Goal: Information Seeking & Learning: Learn about a topic

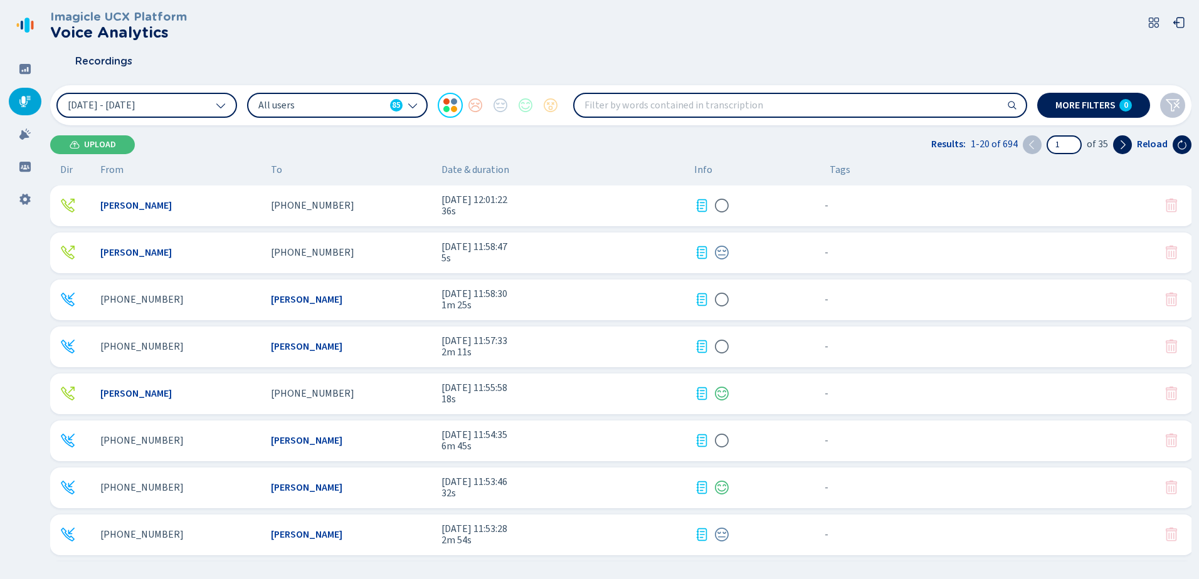
click at [353, 353] on div "[PHONE_NUMBER] [PERSON_NAME] [DATE] 11:57:33 2m 11s - {{hiddenTagsCount}} more" at bounding box center [622, 347] width 1144 height 41
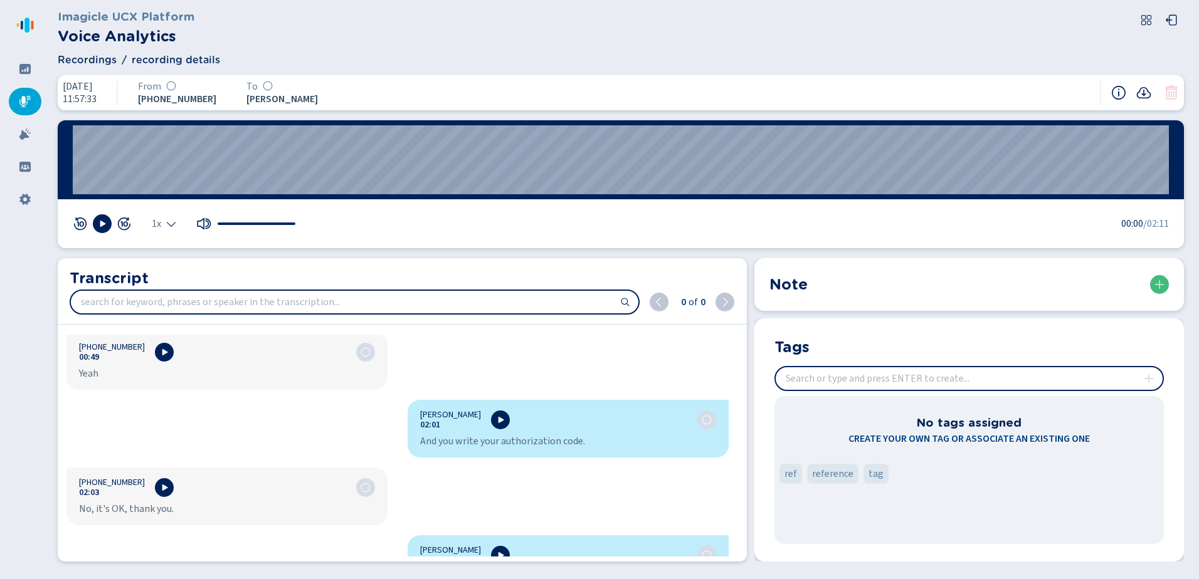
scroll to position [1129, 0]
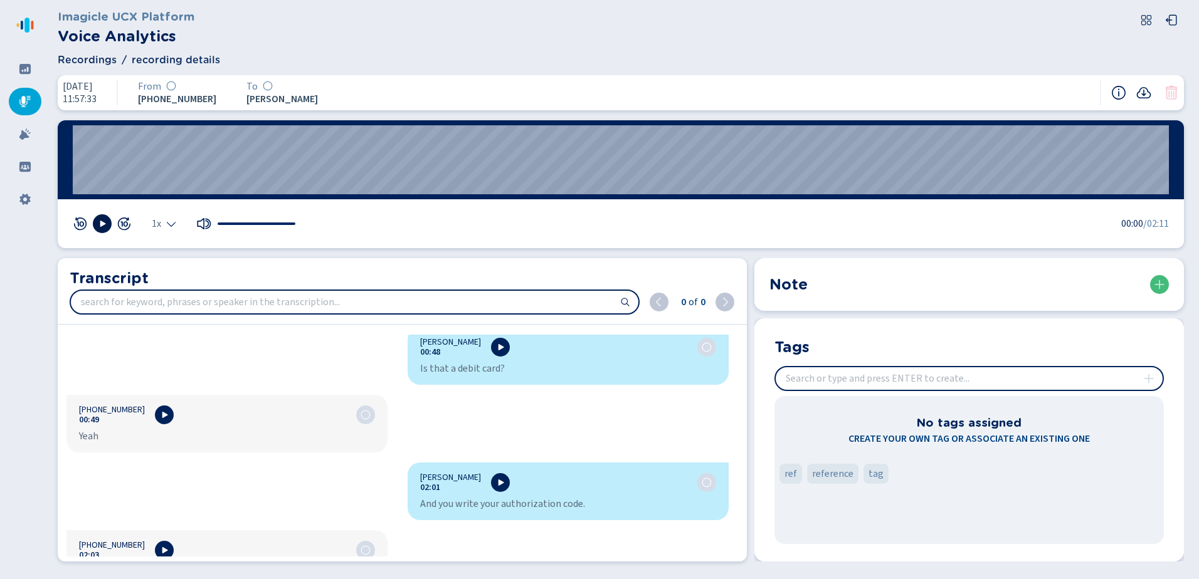
click at [98, 226] on icon at bounding box center [102, 224] width 10 height 10
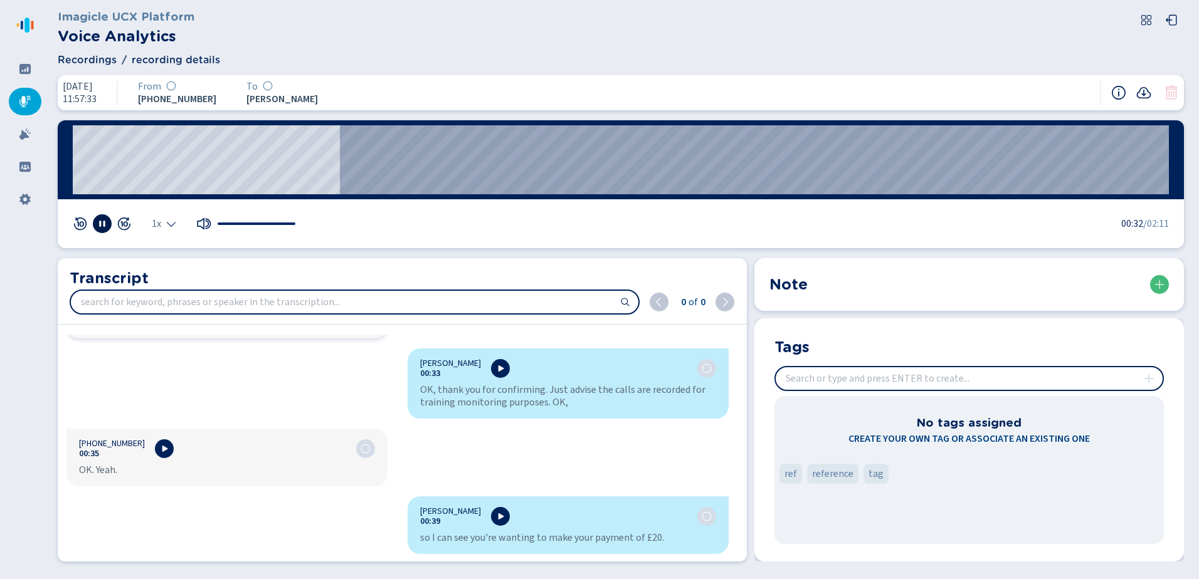
scroll to position [690, 0]
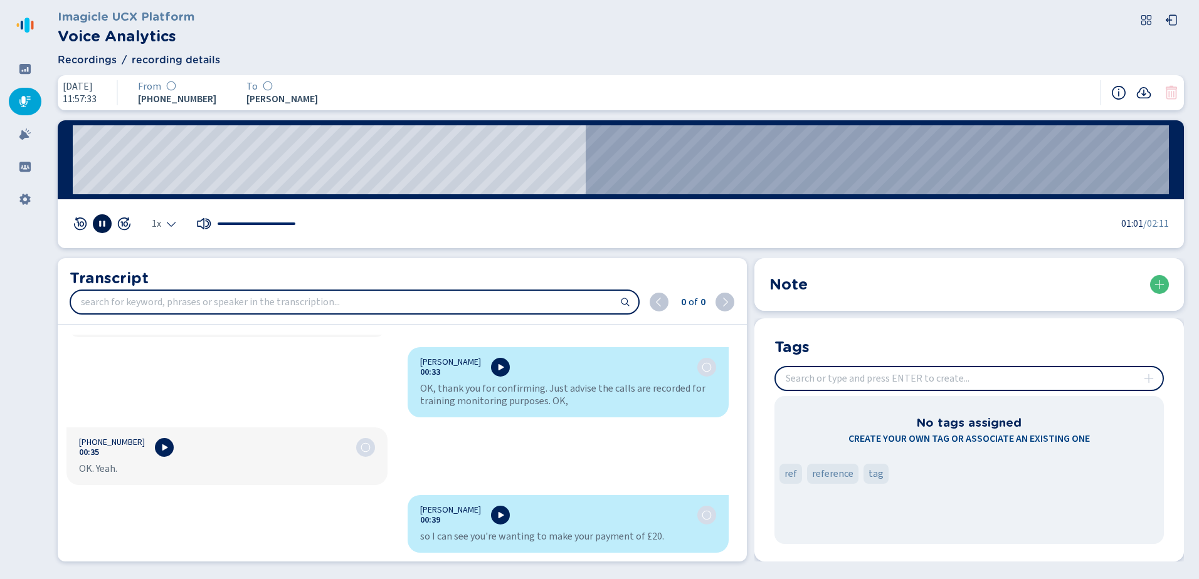
click at [100, 223] on rect at bounding box center [100, 224] width 2 height 6
click at [1145, 92] on icon at bounding box center [1143, 92] width 15 height 15
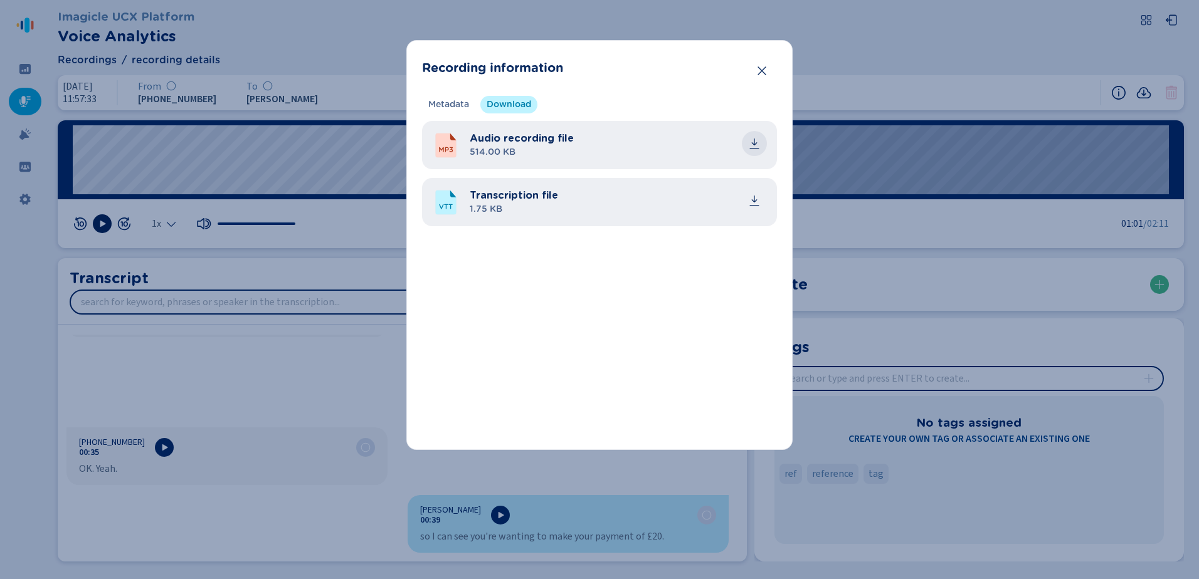
click at [758, 140] on icon "common.download" at bounding box center [754, 143] width 13 height 13
click at [763, 71] on icon "Close" at bounding box center [762, 71] width 13 height 13
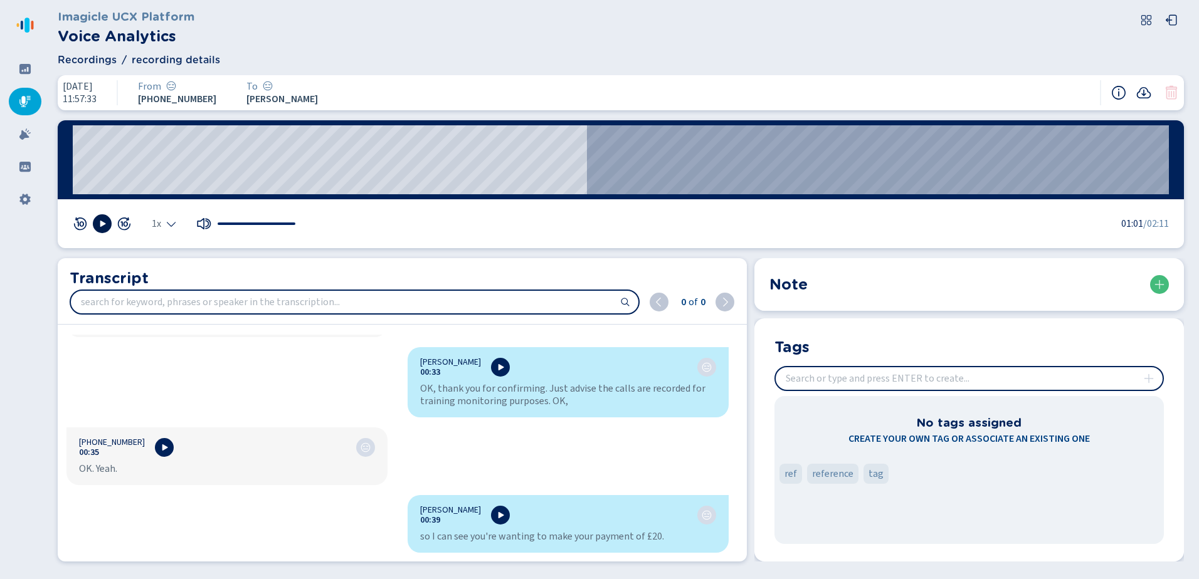
click at [22, 90] on div at bounding box center [25, 102] width 33 height 28
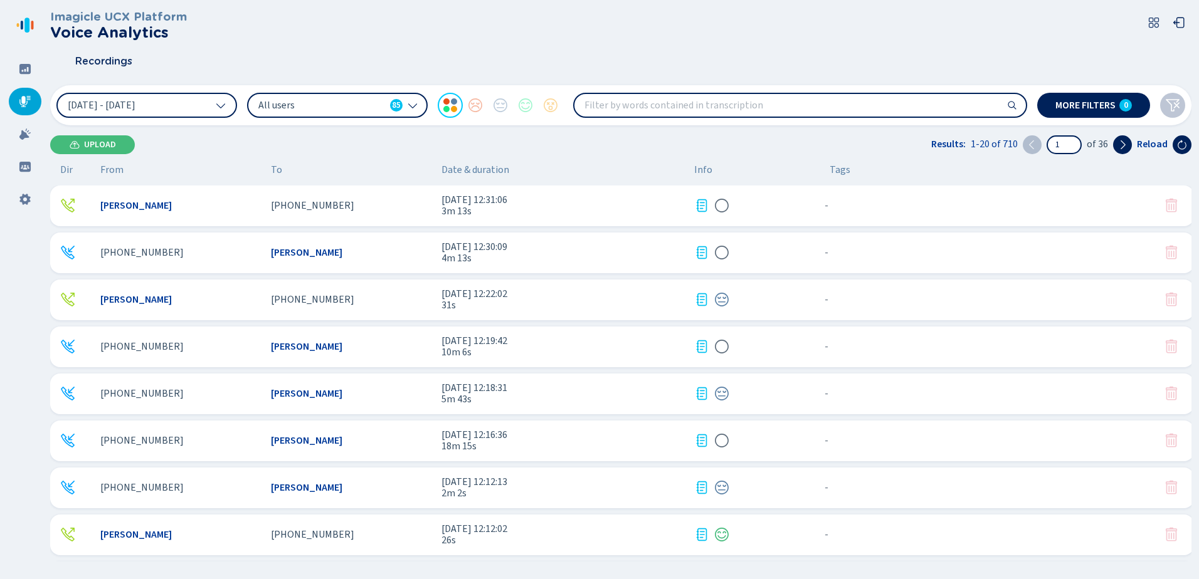
click at [678, 105] on input "search" at bounding box center [799, 105] width 451 height 23
type input "card"
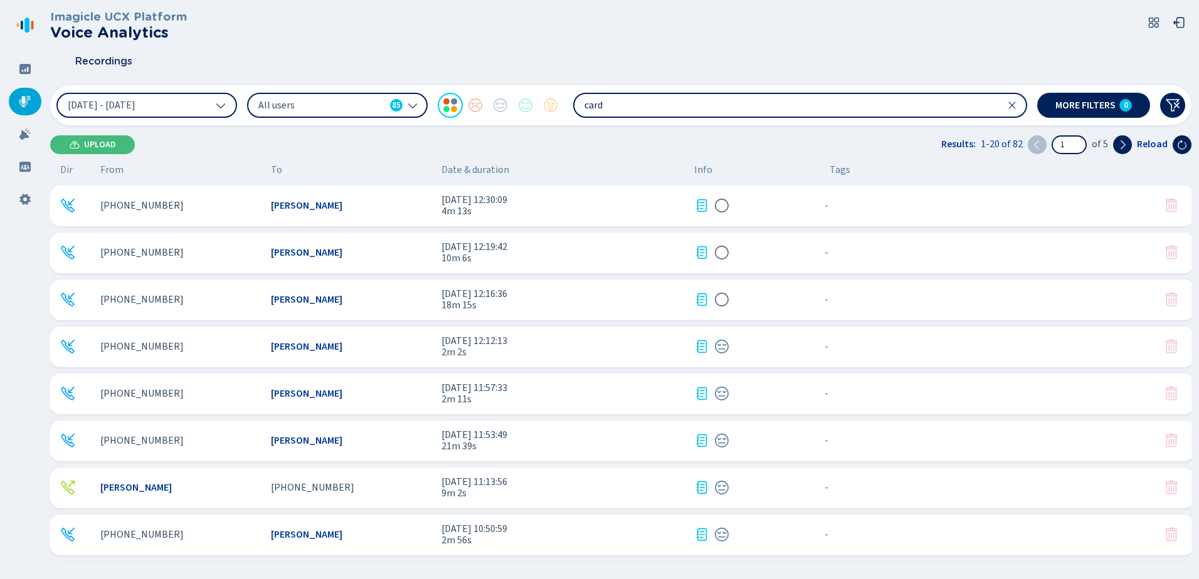
click at [385, 199] on div "[PHONE_NUMBER] [PERSON_NAME] [DATE] 12:30:09 4m 13s - {{hiddenTagsCount}} more" at bounding box center [622, 206] width 1144 height 41
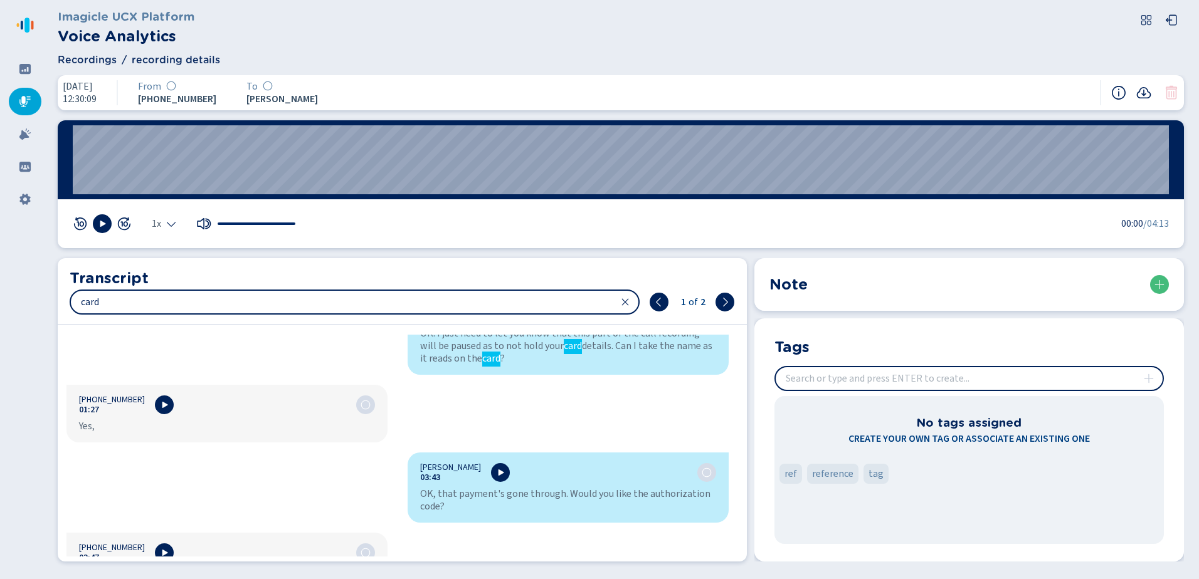
scroll to position [1122, 0]
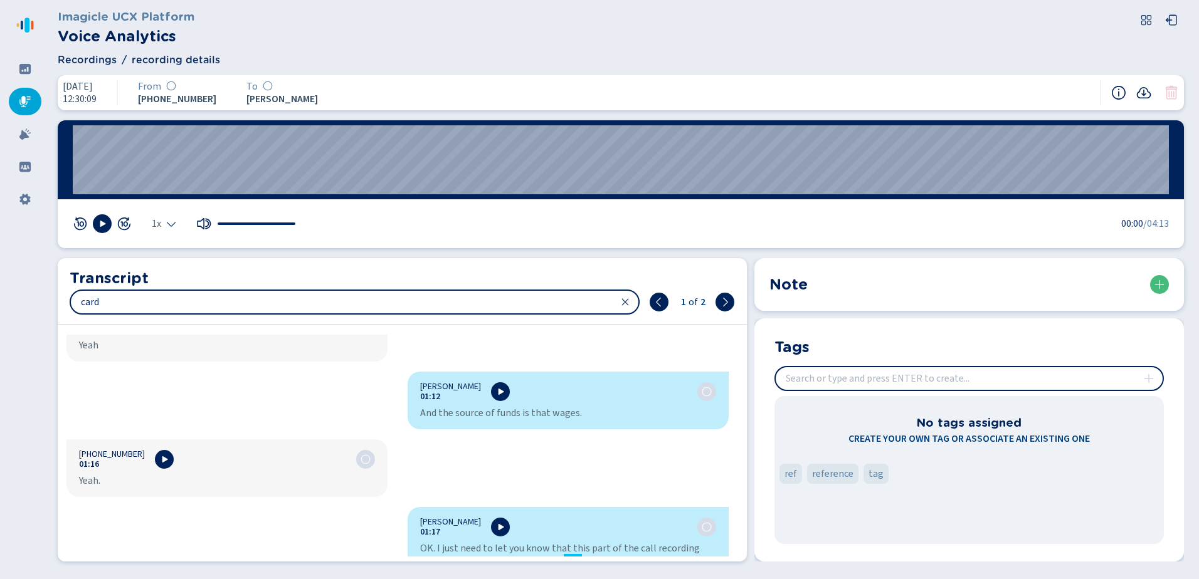
click at [24, 95] on div at bounding box center [25, 102] width 33 height 28
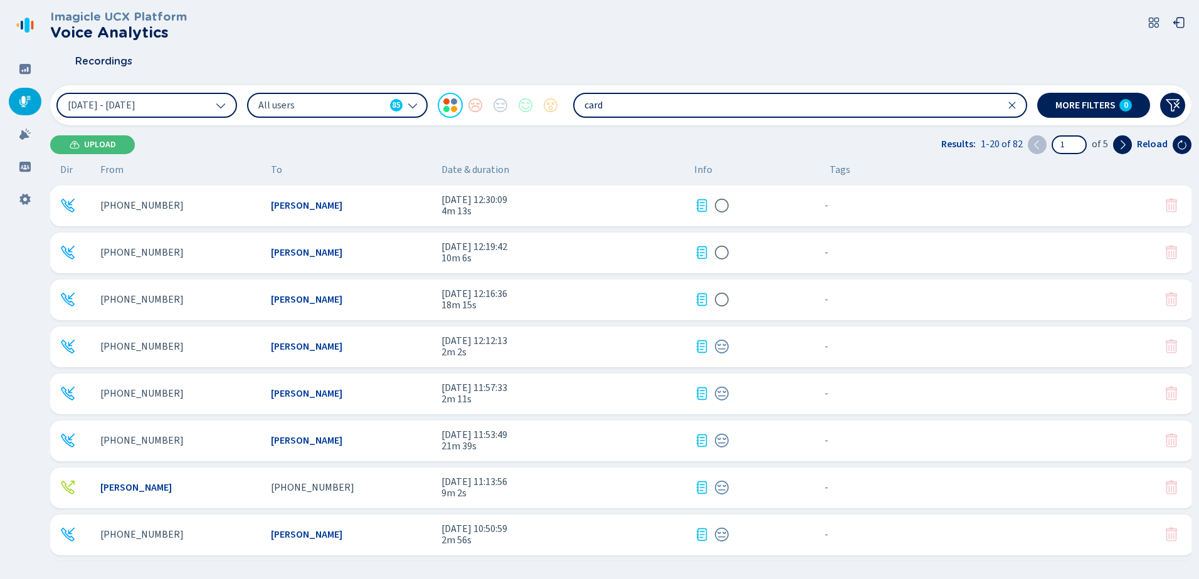
click at [1016, 104] on icon at bounding box center [1012, 105] width 10 height 10
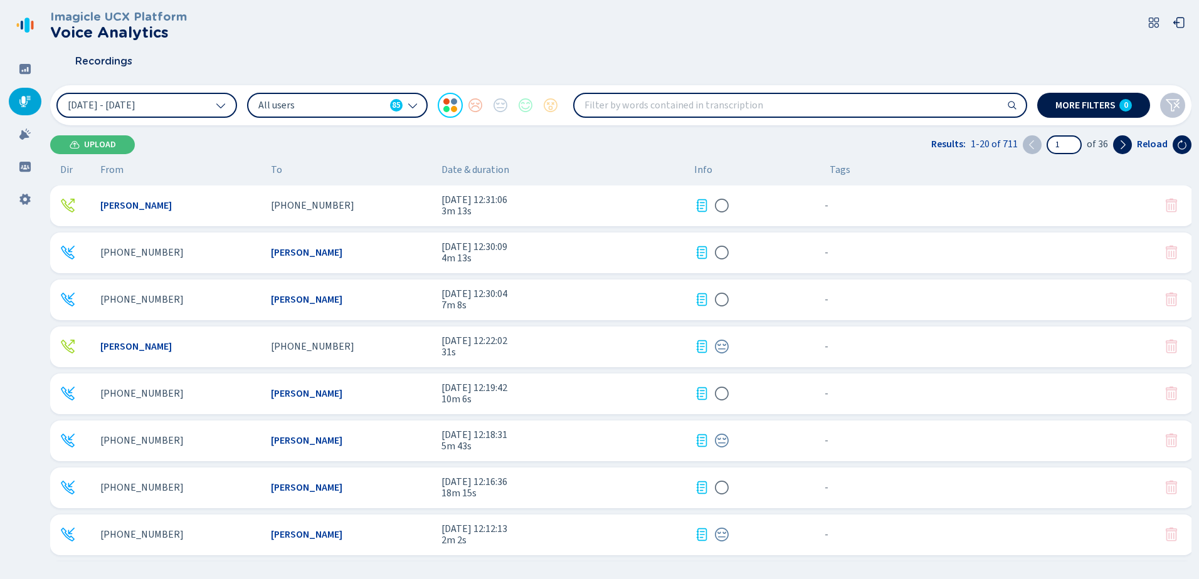
click at [1079, 102] on span "More filters" at bounding box center [1085, 105] width 60 height 10
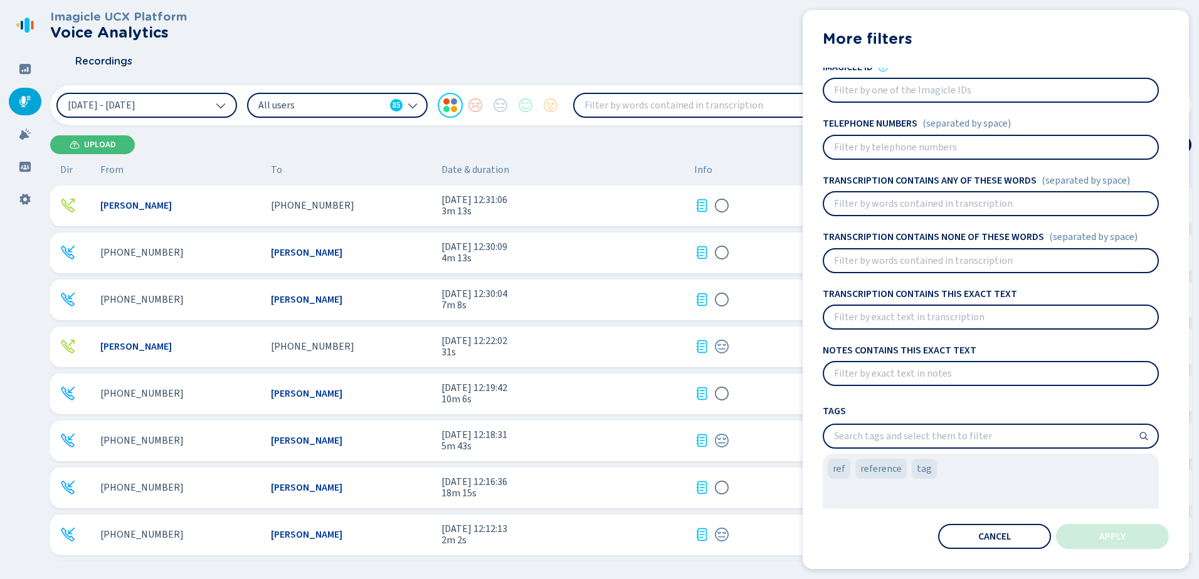
scroll to position [78, 0]
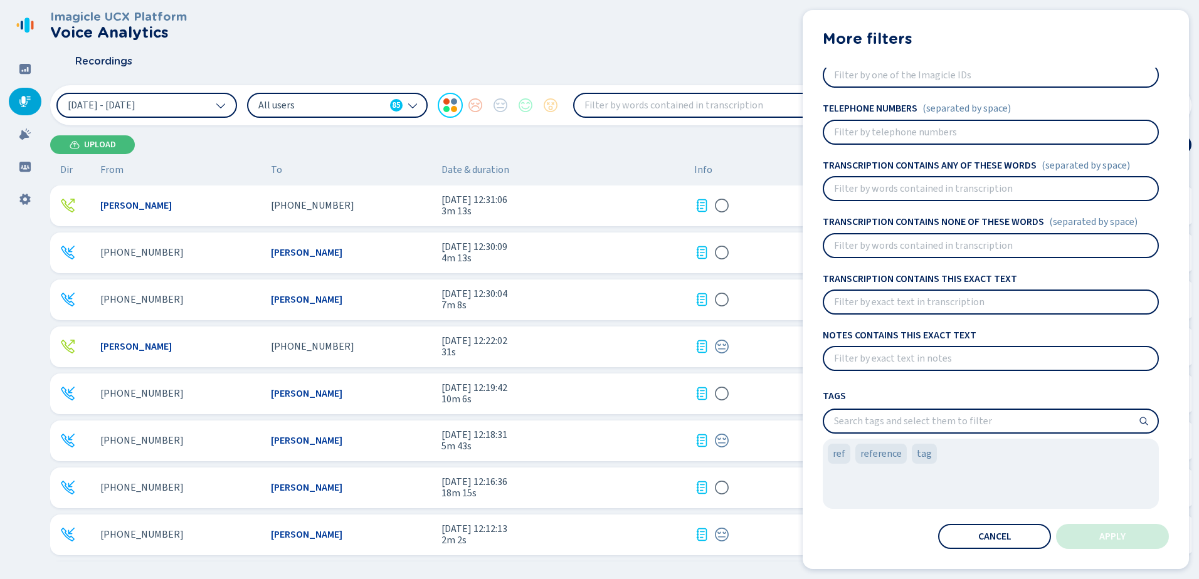
click at [869, 191] on input at bounding box center [991, 188] width 334 height 23
type input "5"
click at [1096, 539] on button "Apply" at bounding box center [1112, 536] width 113 height 25
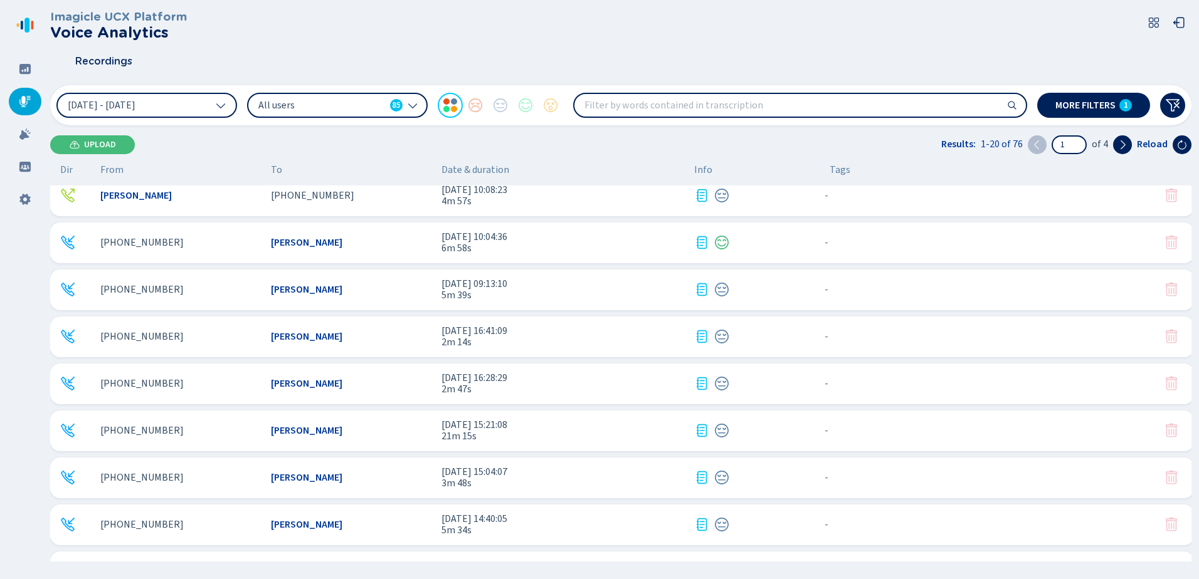
scroll to position [0, 0]
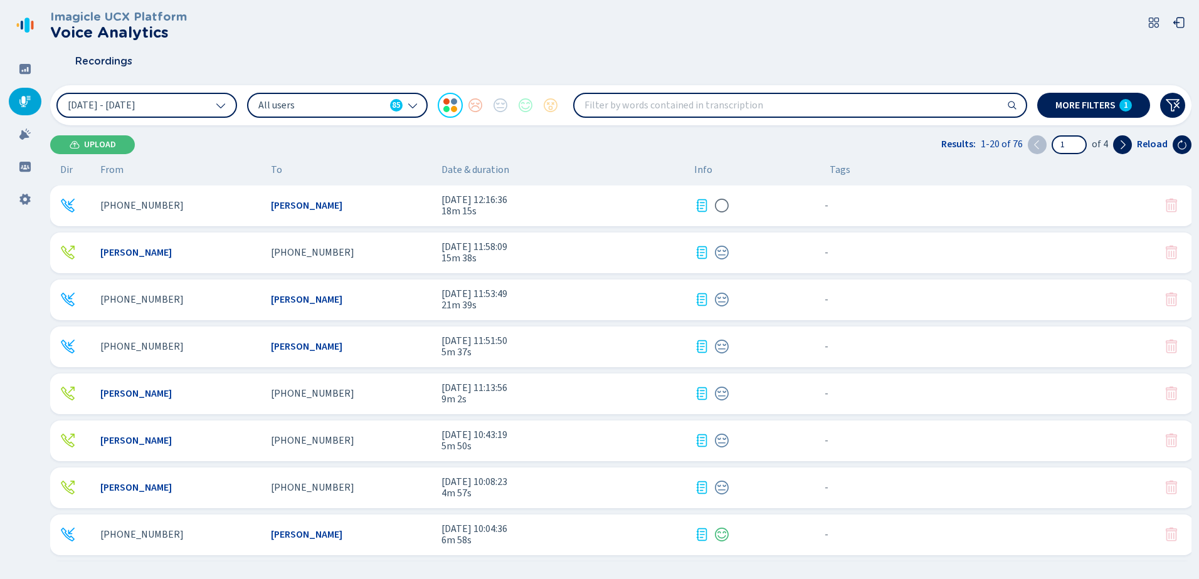
click at [352, 203] on div "[PERSON_NAME]" at bounding box center [351, 205] width 161 height 11
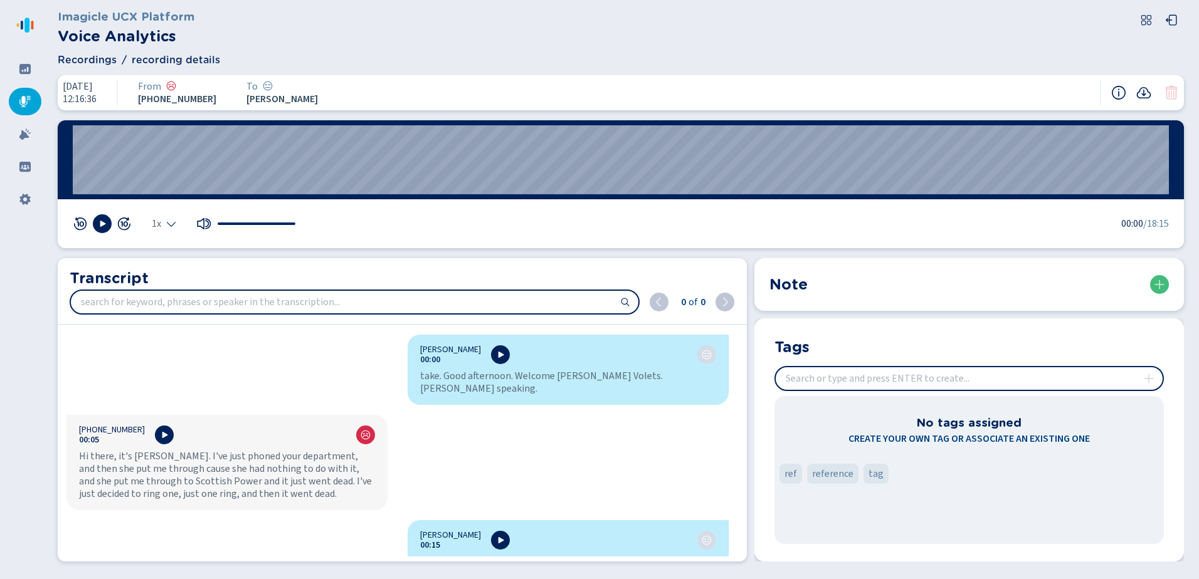
click at [7, 102] on nav at bounding box center [25, 289] width 50 height 579
click at [21, 100] on icon at bounding box center [25, 101] width 13 height 13
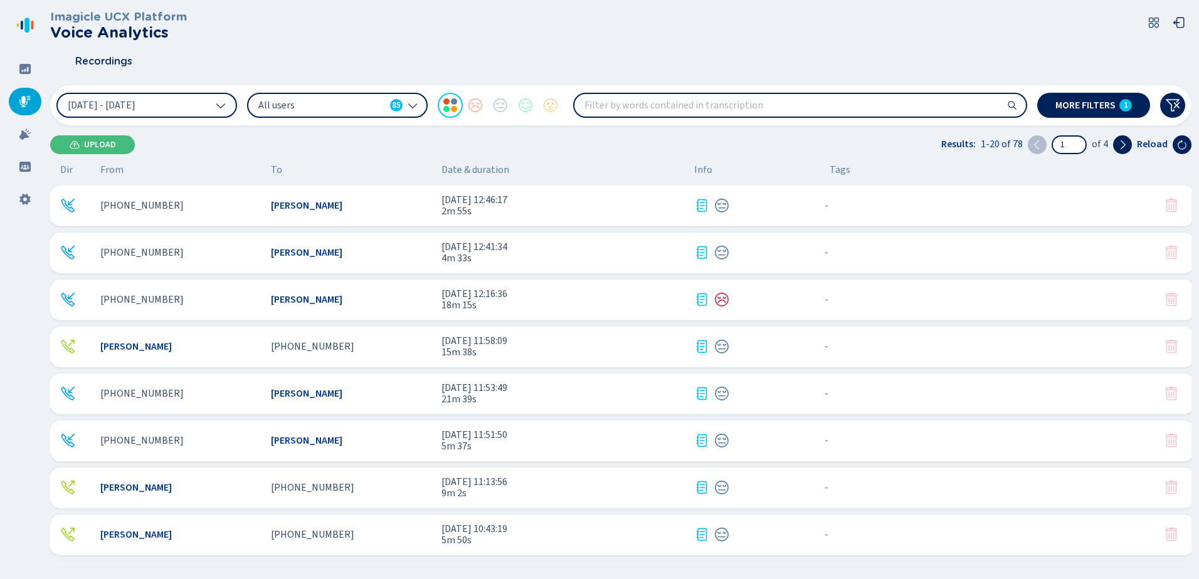
click at [390, 251] on div "[PERSON_NAME]" at bounding box center [351, 252] width 161 height 11
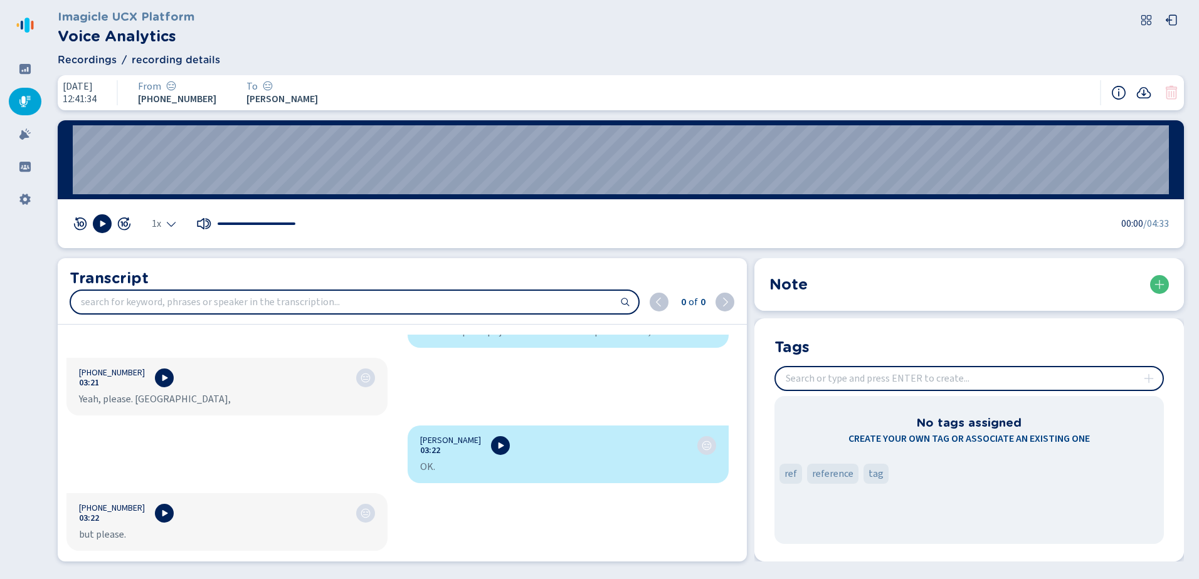
scroll to position [3335, 0]
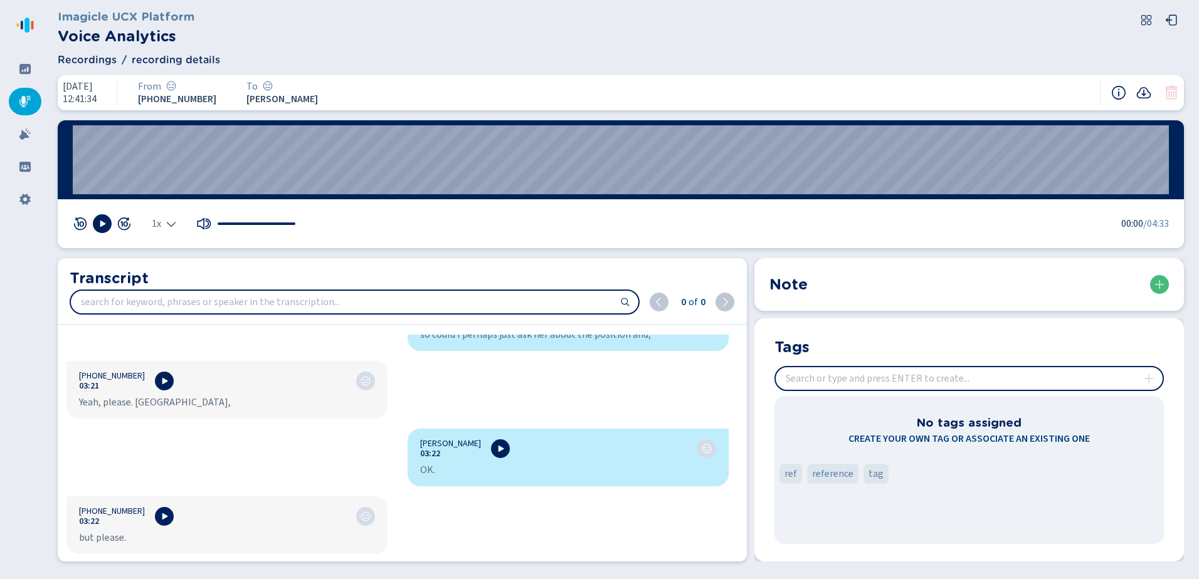
drag, startPoint x: 29, startPoint y: 105, endPoint x: 36, endPoint y: 105, distance: 6.9
click at [30, 105] on icon at bounding box center [25, 101] width 13 height 13
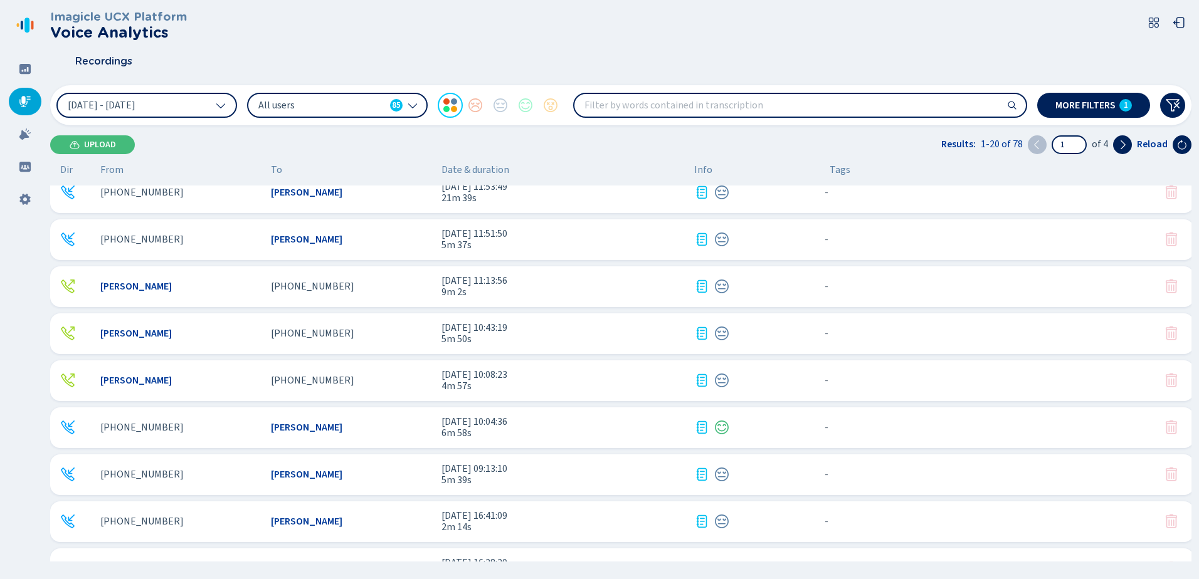
scroll to position [188, 0]
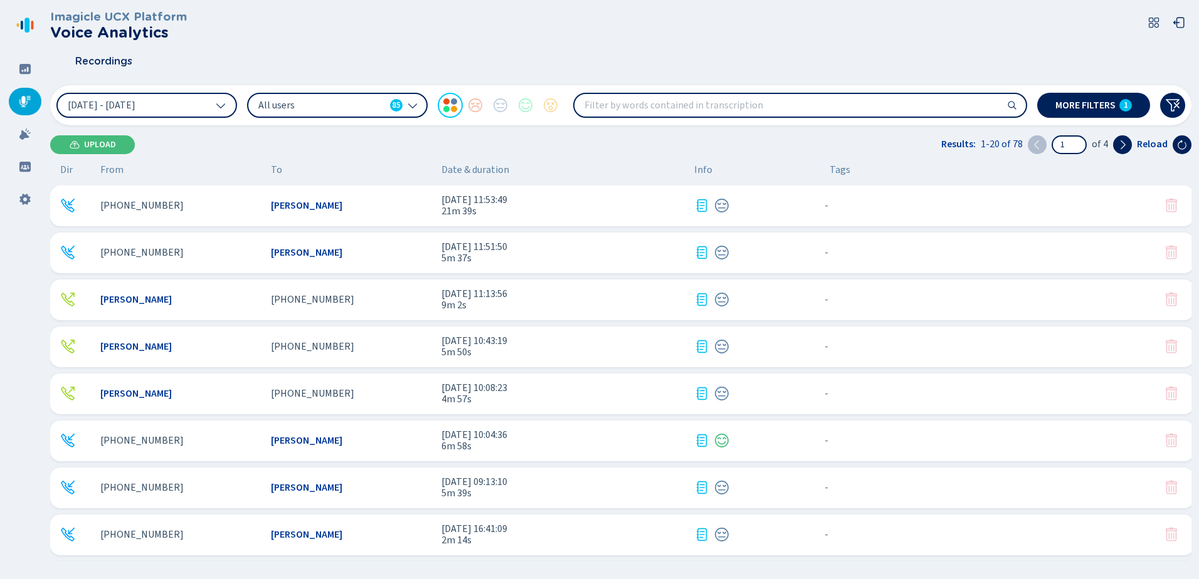
click at [653, 110] on input "search" at bounding box center [799, 105] width 451 height 23
type input "hello"
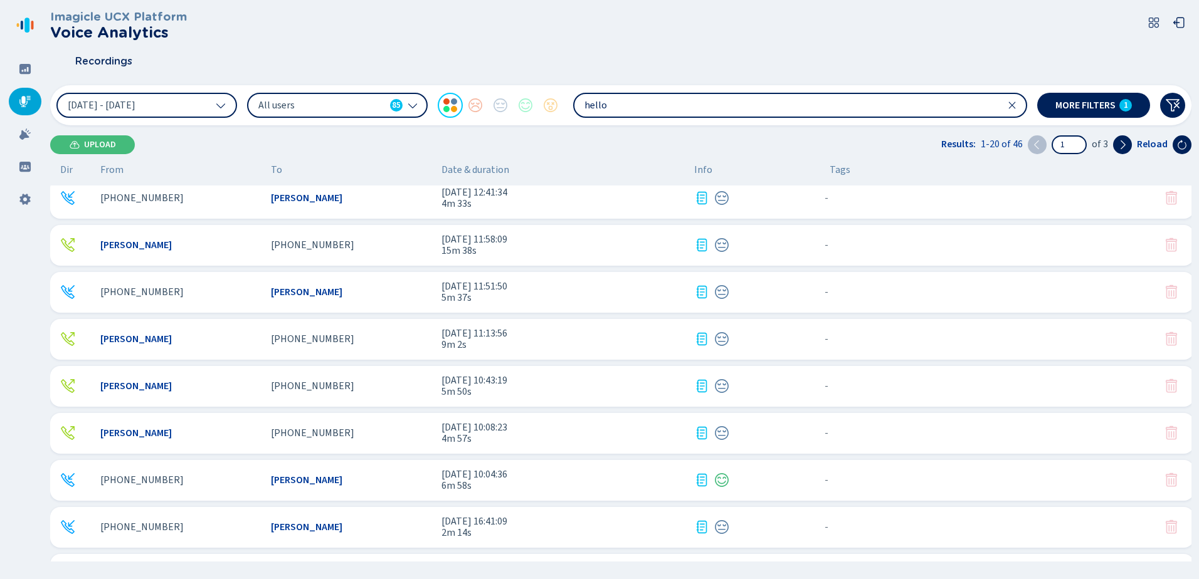
scroll to position [0, 0]
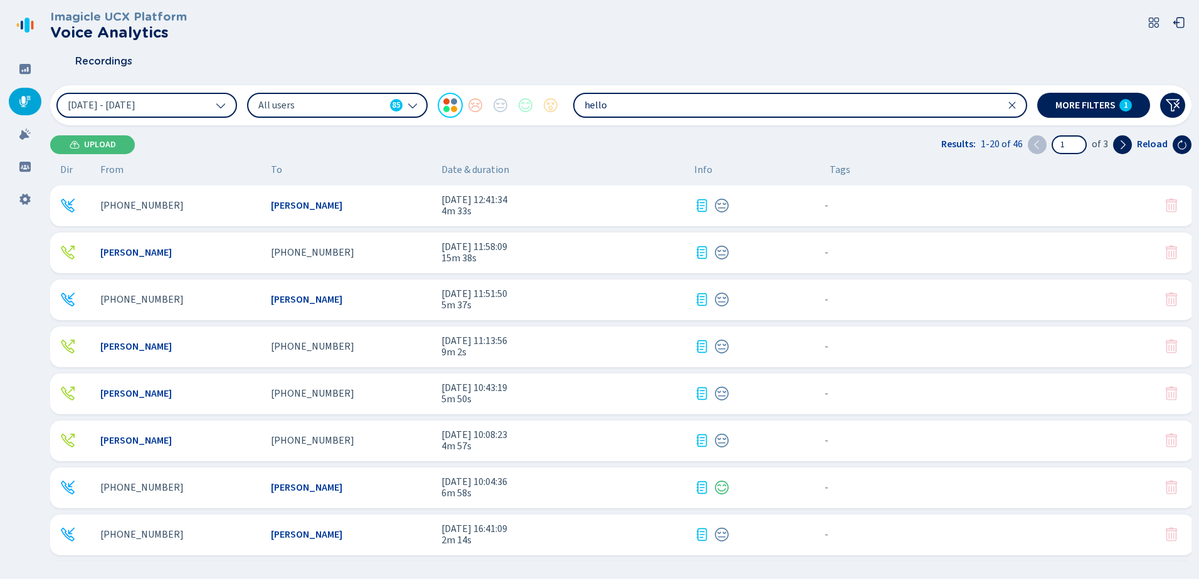
click at [393, 250] on div "[PHONE_NUMBER]" at bounding box center [351, 252] width 161 height 11
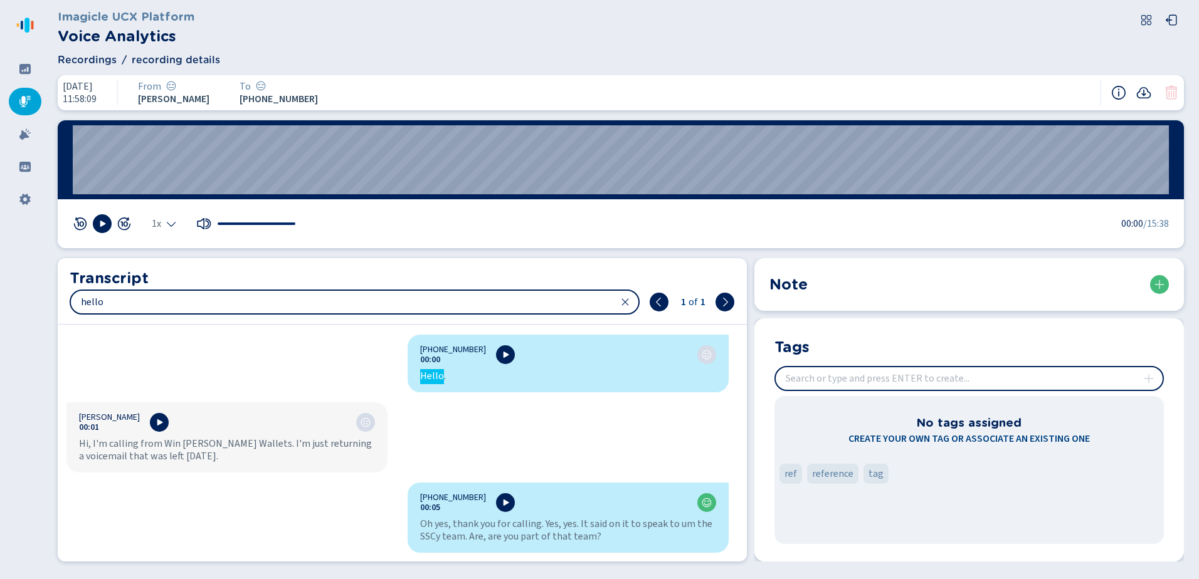
click at [20, 95] on icon at bounding box center [25, 101] width 13 height 13
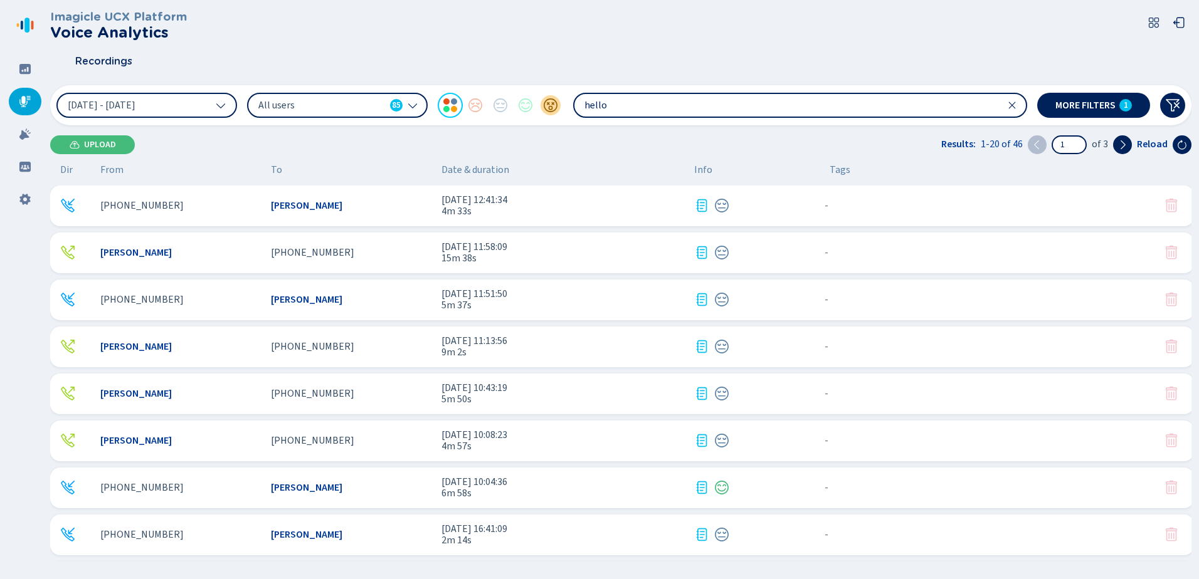
drag, startPoint x: 638, startPoint y: 108, endPoint x: 559, endPoint y: 108, distance: 79.6
click at [559, 108] on div "[DATE] - [DATE] All users 85 hello" at bounding box center [541, 105] width 971 height 25
type input "card"
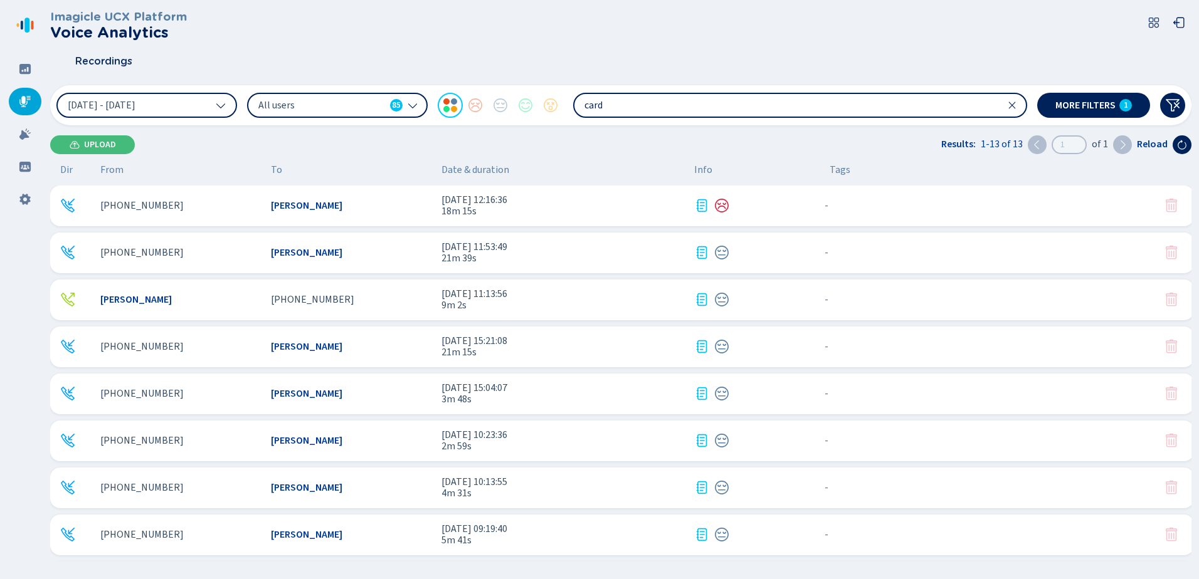
click at [409, 209] on div "[PERSON_NAME]" at bounding box center [351, 205] width 161 height 11
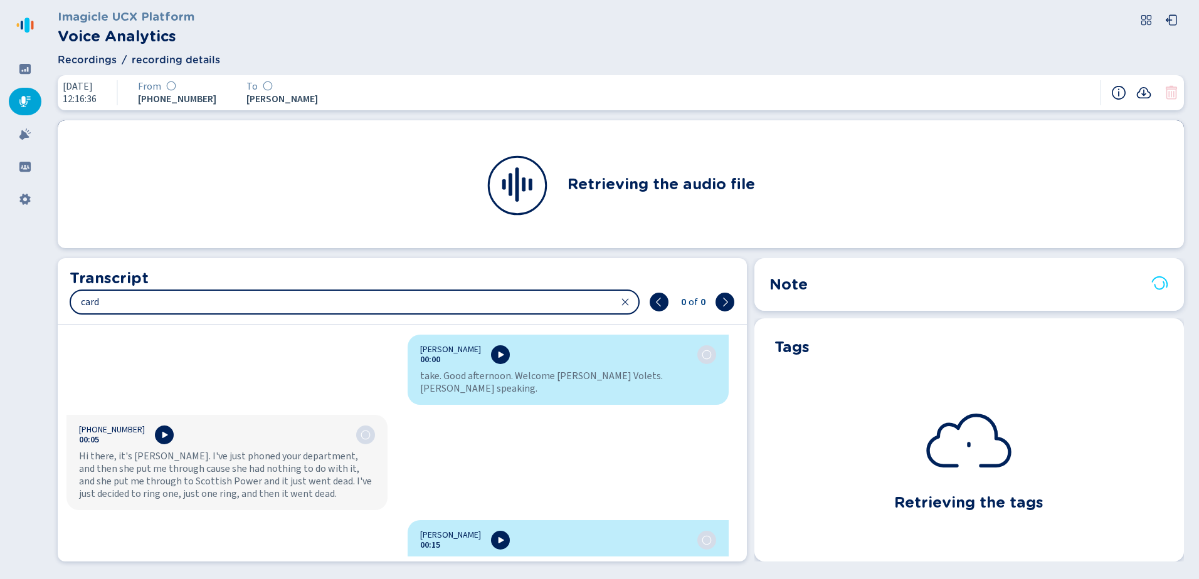
scroll to position [1353, 0]
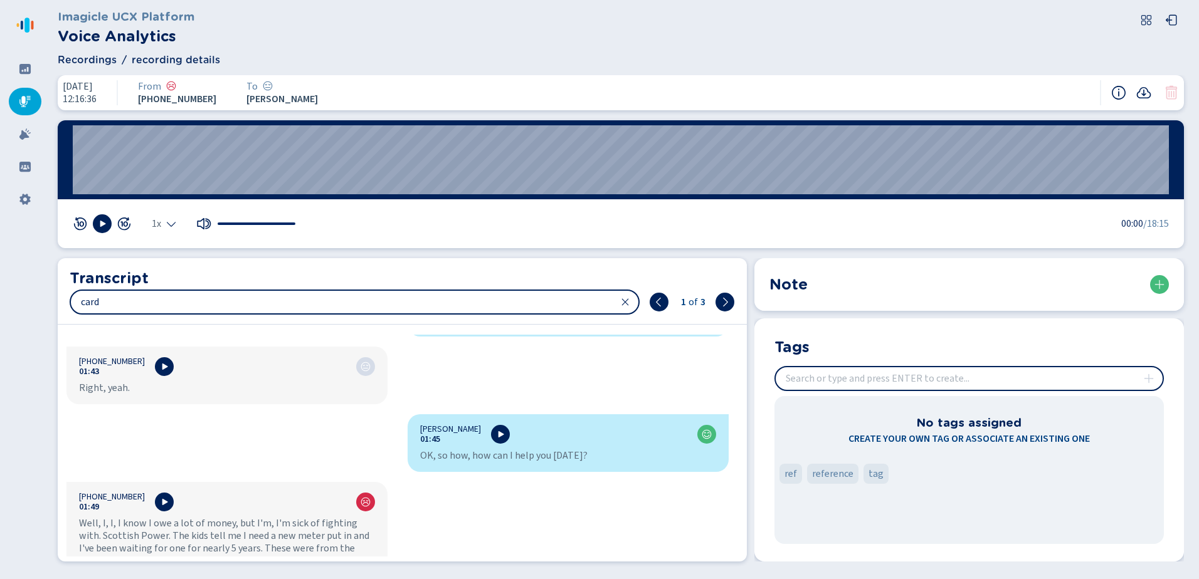
click at [29, 93] on div at bounding box center [25, 102] width 33 height 28
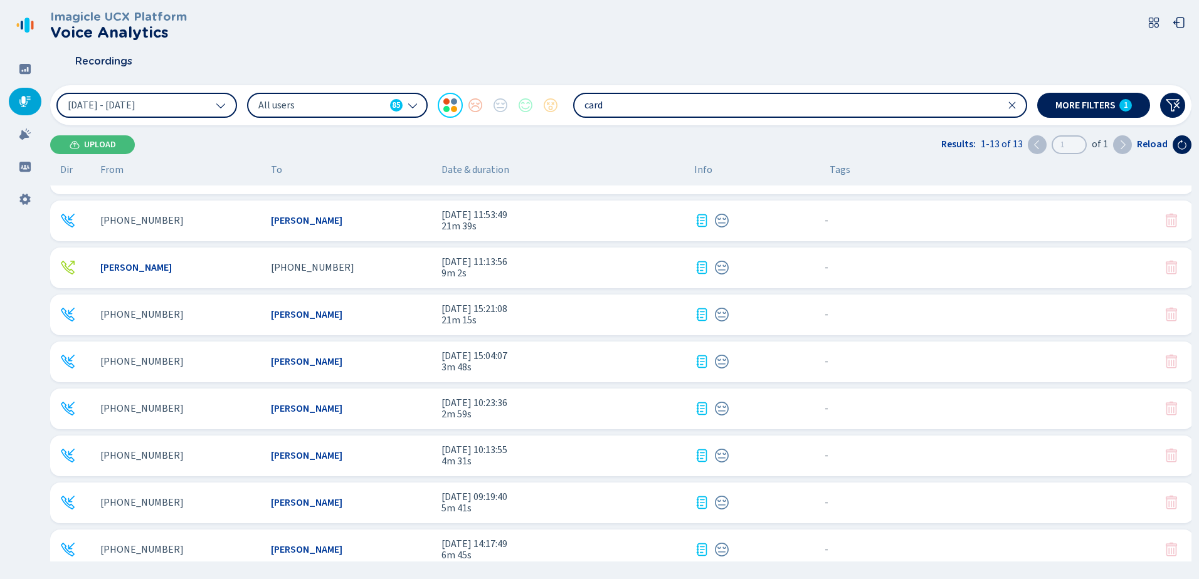
scroll to position [234, 0]
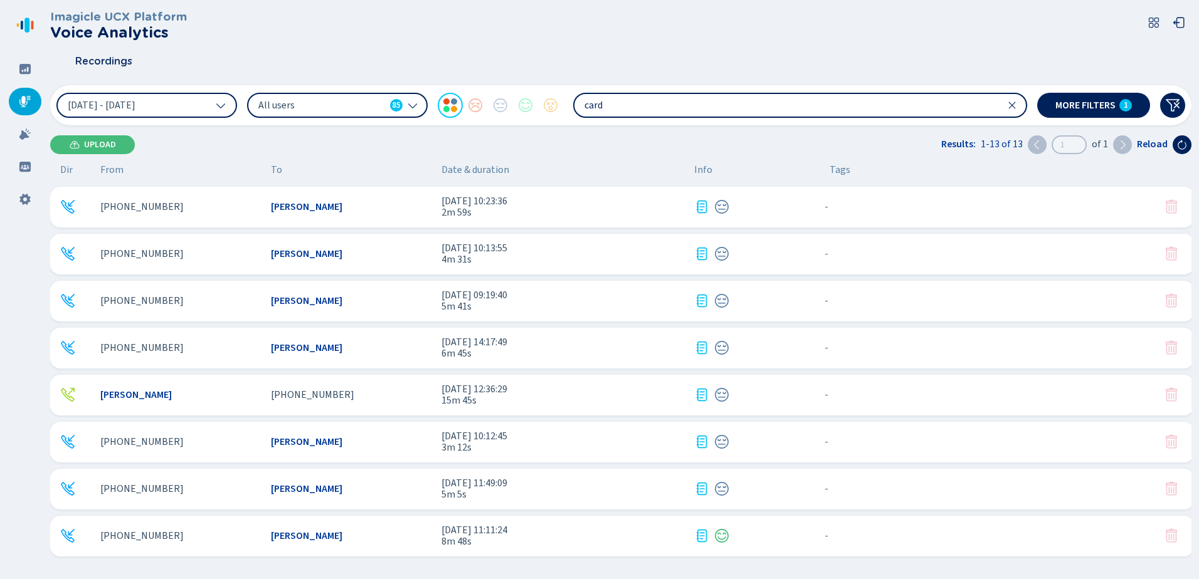
click at [477, 339] on span "[DATE] 14:17:49" at bounding box center [562, 342] width 243 height 11
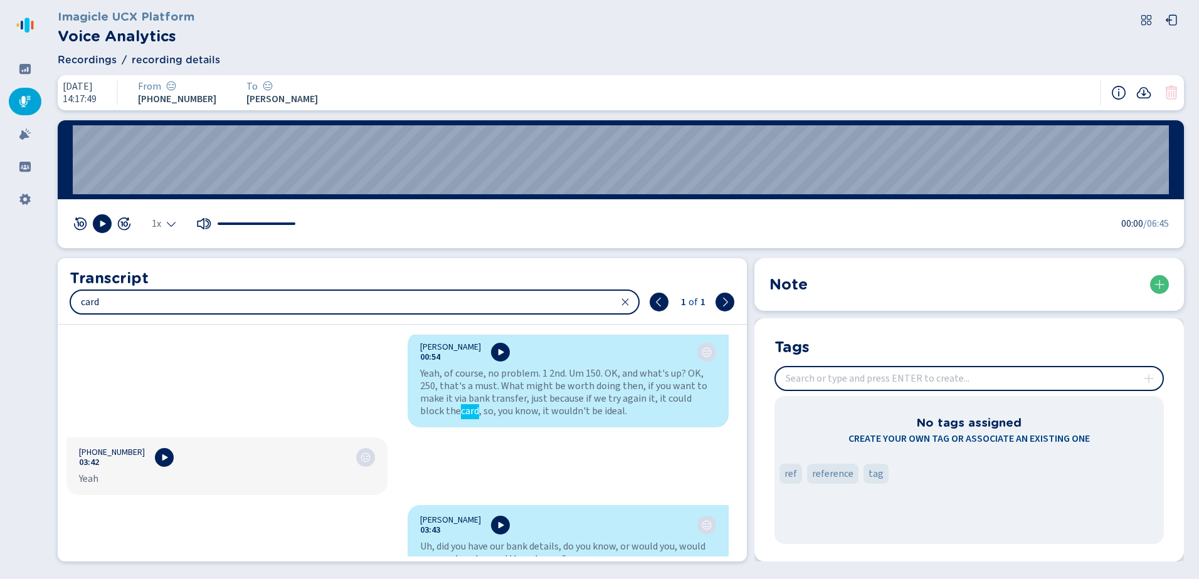
scroll to position [1027, 0]
click at [18, 102] on div at bounding box center [25, 102] width 33 height 28
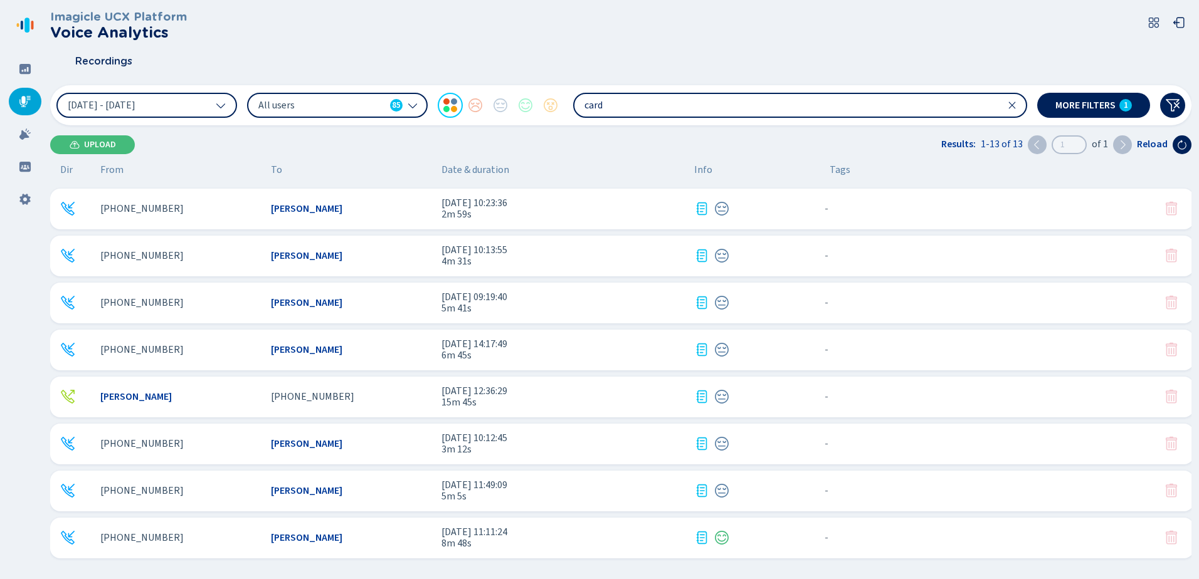
scroll to position [234, 0]
click at [472, 484] on span "[DATE] 11:49:09" at bounding box center [562, 483] width 243 height 11
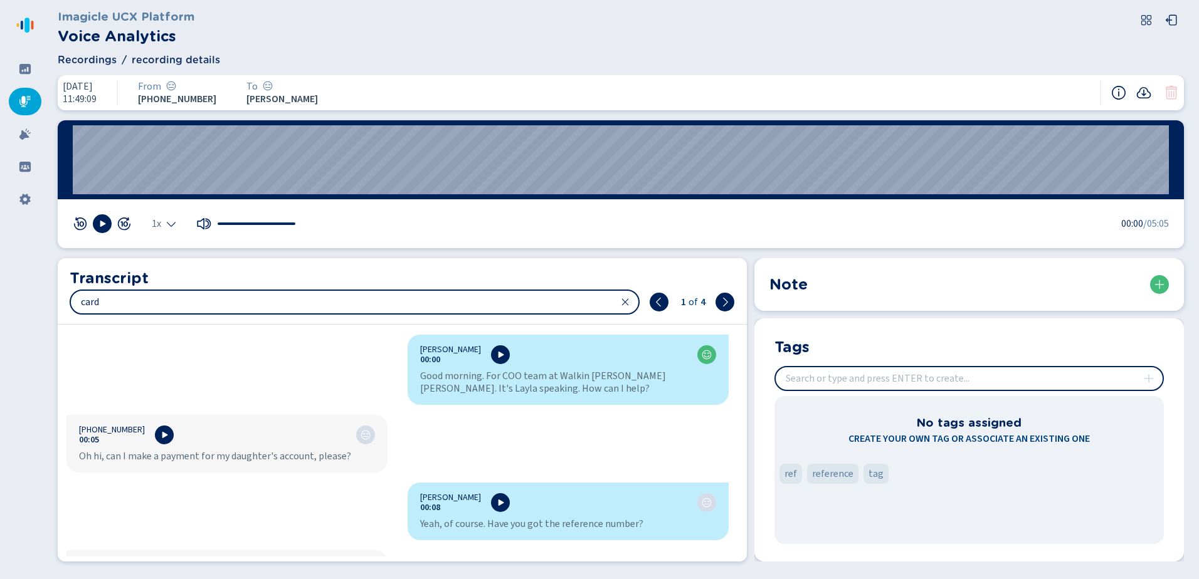
click at [19, 100] on icon at bounding box center [25, 101] width 13 height 13
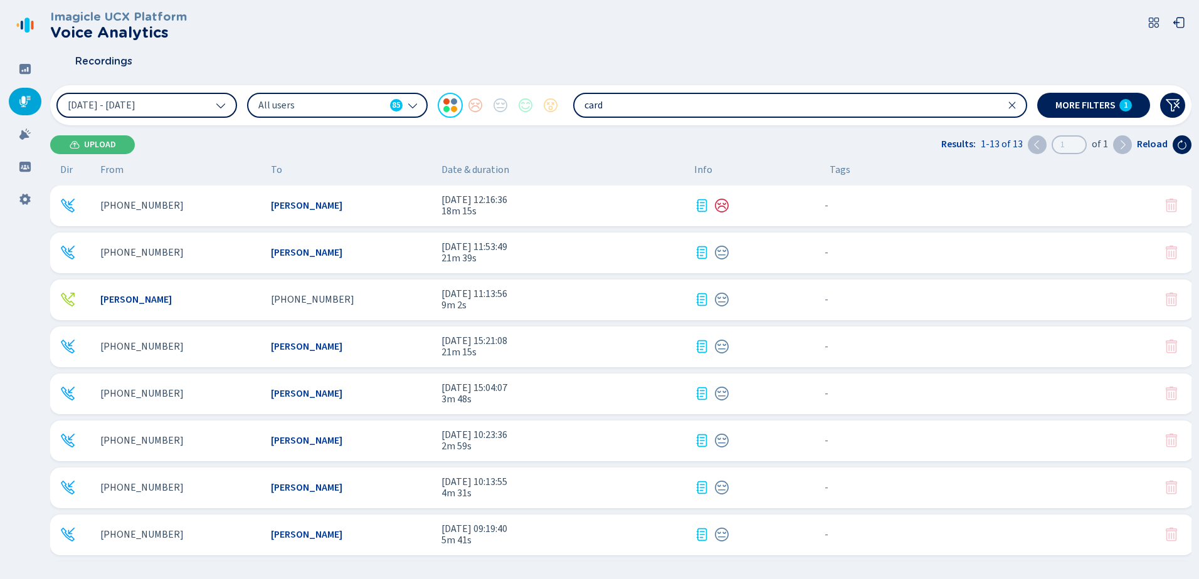
click at [135, 102] on span "[DATE] - [DATE]" at bounding box center [102, 105] width 68 height 10
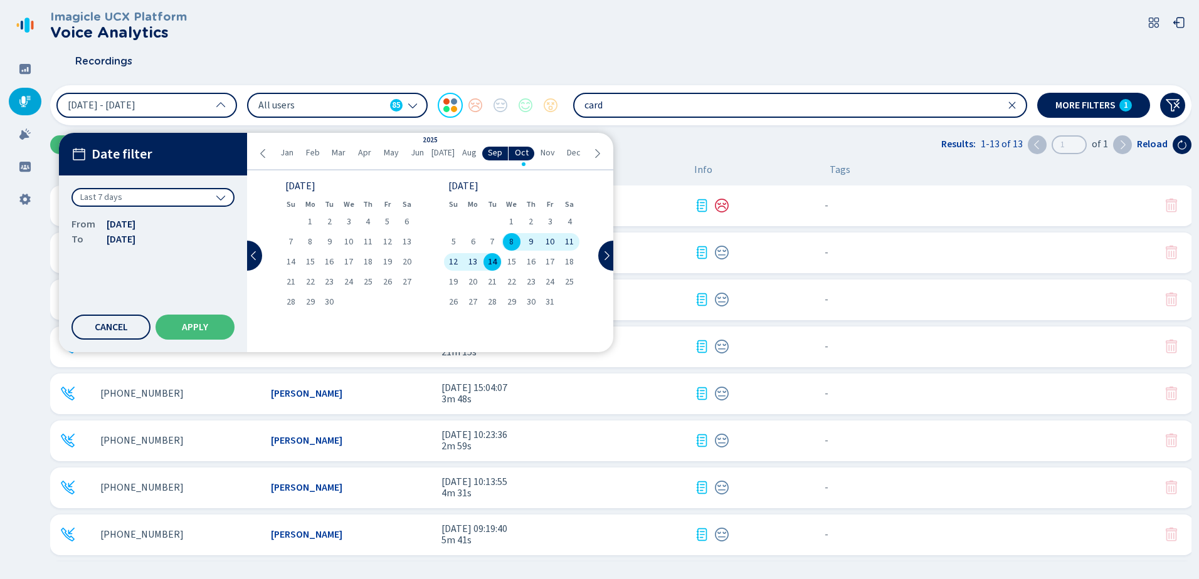
click at [197, 197] on div "Last 7 days" at bounding box center [152, 197] width 163 height 19
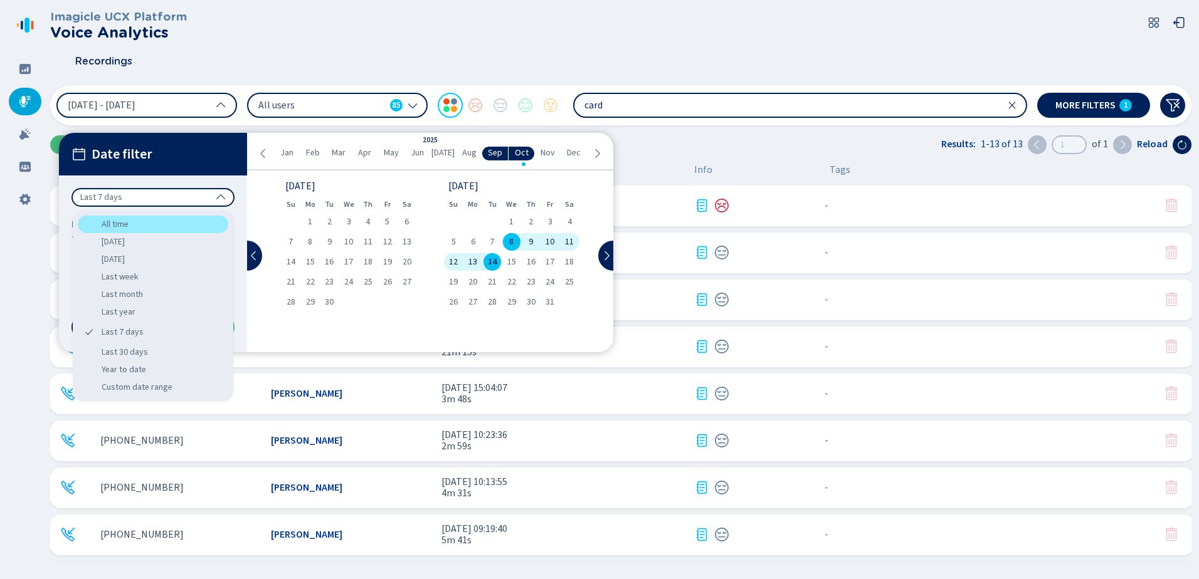
click at [124, 225] on div "All time" at bounding box center [153, 225] width 150 height 18
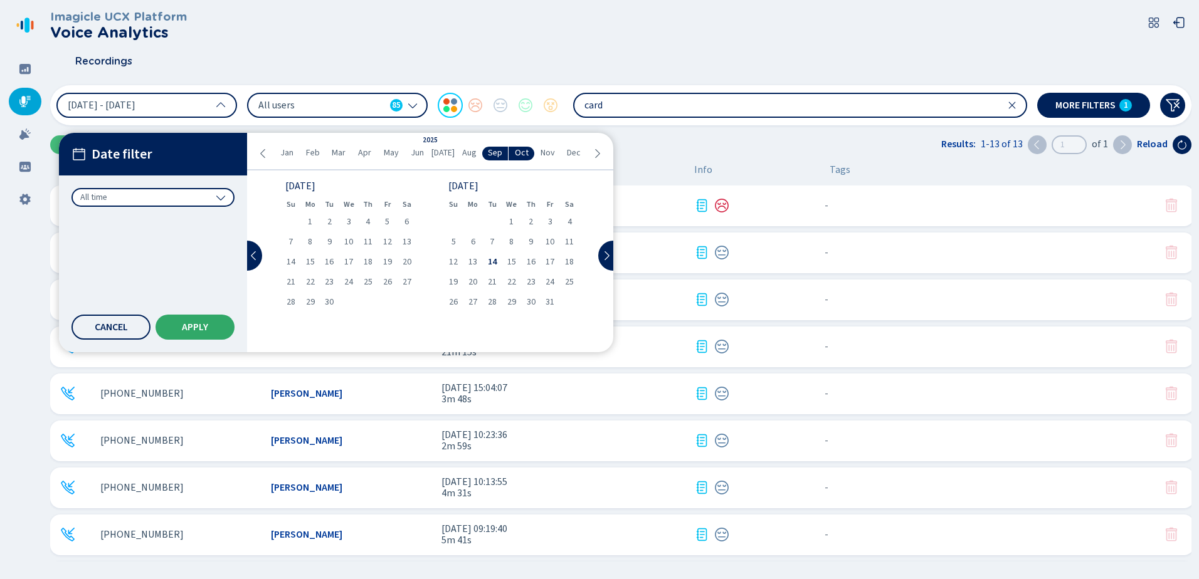
click at [186, 330] on span "Apply" at bounding box center [195, 327] width 26 height 10
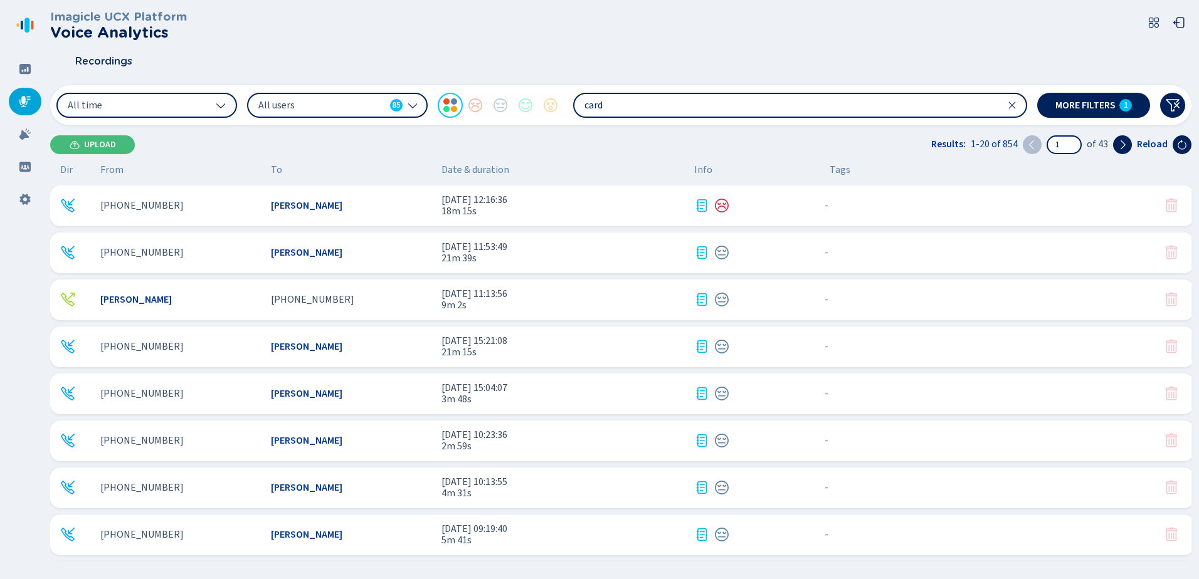
click at [499, 303] on span "9m 2s" at bounding box center [562, 305] width 243 height 11
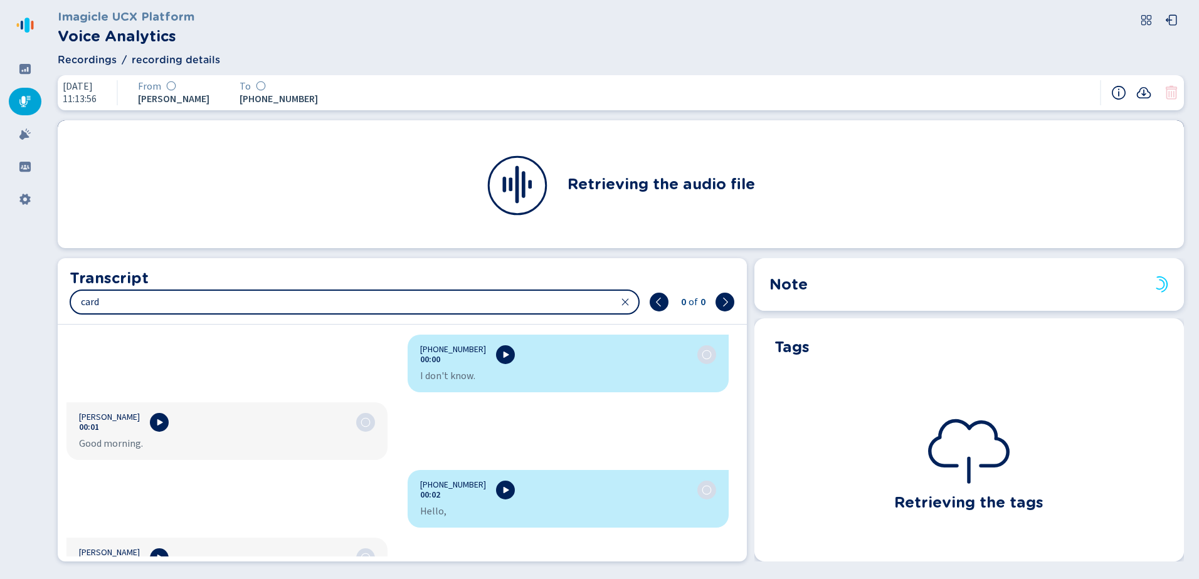
scroll to position [11090, 0]
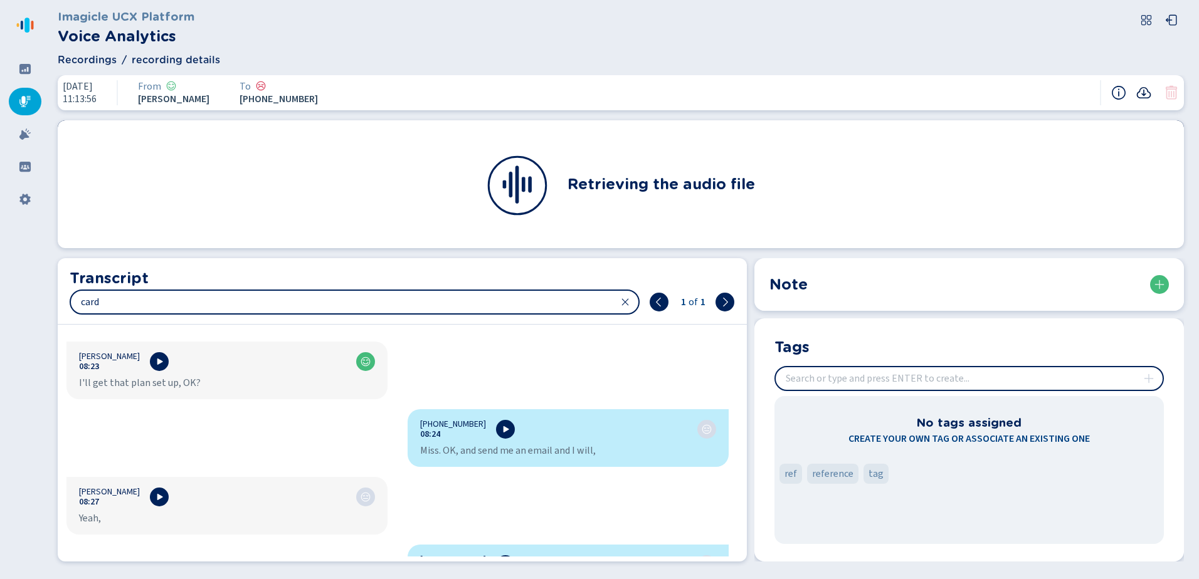
click at [1148, 88] on icon at bounding box center [1143, 92] width 15 height 15
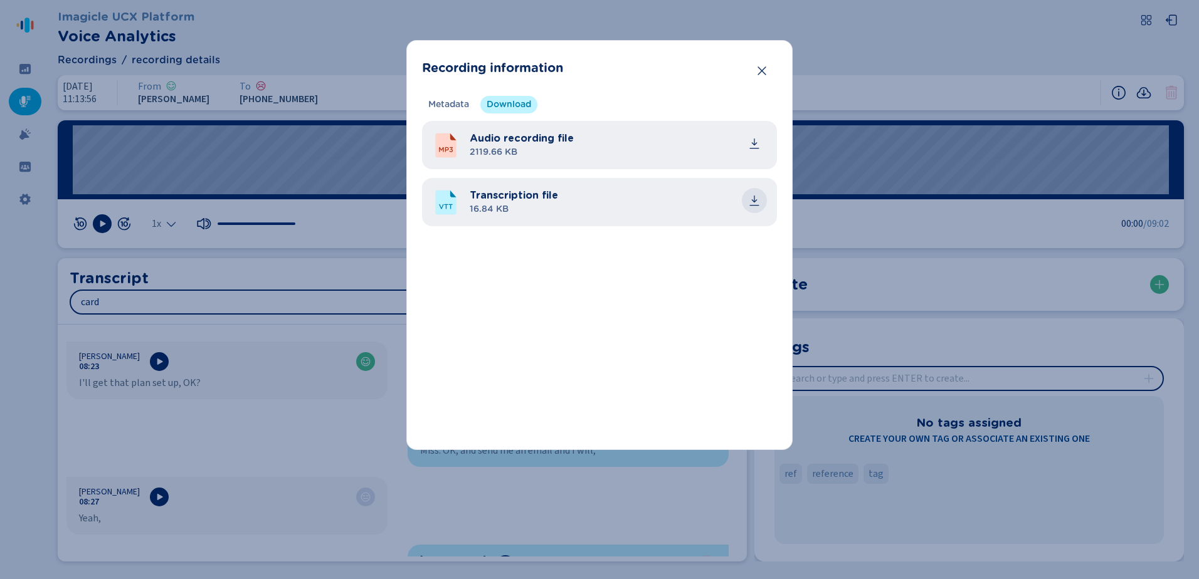
drag, startPoint x: 753, startPoint y: 199, endPoint x: 745, endPoint y: 199, distance: 8.2
click at [754, 199] on icon "common.download" at bounding box center [754, 200] width 13 height 13
drag, startPoint x: 872, startPoint y: 55, endPoint x: 862, endPoint y: 56, distance: 10.1
click at [870, 55] on div "Recording information Metadata Download Recording technology Generic Calling pl…" at bounding box center [599, 289] width 1199 height 579
click at [754, 69] on button "Close" at bounding box center [761, 70] width 25 height 25
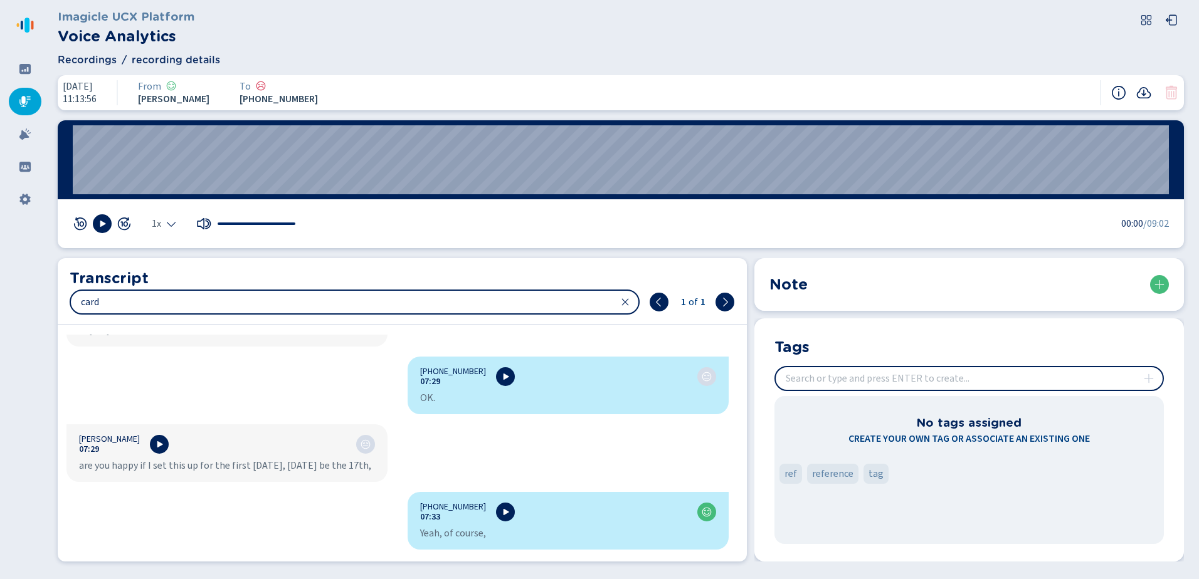
scroll to position [9340, 0]
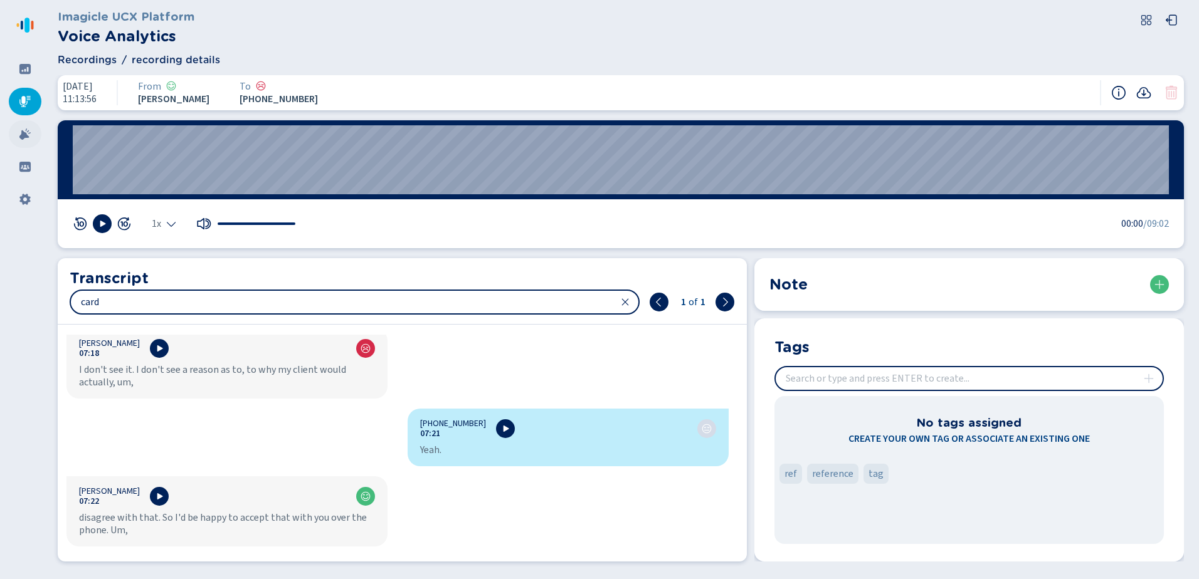
click at [21, 133] on icon at bounding box center [25, 134] width 13 height 13
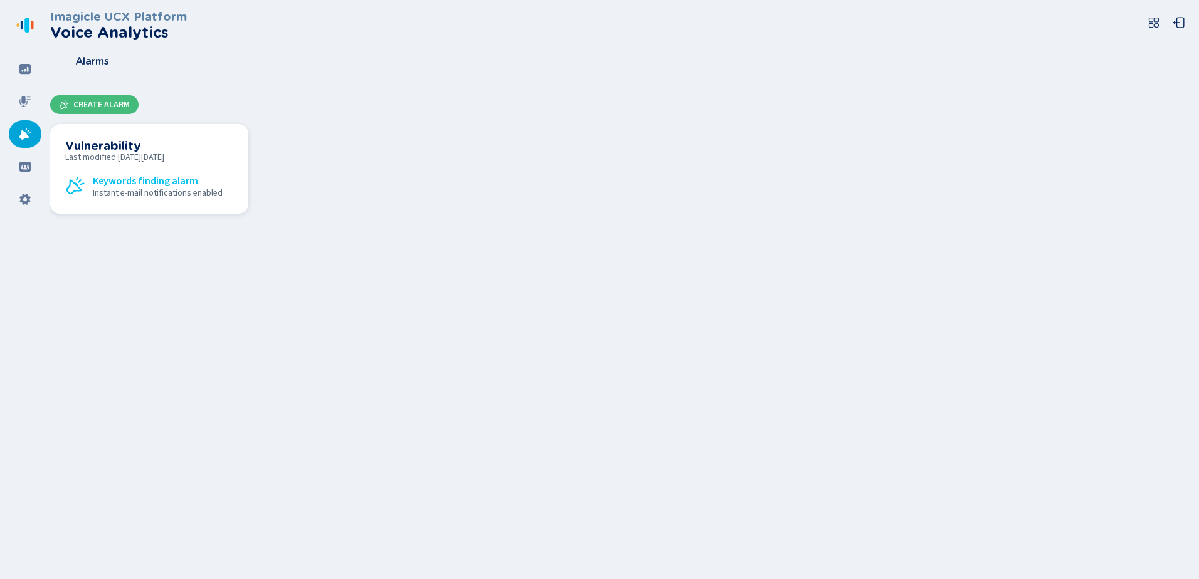
click at [136, 162] on span "Last modified [DATE][DATE]" at bounding box center [149, 157] width 168 height 10
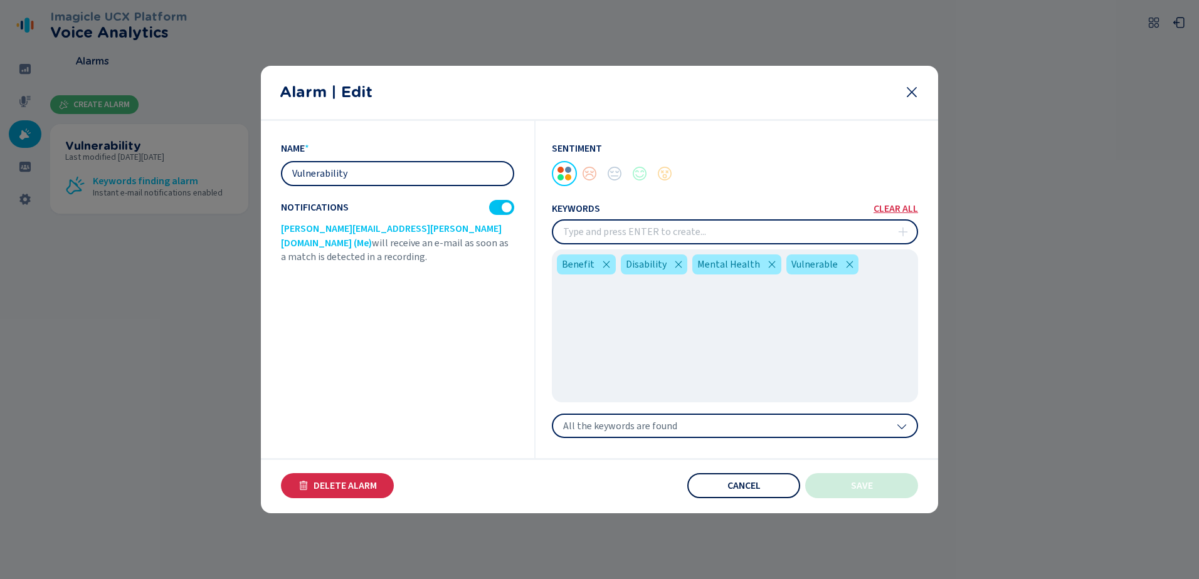
click at [738, 488] on span "Cancel" at bounding box center [743, 486] width 33 height 10
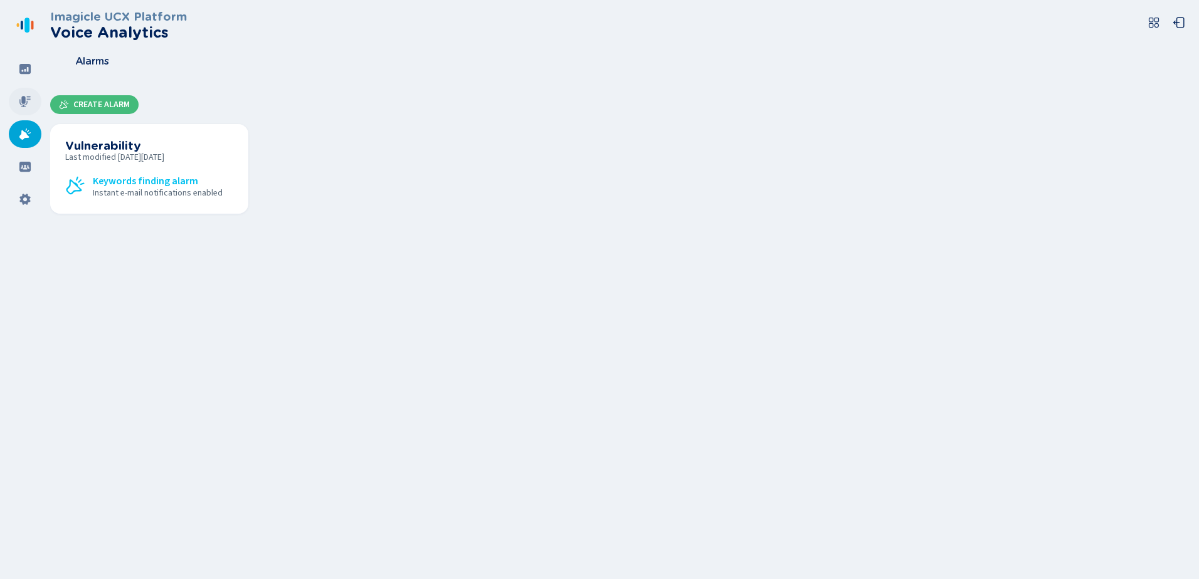
click at [25, 98] on icon at bounding box center [24, 101] width 11 height 11
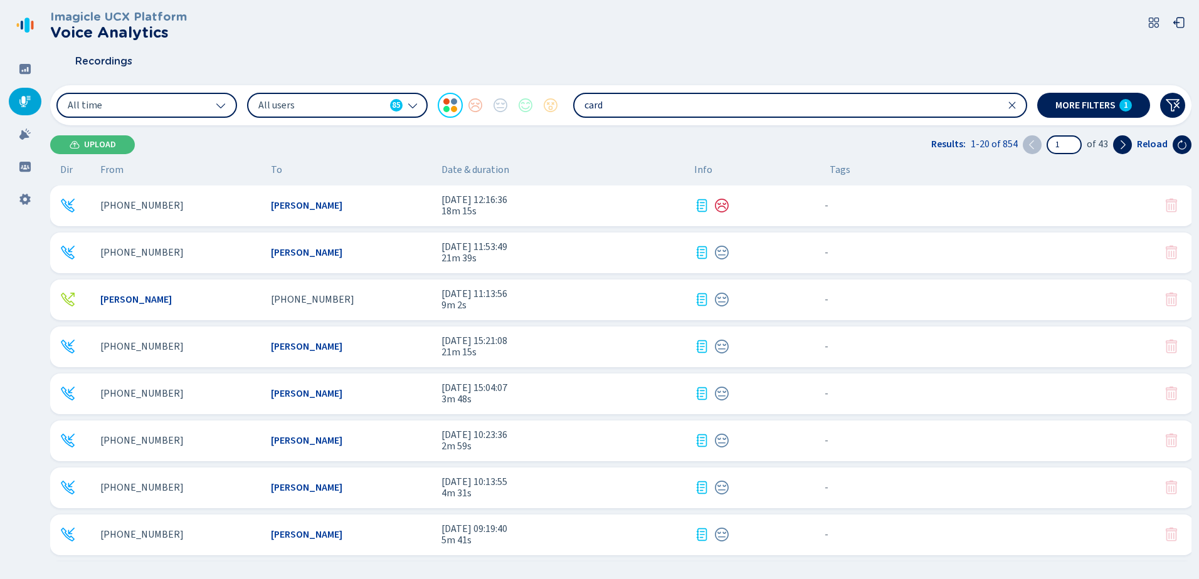
click at [1002, 106] on input "card" at bounding box center [799, 105] width 451 height 23
click at [1012, 103] on icon at bounding box center [1012, 105] width 10 height 10
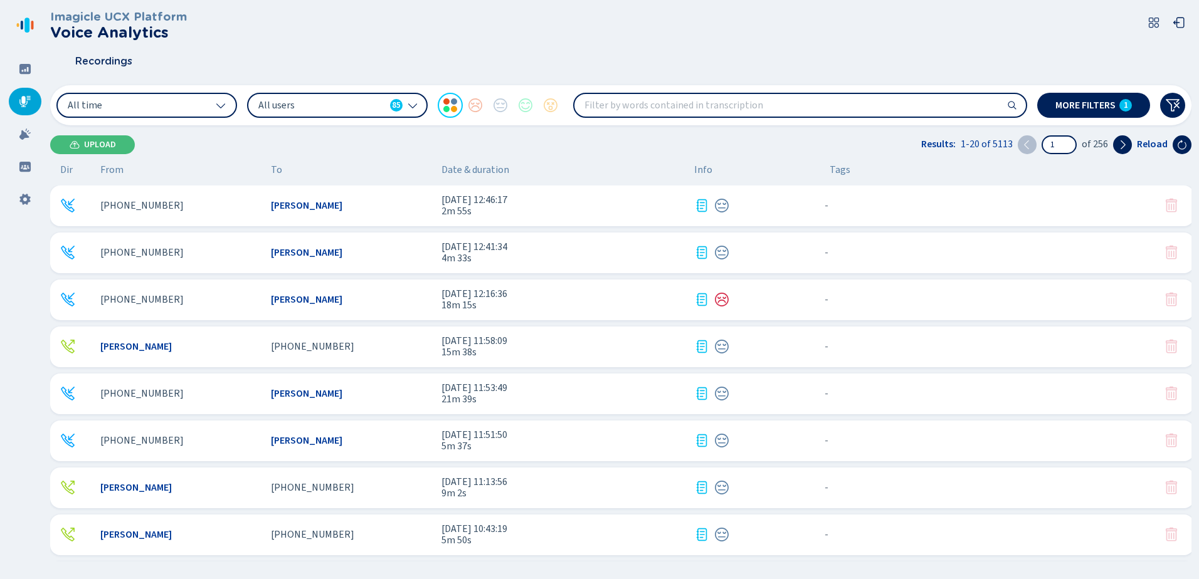
click at [633, 104] on input "search" at bounding box center [799, 105] width 451 height 23
type input "expiry"
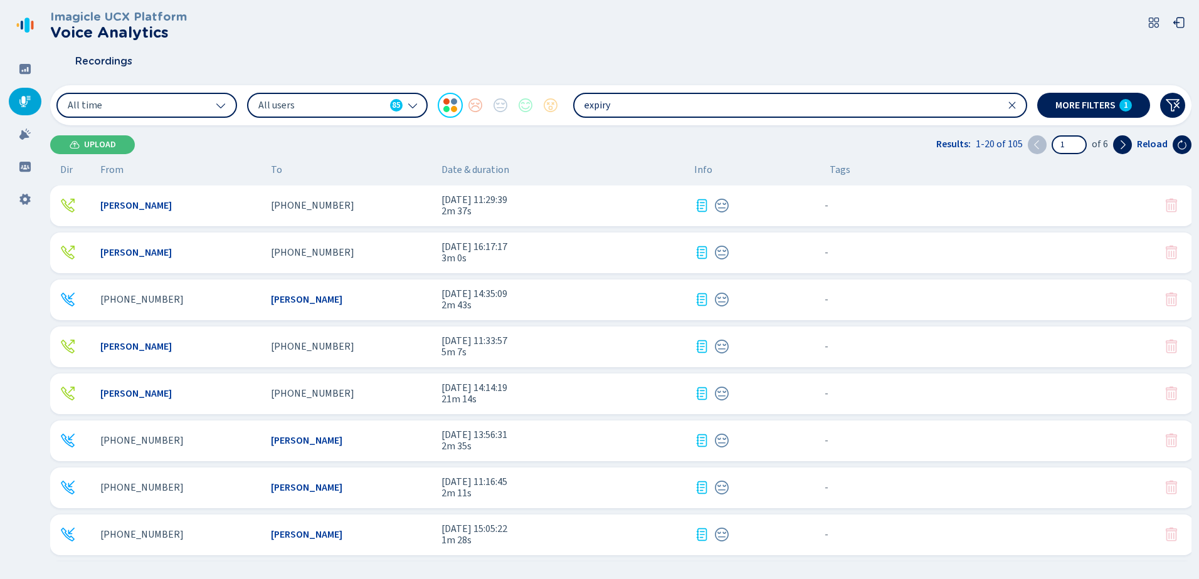
click at [381, 201] on div "[PHONE_NUMBER]" at bounding box center [351, 205] width 161 height 11
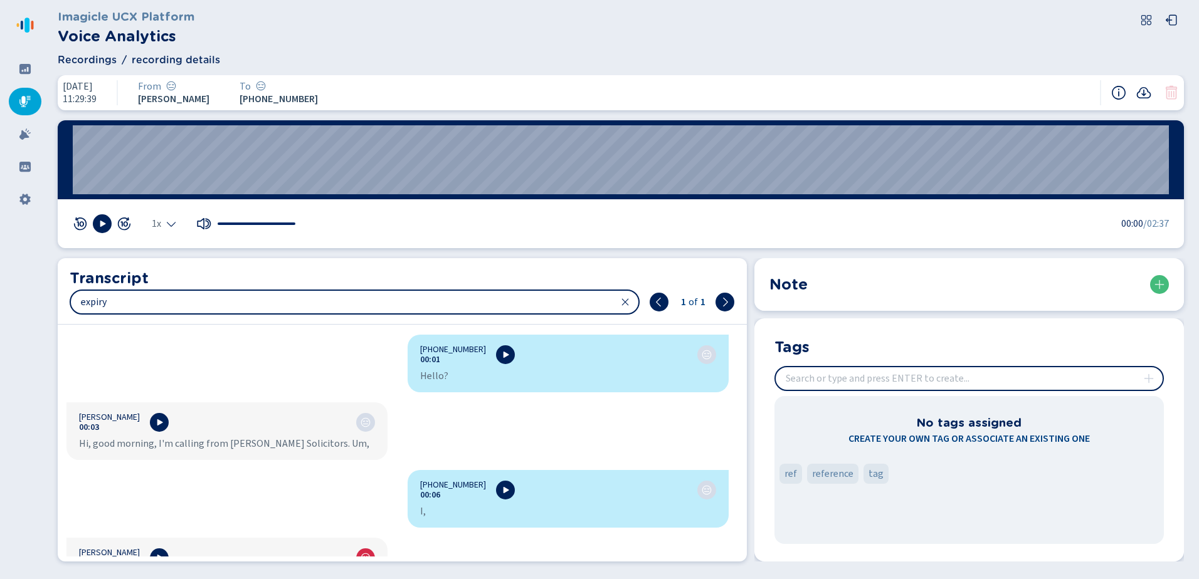
click at [805, 374] on input "insert" at bounding box center [969, 378] width 387 height 23
type input "Compliance"
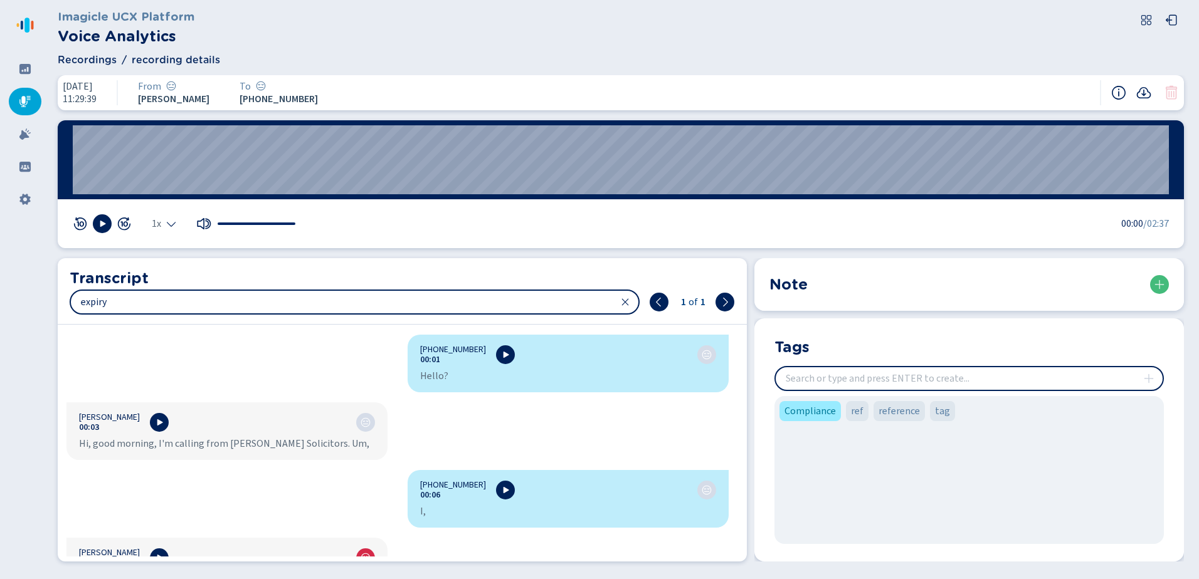
click at [26, 94] on div at bounding box center [25, 102] width 33 height 28
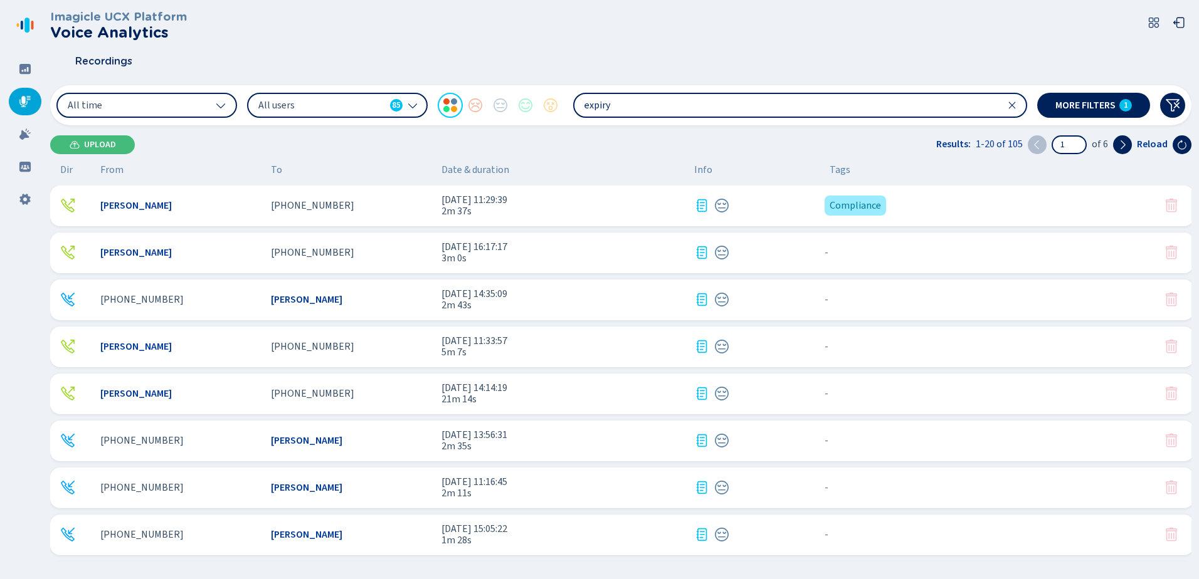
click at [389, 253] on div "[PHONE_NUMBER]" at bounding box center [351, 252] width 161 height 11
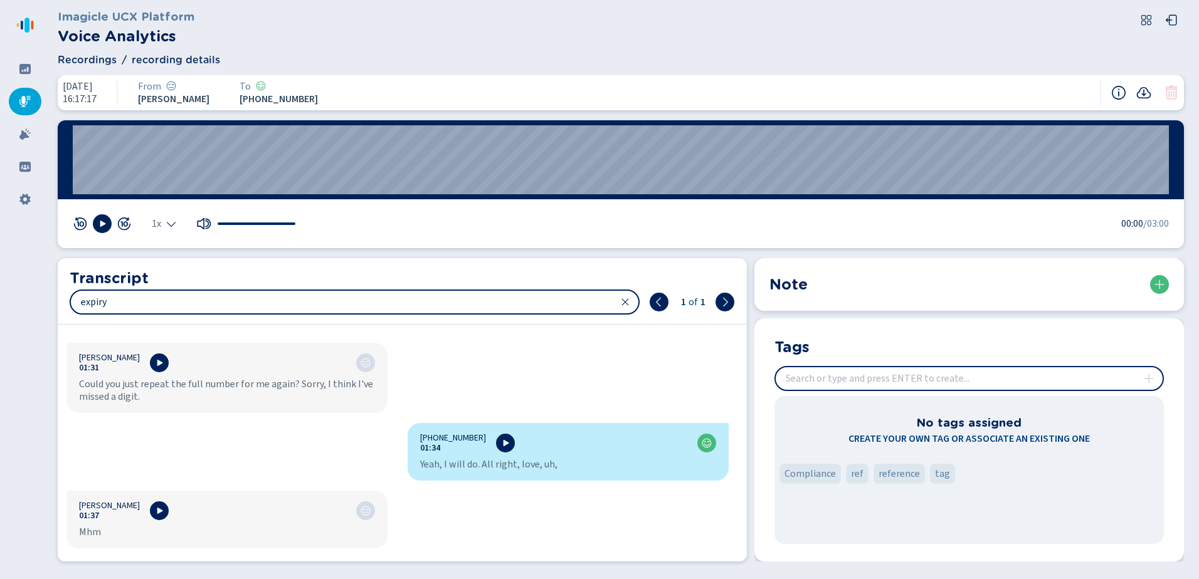
scroll to position [1463, 0]
click at [820, 374] on input "insert" at bounding box center [969, 378] width 387 height 23
type input "Co"
click at [821, 471] on span "Compliance" at bounding box center [809, 474] width 51 height 15
click at [22, 103] on icon at bounding box center [24, 101] width 11 height 11
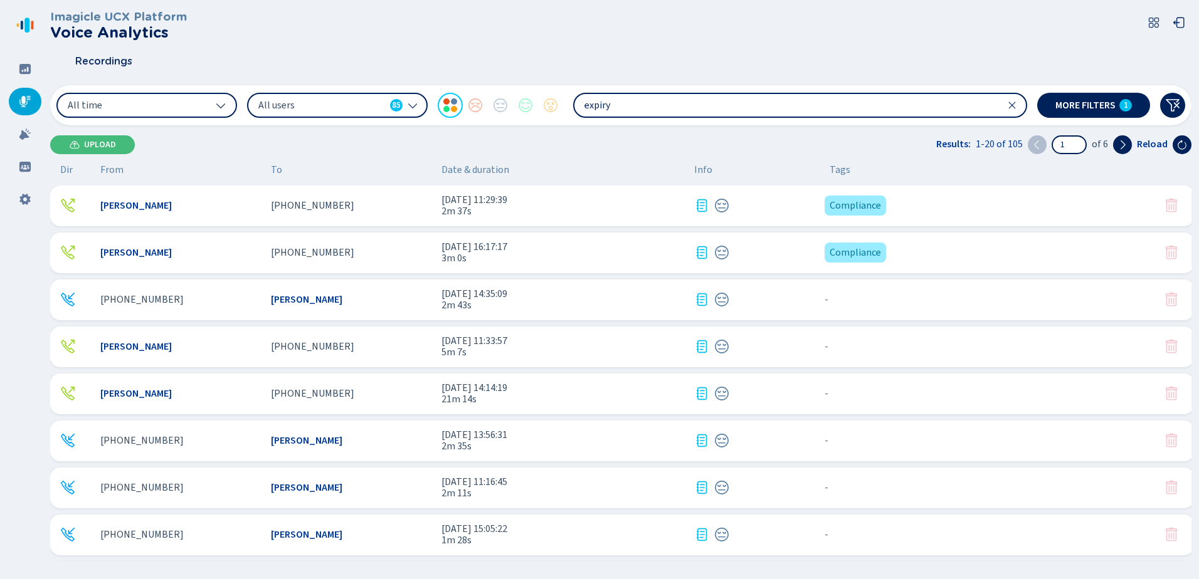
click at [351, 297] on div "[PERSON_NAME]" at bounding box center [351, 299] width 161 height 11
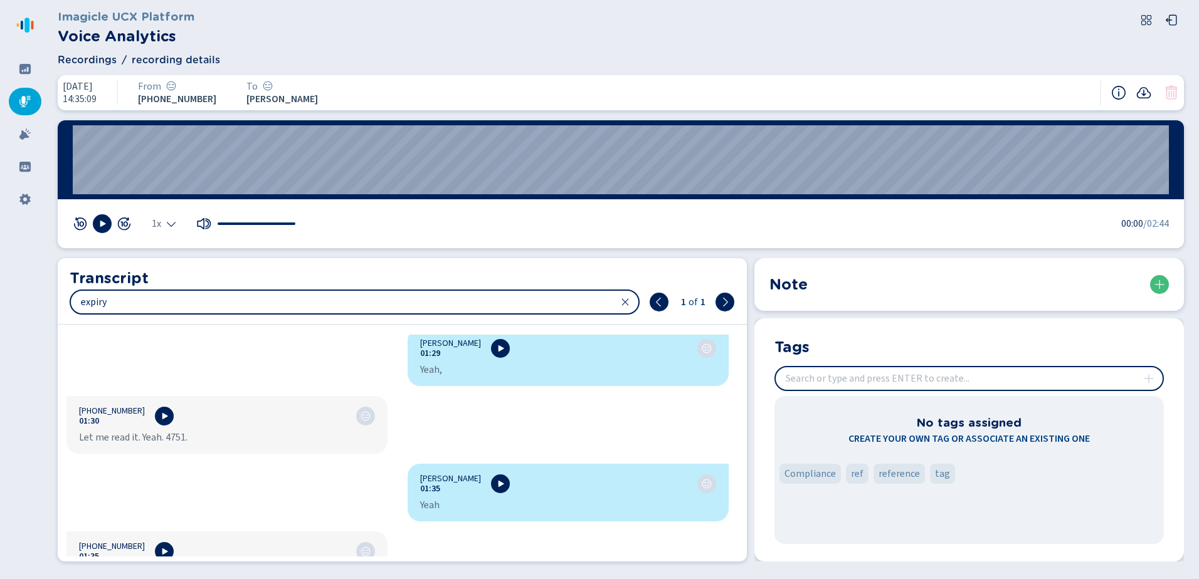
scroll to position [2075, 0]
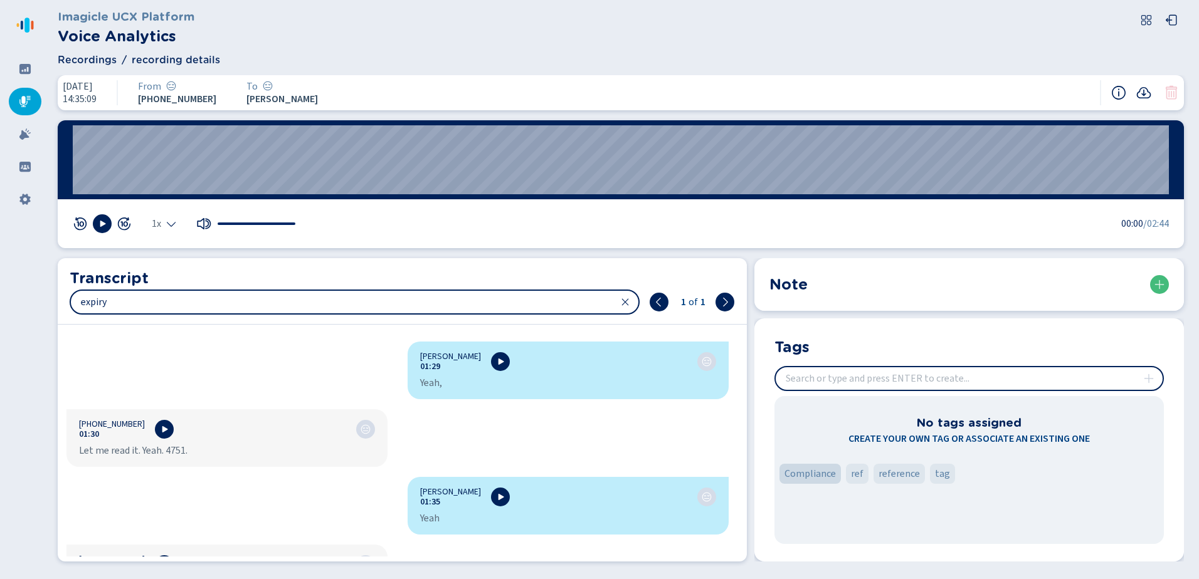
click at [815, 472] on span "Compliance" at bounding box center [809, 474] width 51 height 15
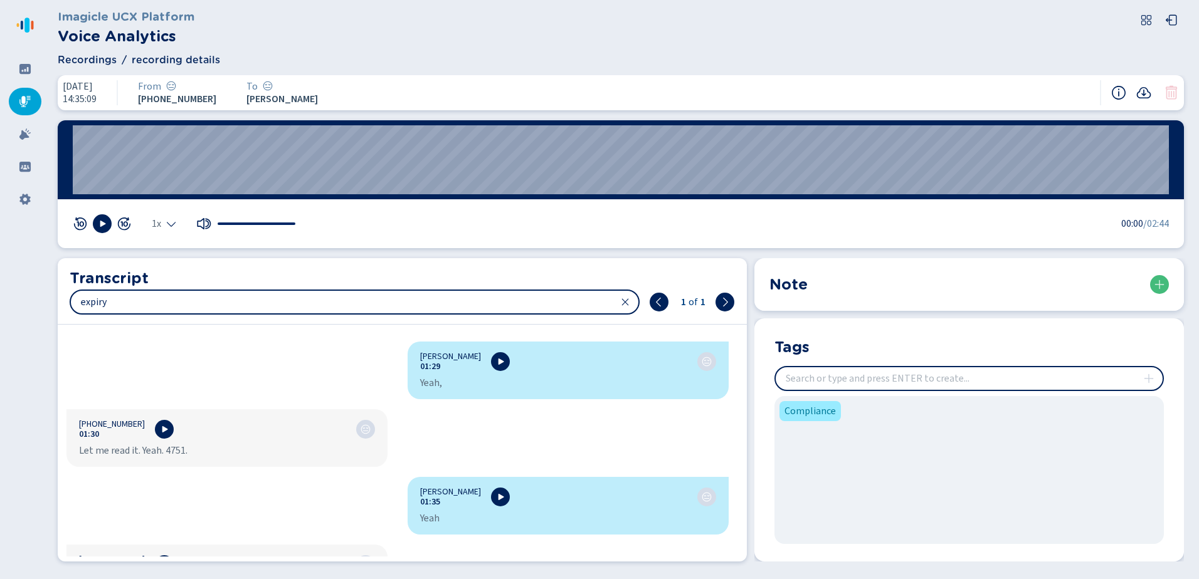
click at [20, 102] on icon at bounding box center [24, 101] width 11 height 11
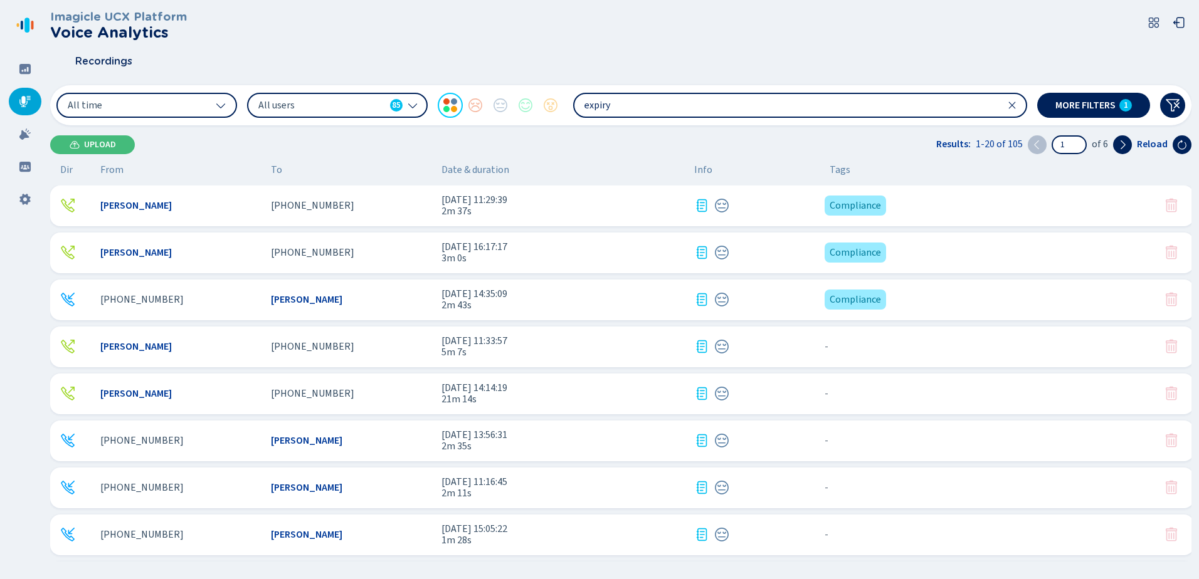
click at [295, 347] on span "[PHONE_NUMBER]" at bounding box center [312, 346] width 83 height 11
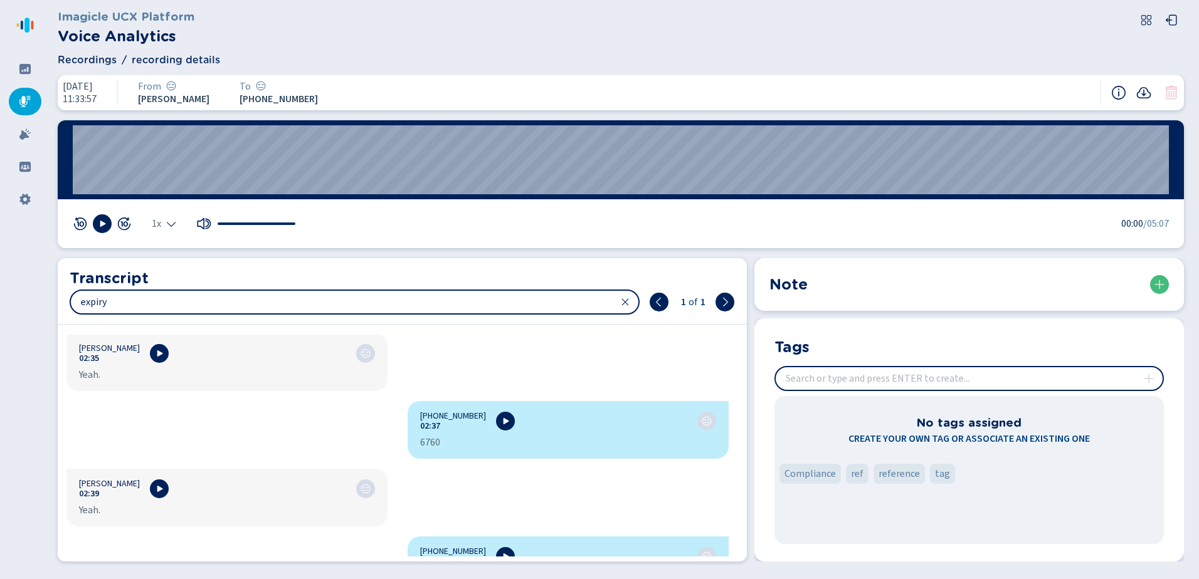
scroll to position [2582, 0]
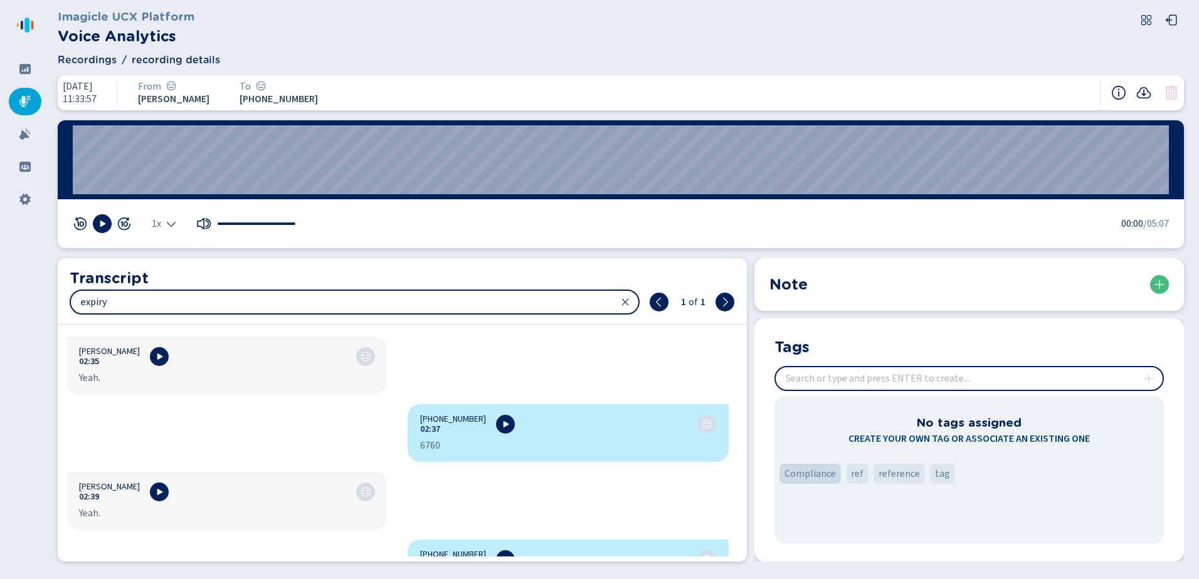
click at [813, 468] on span "Compliance" at bounding box center [809, 474] width 51 height 15
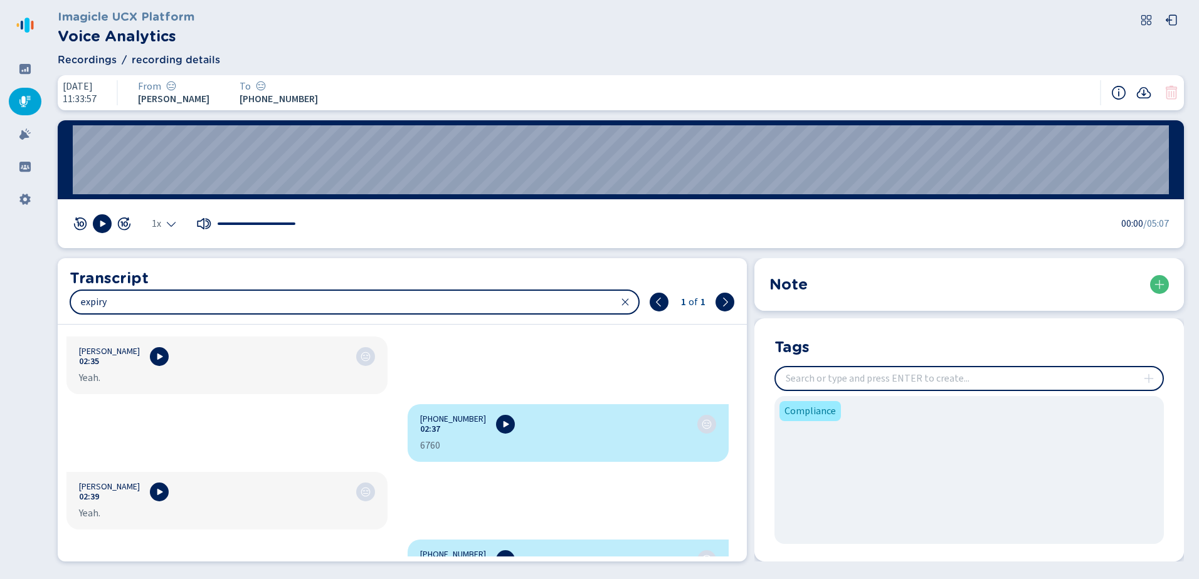
click at [26, 95] on div at bounding box center [25, 102] width 33 height 28
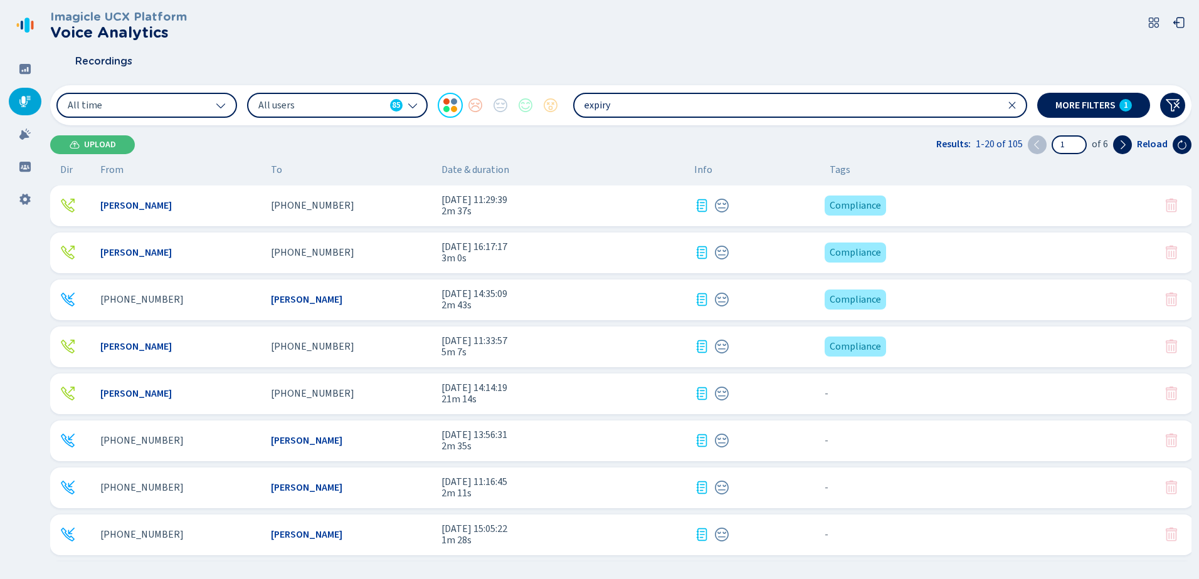
click at [359, 389] on div "[PHONE_NUMBER]" at bounding box center [351, 393] width 161 height 11
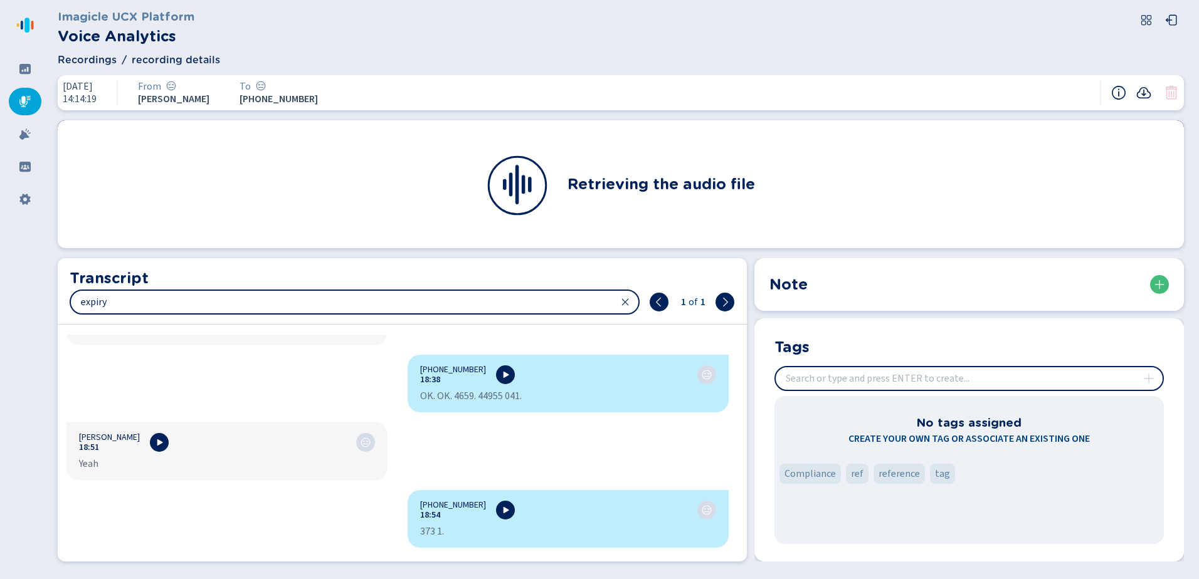
scroll to position [13555, 0]
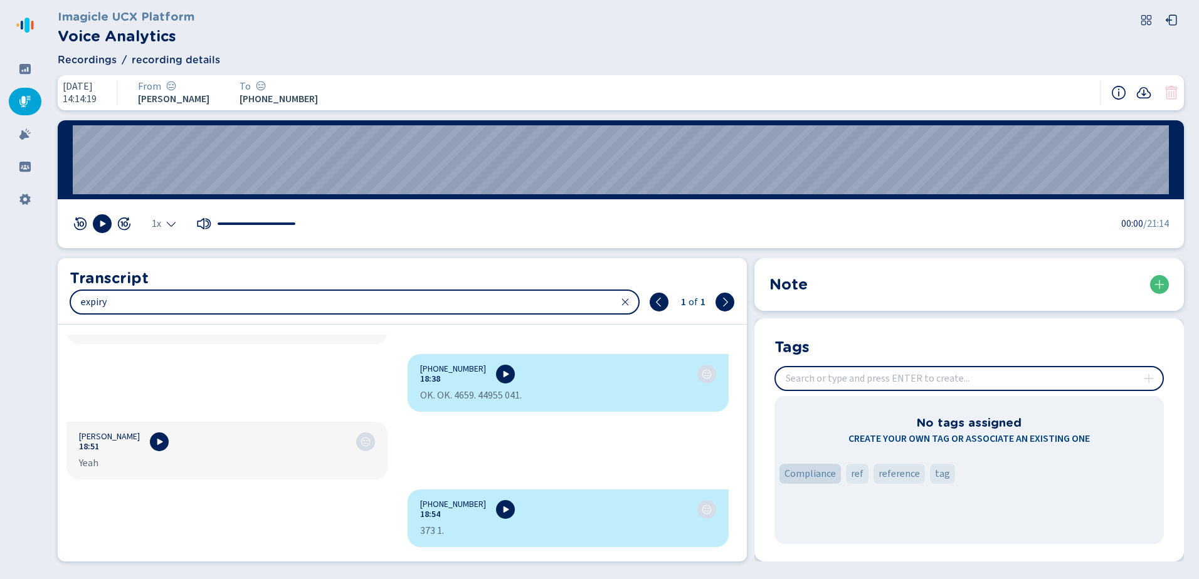
click at [822, 475] on span "Compliance" at bounding box center [809, 474] width 51 height 15
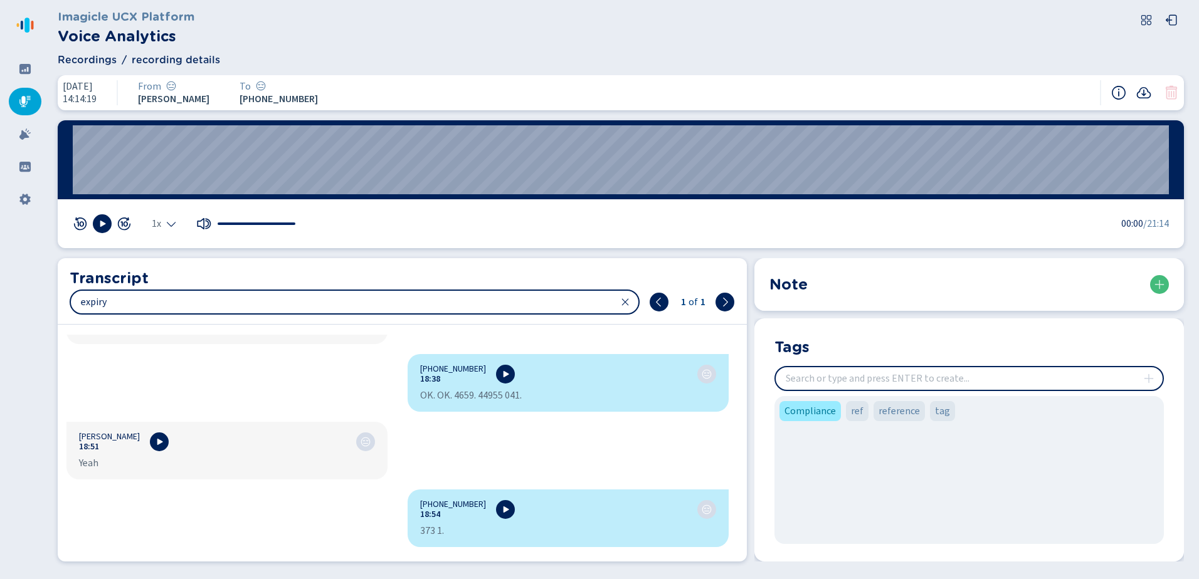
click at [25, 100] on icon at bounding box center [24, 101] width 11 height 11
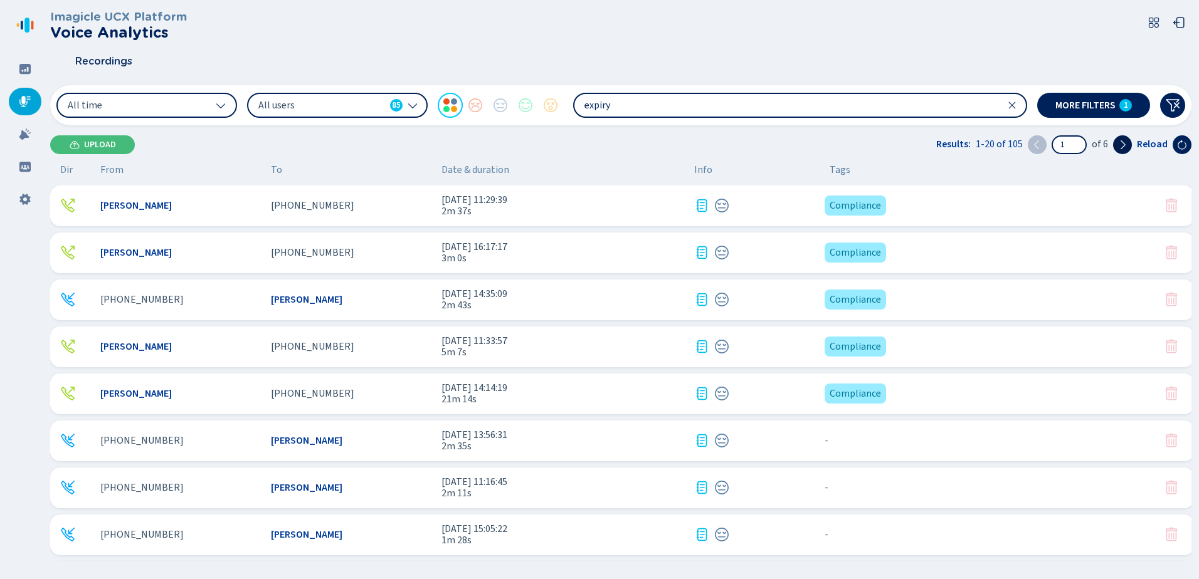
click at [1122, 143] on icon at bounding box center [1122, 145] width 10 height 10
type input "2"
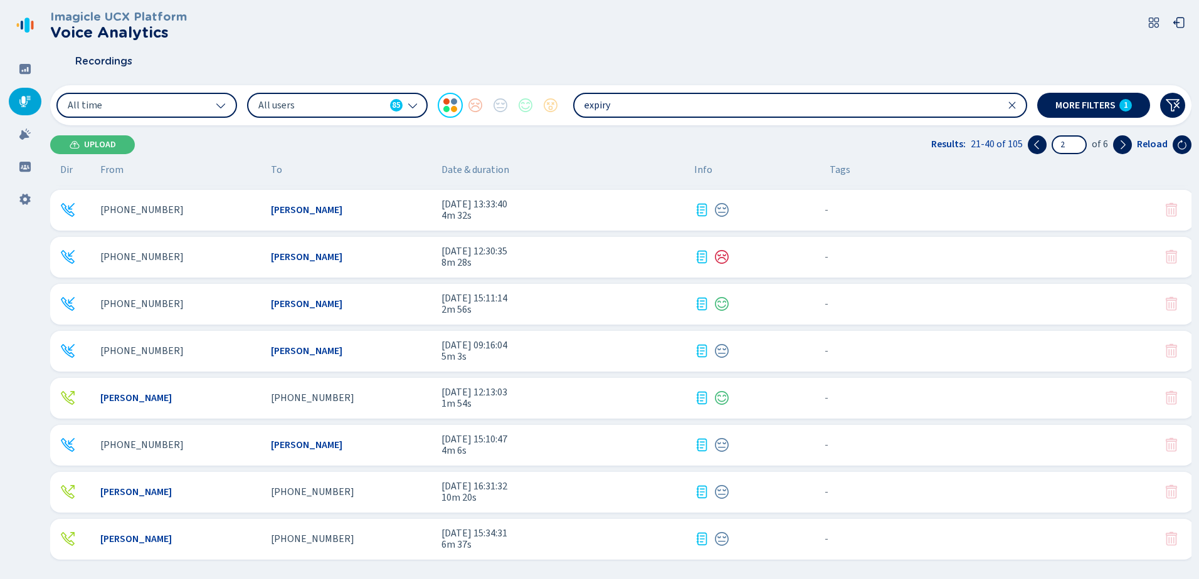
scroll to position [563, 0]
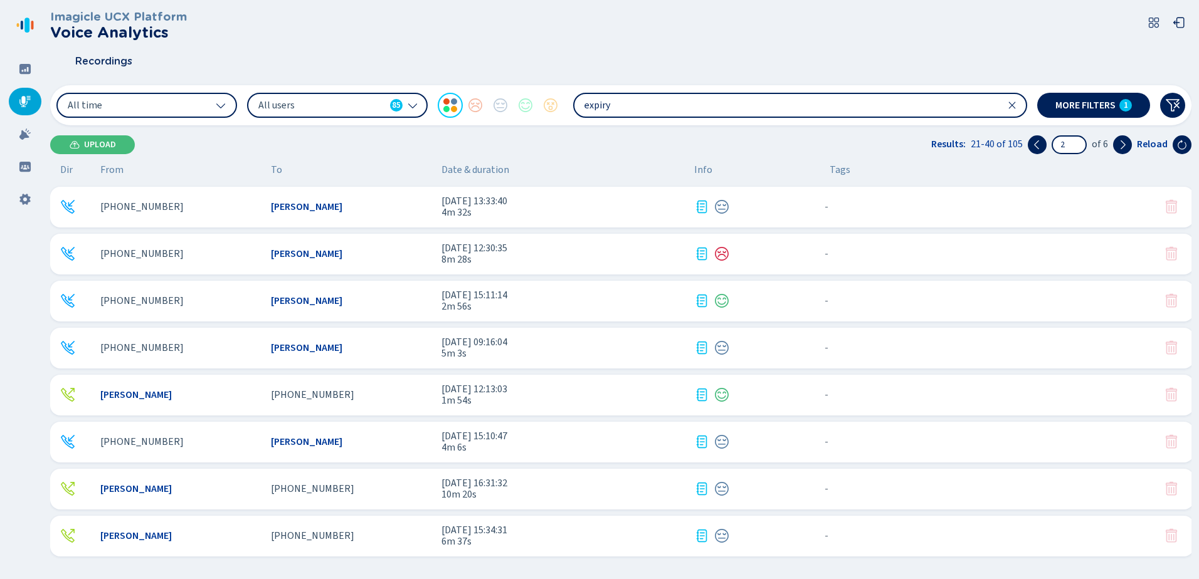
click at [394, 534] on div "[PHONE_NUMBER]" at bounding box center [351, 536] width 161 height 11
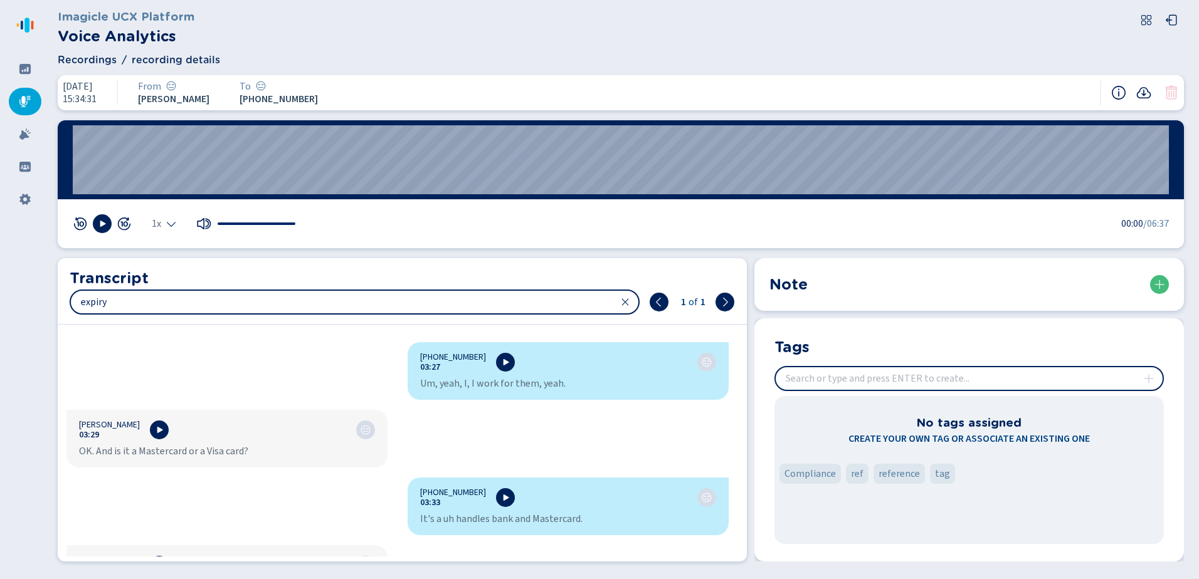
scroll to position [2843, 0]
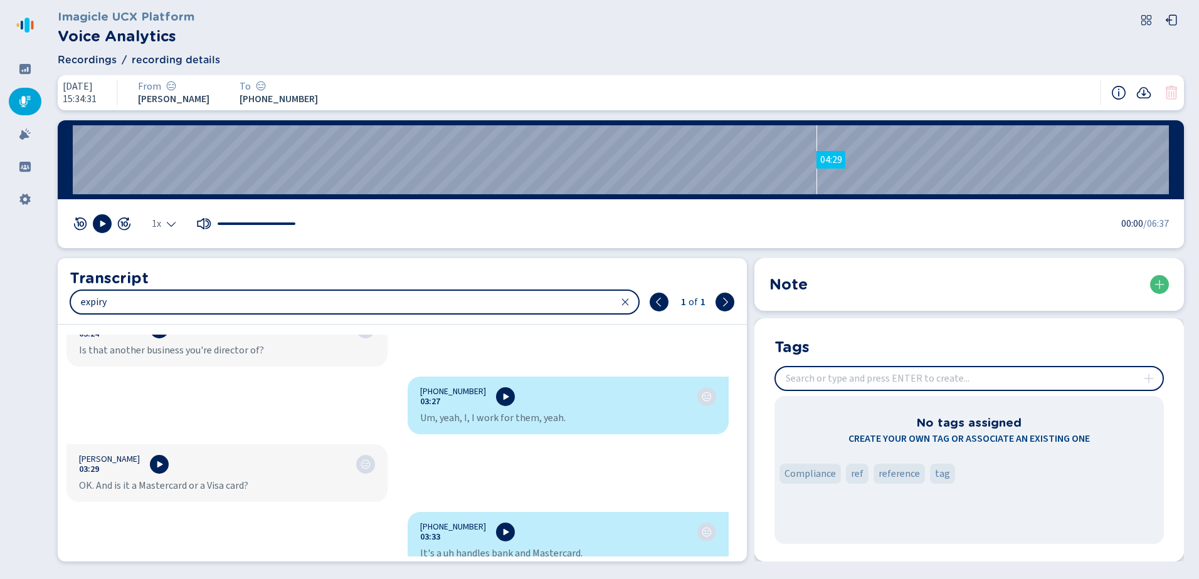
click at [816, 159] on wave "04:29" at bounding box center [621, 159] width 1096 height 69
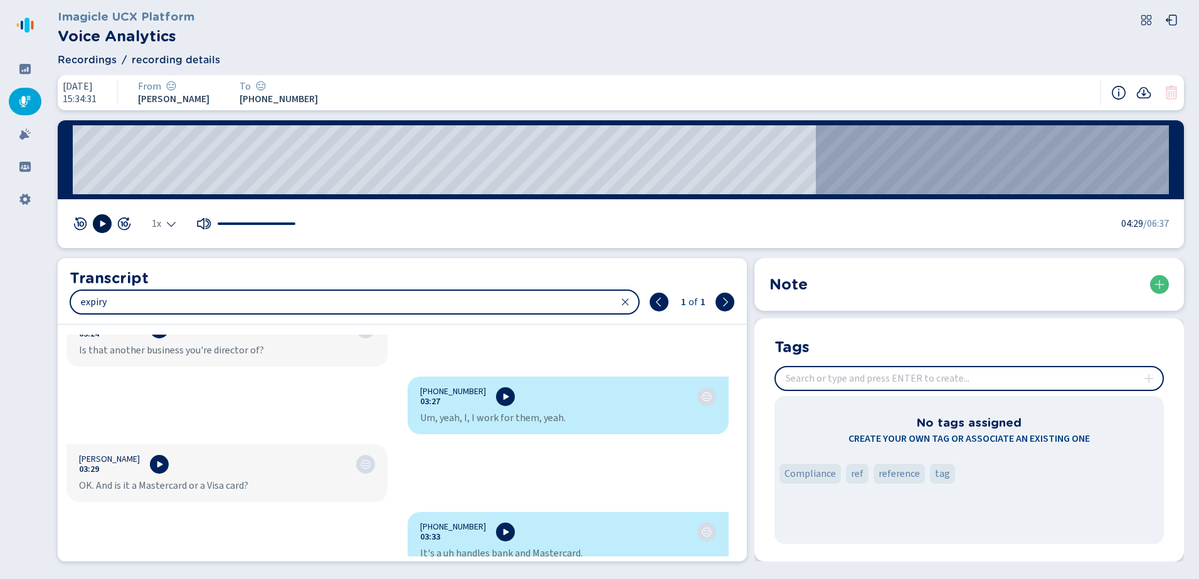
click at [105, 223] on icon at bounding box center [102, 224] width 10 height 10
click at [103, 219] on icon at bounding box center [102, 224] width 10 height 10
click at [665, 159] on wave "03:35" at bounding box center [621, 159] width 1096 height 69
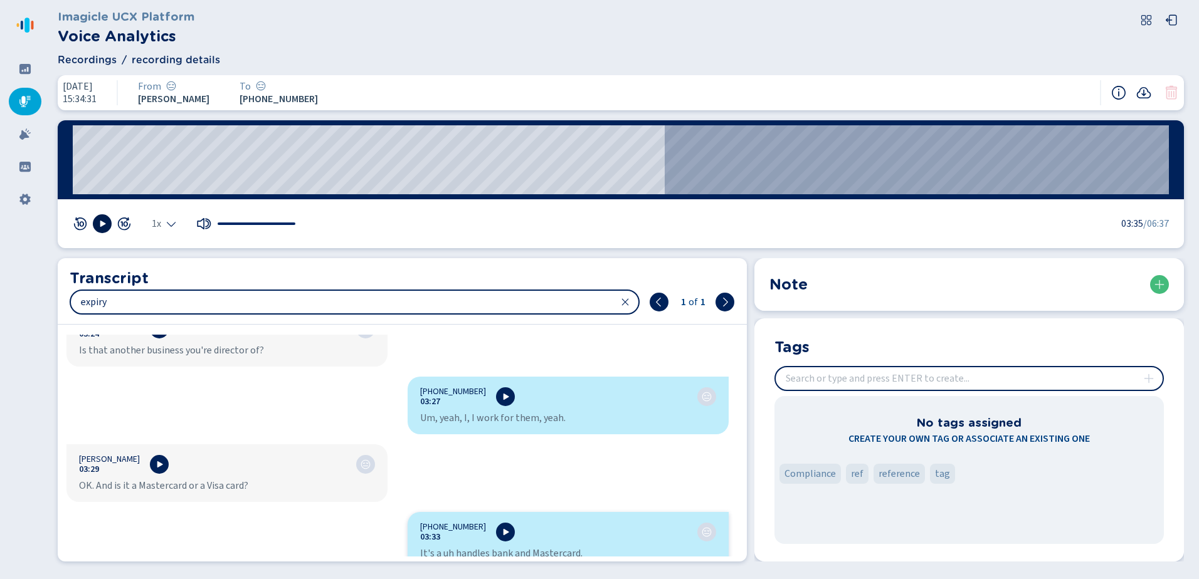
click at [97, 222] on icon at bounding box center [102, 224] width 10 height 10
click at [101, 219] on icon at bounding box center [102, 224] width 10 height 10
click at [282, 164] on wave "01:15" at bounding box center [621, 159] width 1096 height 69
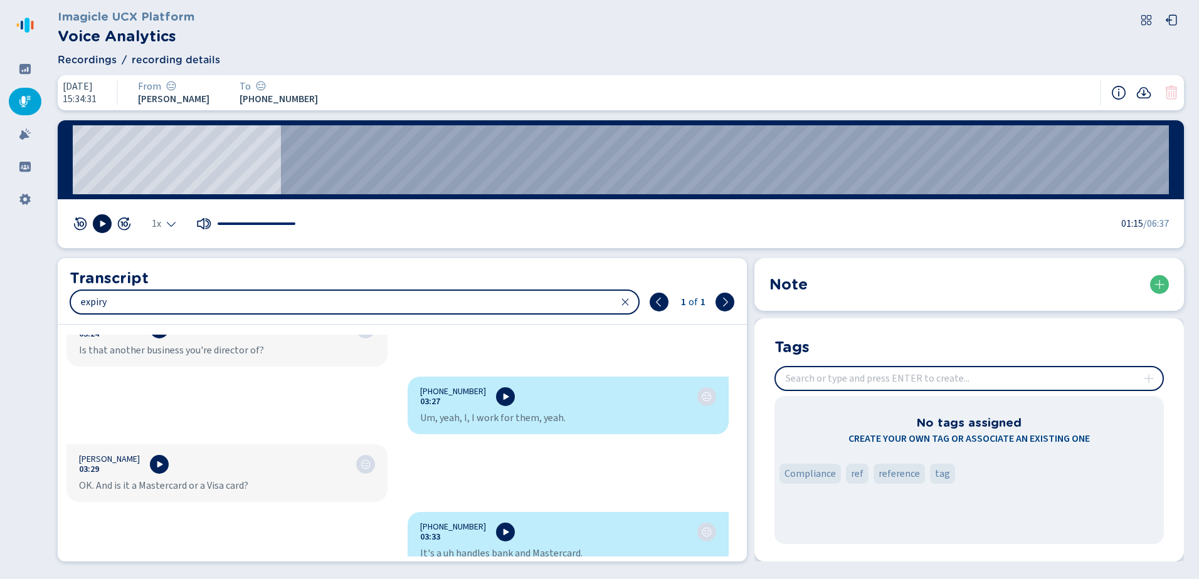
click at [98, 221] on icon at bounding box center [102, 224] width 10 height 10
click at [102, 221] on icon at bounding box center [102, 224] width 10 height 10
click at [799, 475] on span "Compliance" at bounding box center [809, 474] width 51 height 15
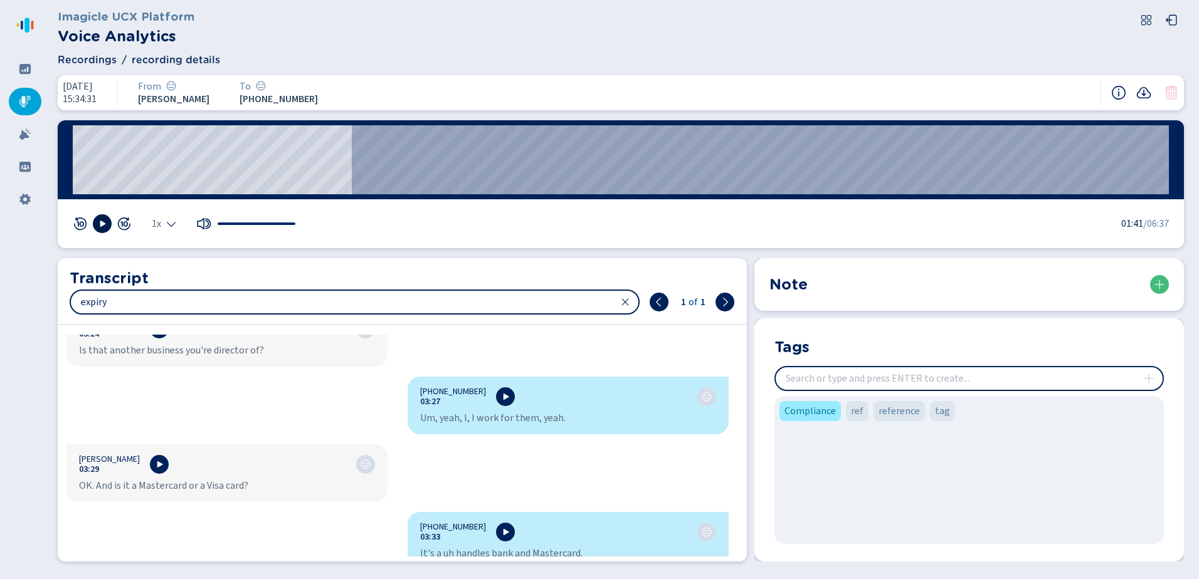
click at [19, 99] on icon at bounding box center [25, 101] width 13 height 13
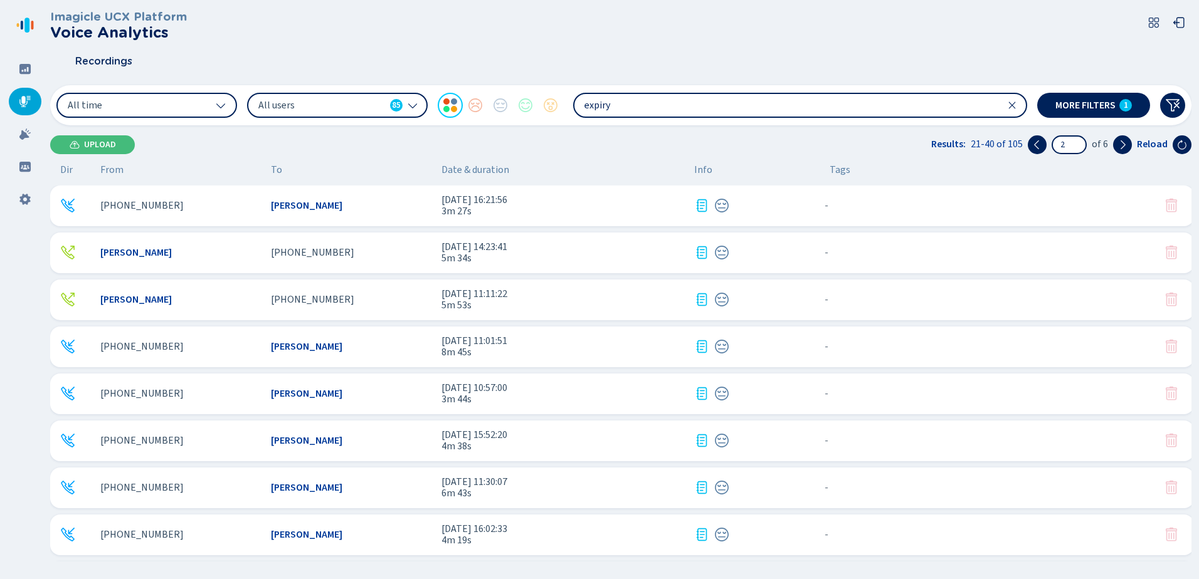
click at [304, 205] on span "[PERSON_NAME]" at bounding box center [306, 205] width 71 height 11
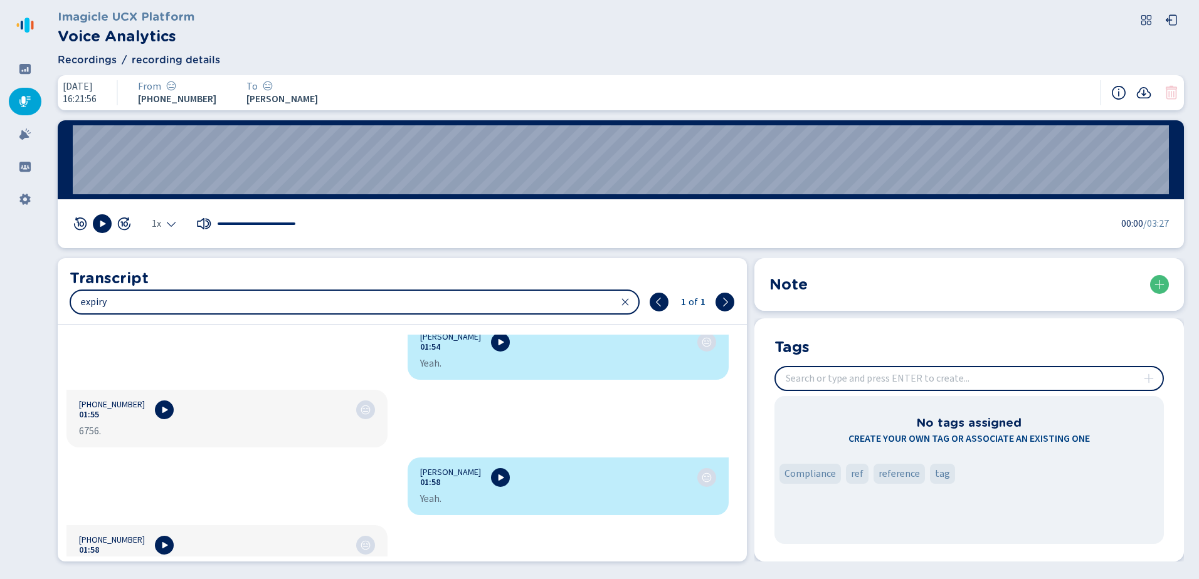
scroll to position [1881, 0]
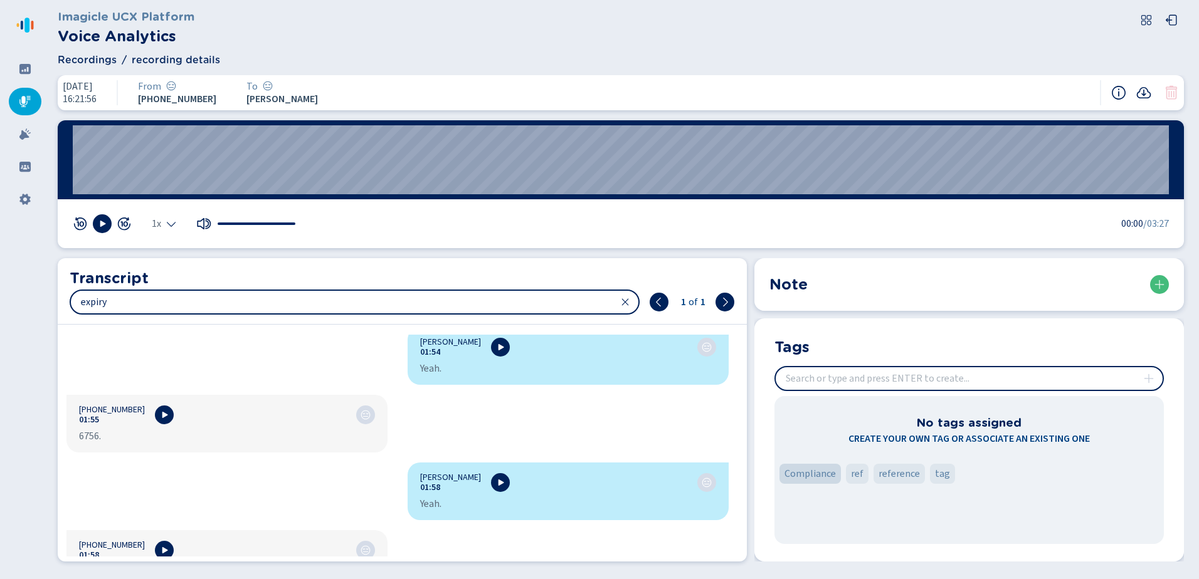
click at [803, 473] on span "Compliance" at bounding box center [809, 474] width 51 height 15
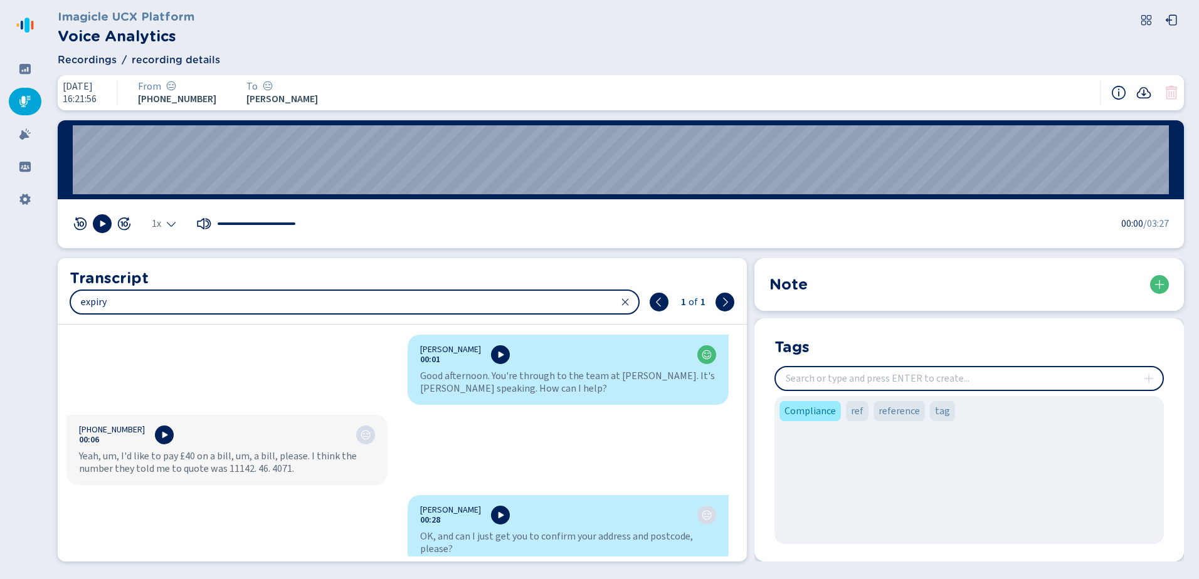
scroll to position [1881, 0]
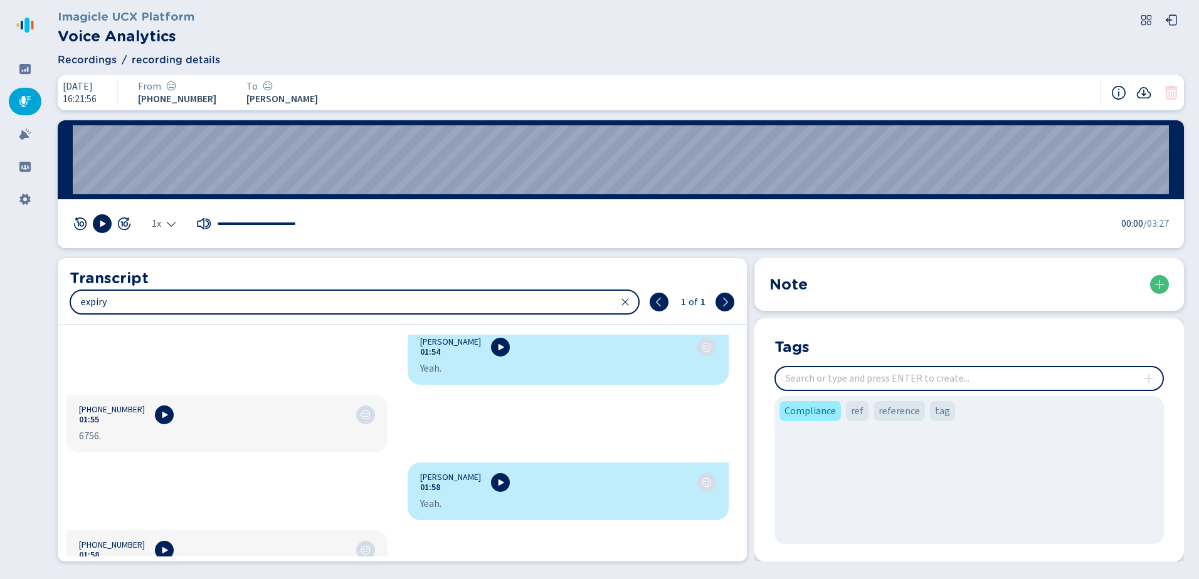
click at [16, 96] on div at bounding box center [25, 102] width 33 height 28
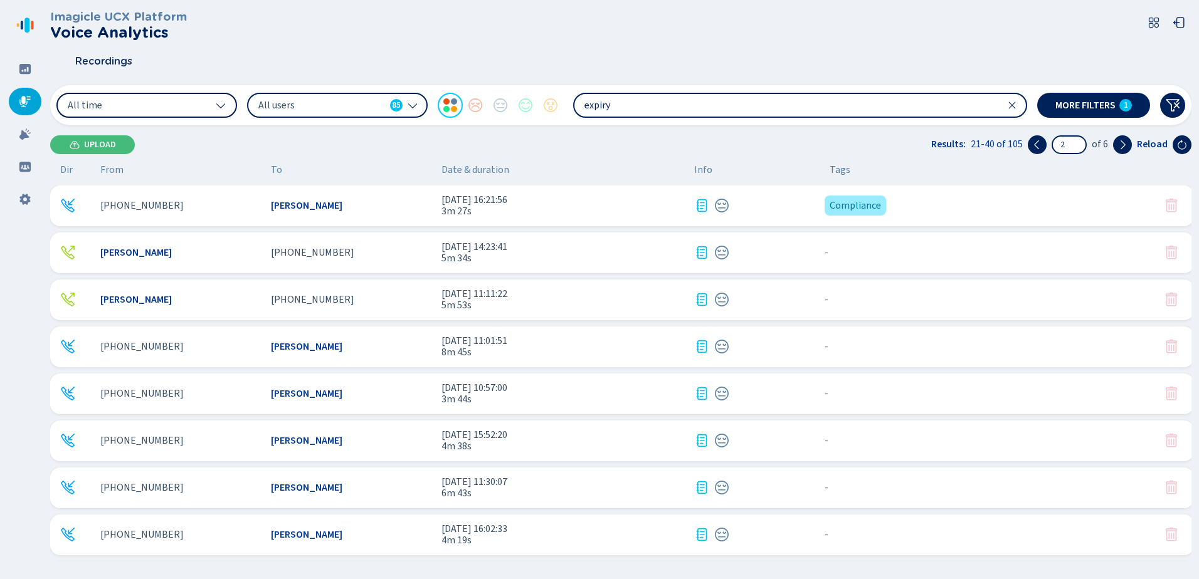
click at [157, 104] on button "All time" at bounding box center [146, 105] width 181 height 25
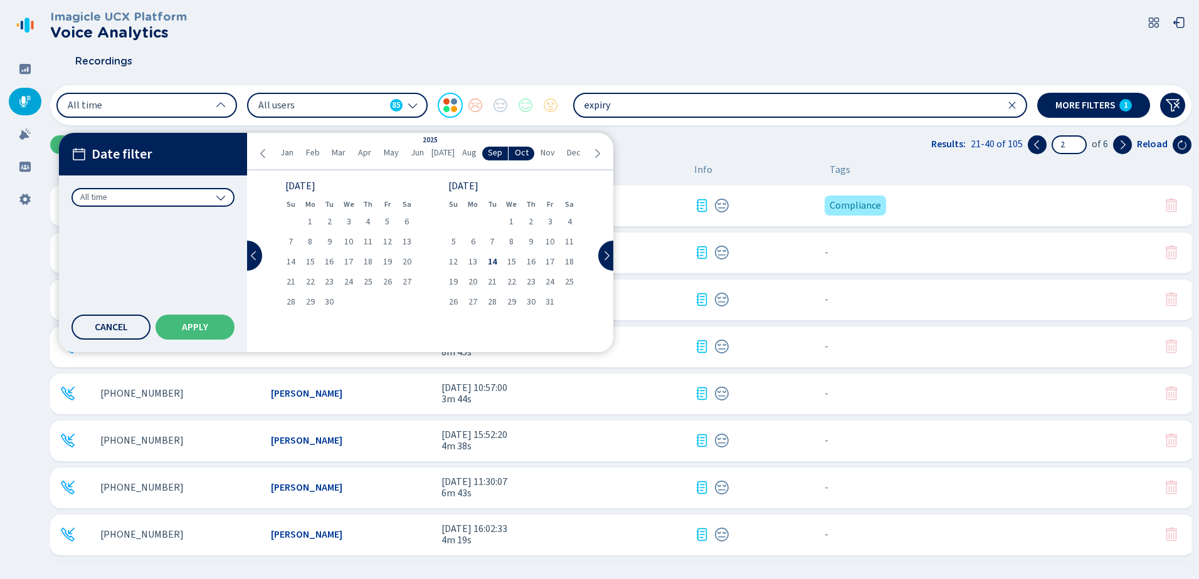
click at [141, 196] on div "All time" at bounding box center [152, 197] width 163 height 19
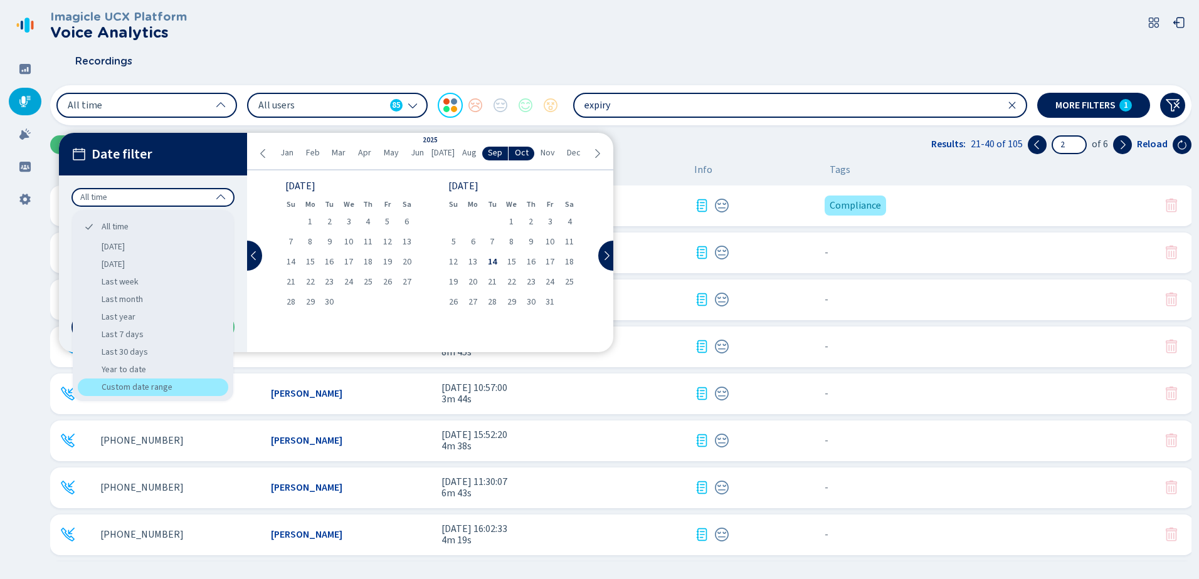
click at [160, 380] on div "Custom date range" at bounding box center [153, 388] width 150 height 18
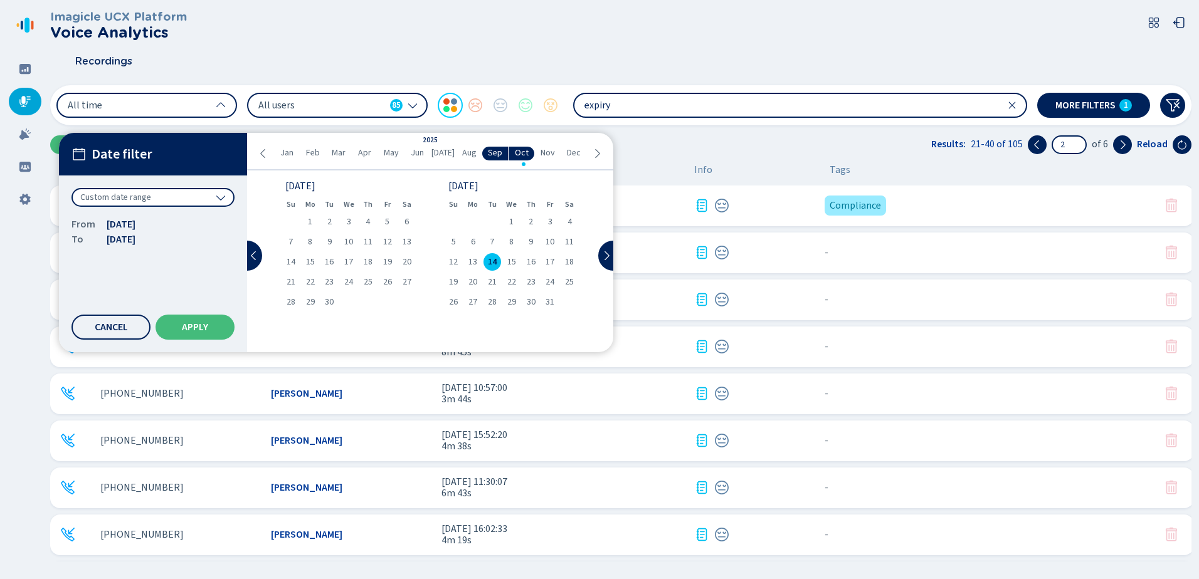
click at [267, 154] on icon at bounding box center [263, 154] width 10 height 10
click at [388, 150] on span "May" at bounding box center [391, 153] width 15 height 10
click at [349, 221] on span "1" at bounding box center [349, 222] width 4 height 9
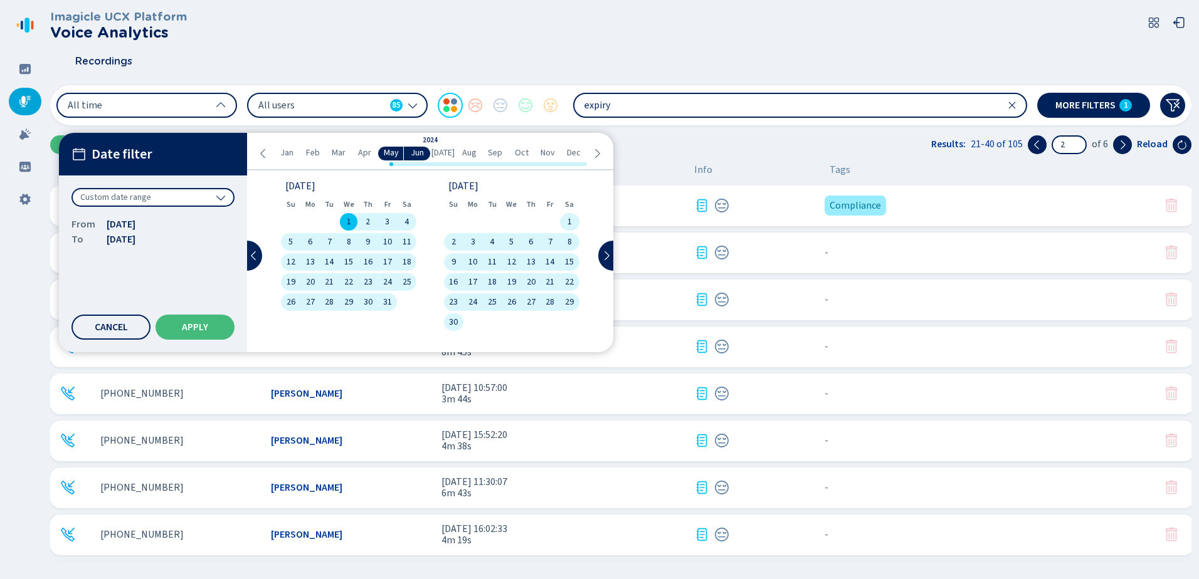
click at [457, 318] on span "30" at bounding box center [453, 322] width 9 height 9
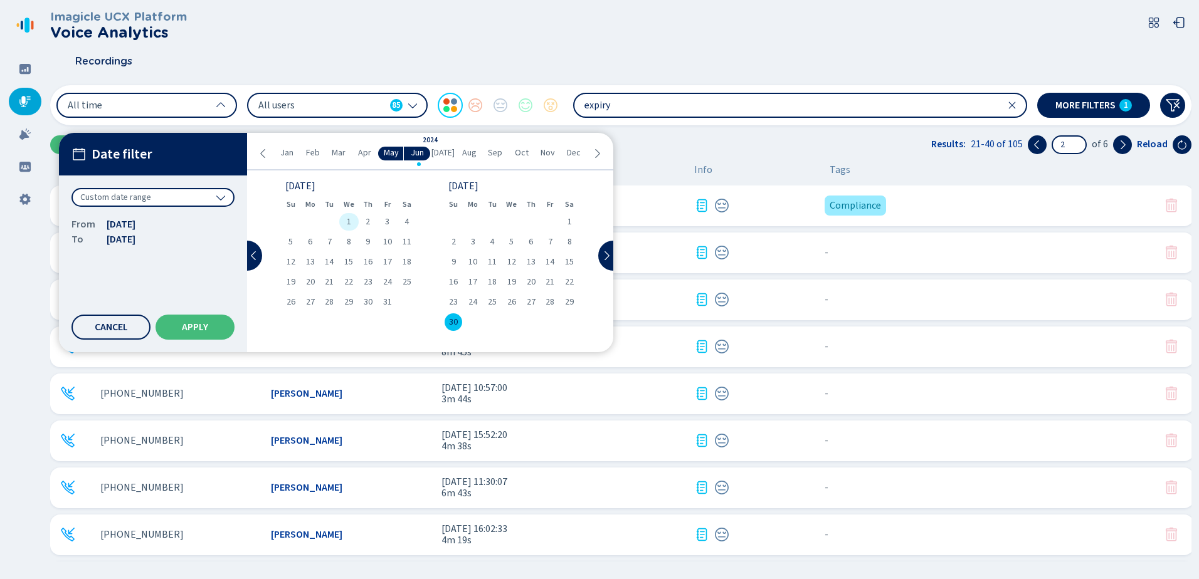
click at [349, 219] on span "1" at bounding box center [349, 222] width 4 height 9
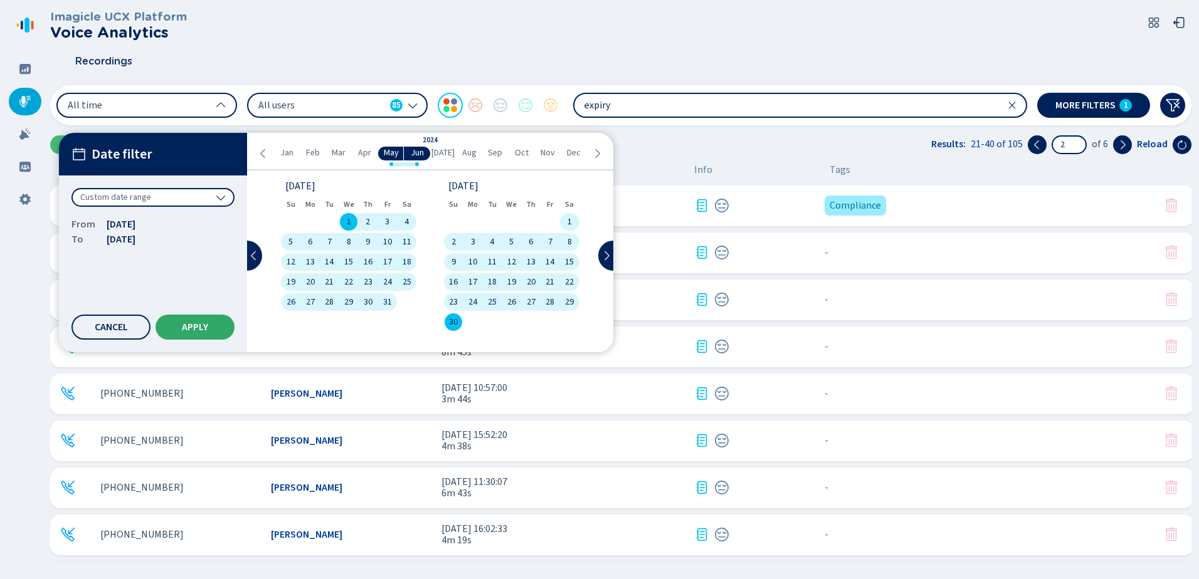
click at [193, 327] on span "Apply" at bounding box center [195, 327] width 26 height 10
type input "1"
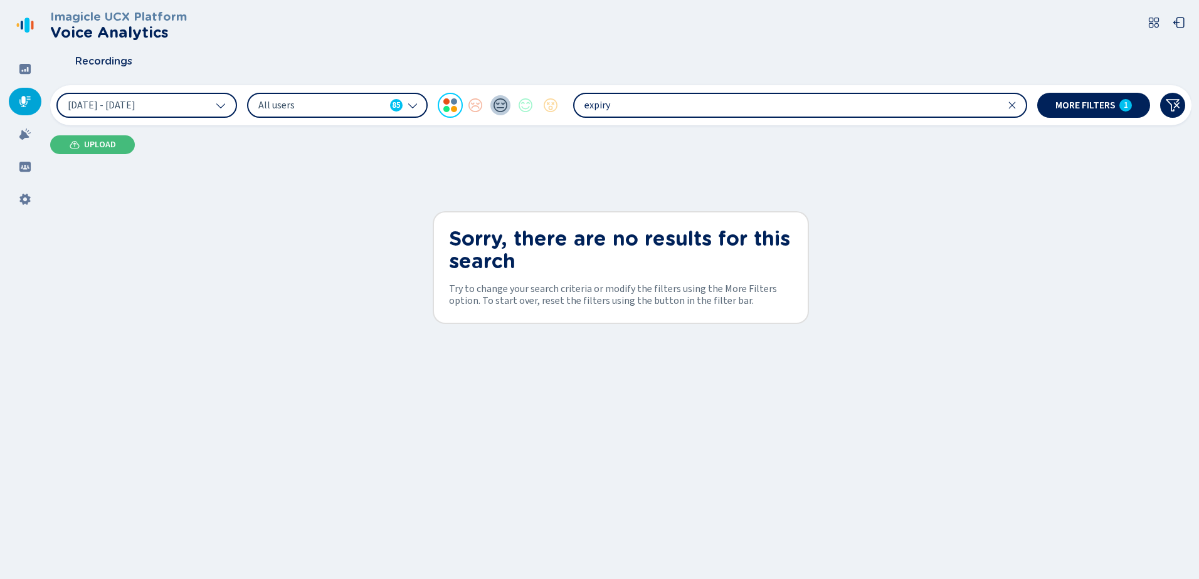
drag, startPoint x: 659, startPoint y: 103, endPoint x: 505, endPoint y: 96, distance: 154.4
click at [505, 96] on div "1 May 2024 - 30 Jun 2024 All users 85 expiry" at bounding box center [541, 105] width 971 height 25
click at [1074, 106] on span "More filters" at bounding box center [1085, 105] width 60 height 10
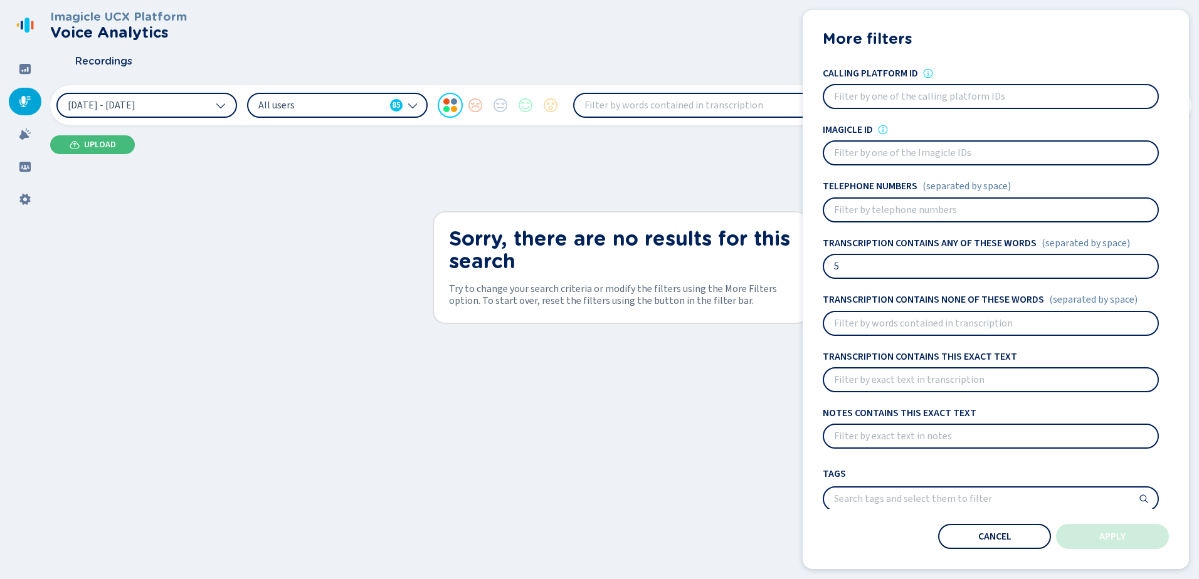
click at [1004, 544] on button "Cancel" at bounding box center [994, 536] width 113 height 25
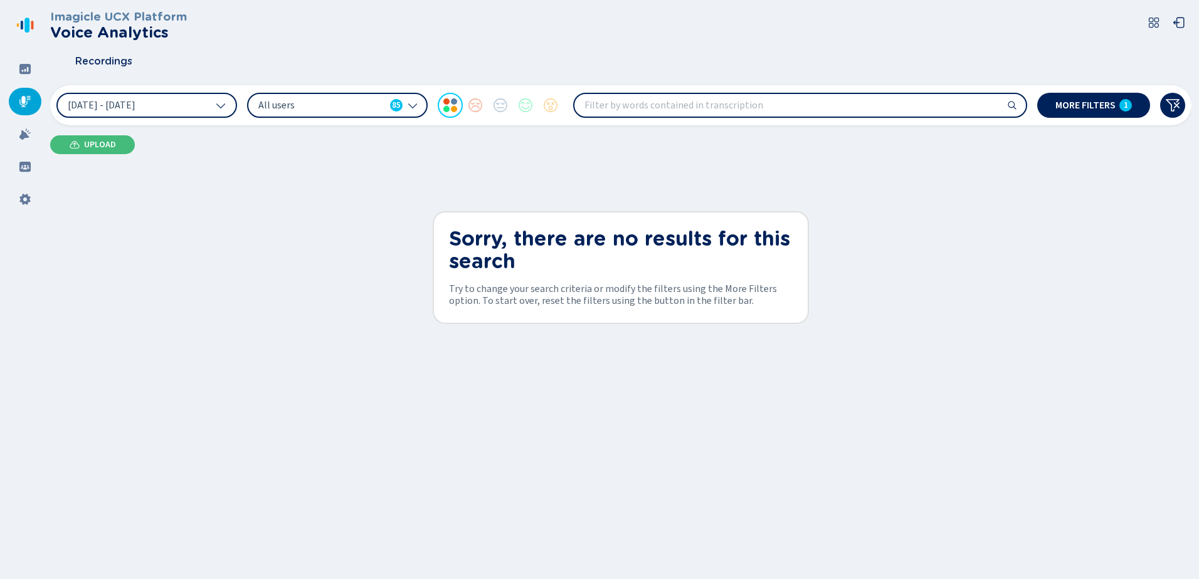
click at [867, 104] on input "search" at bounding box center [799, 105] width 451 height 23
click at [221, 105] on icon at bounding box center [221, 105] width 10 height 10
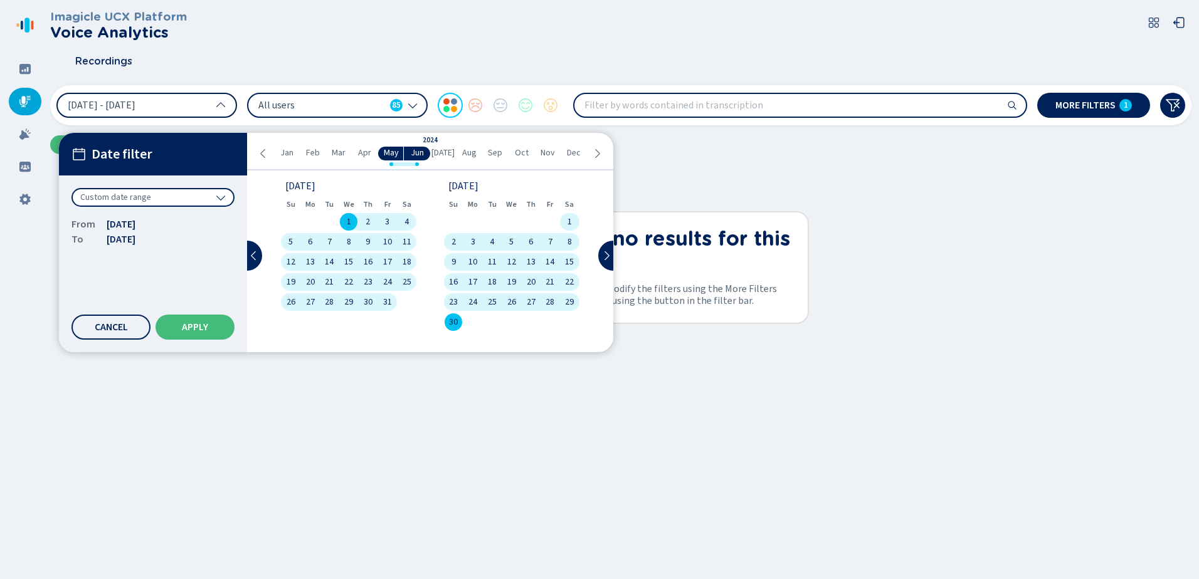
click at [135, 103] on span "1 May 2024 - 30 Jun 2024" at bounding box center [102, 105] width 68 height 10
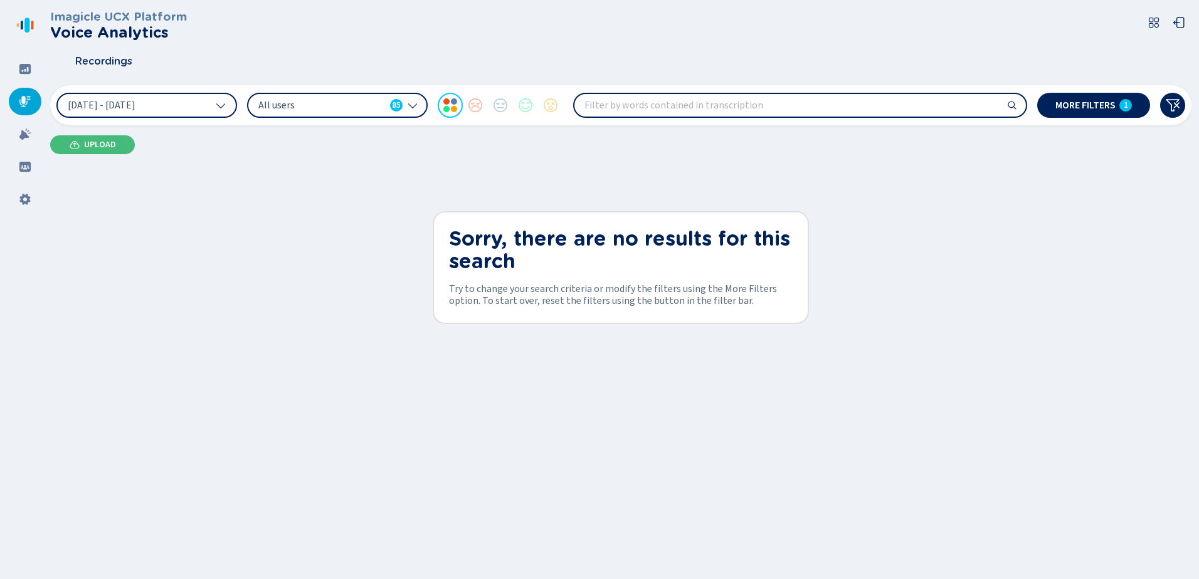
click at [219, 104] on icon at bounding box center [221, 105] width 10 height 10
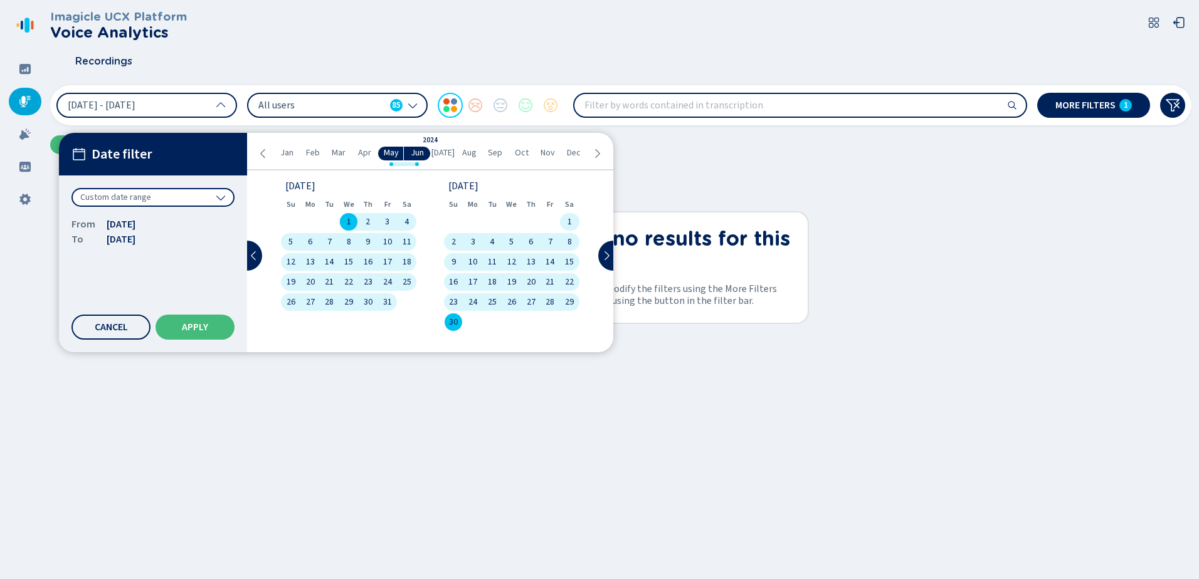
click at [224, 198] on icon at bounding box center [221, 198] width 10 height 10
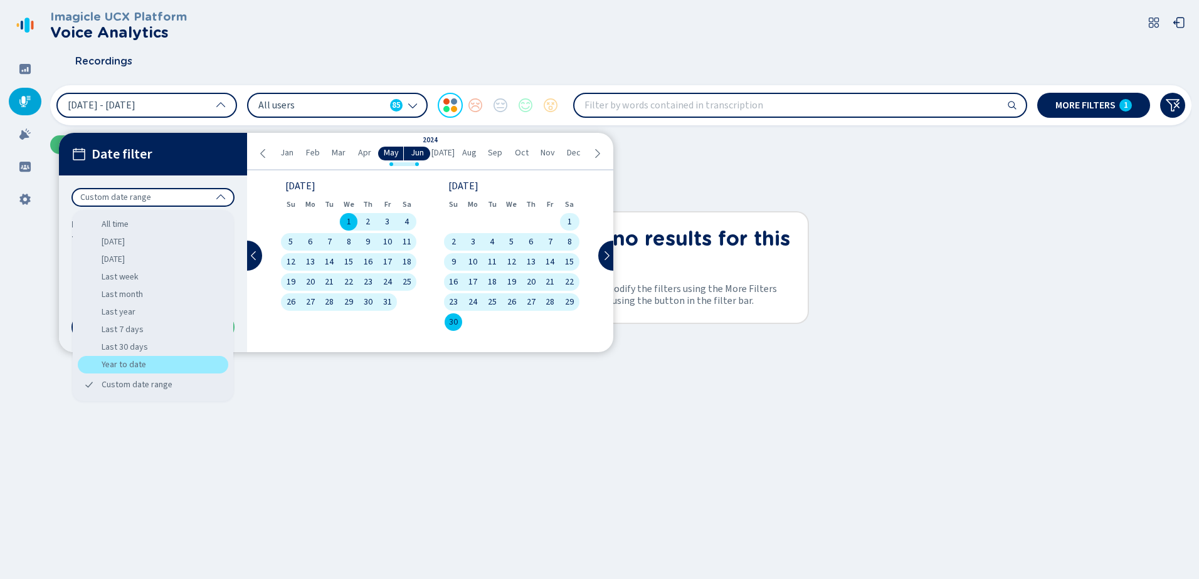
click at [137, 369] on div "Year to date" at bounding box center [153, 365] width 150 height 18
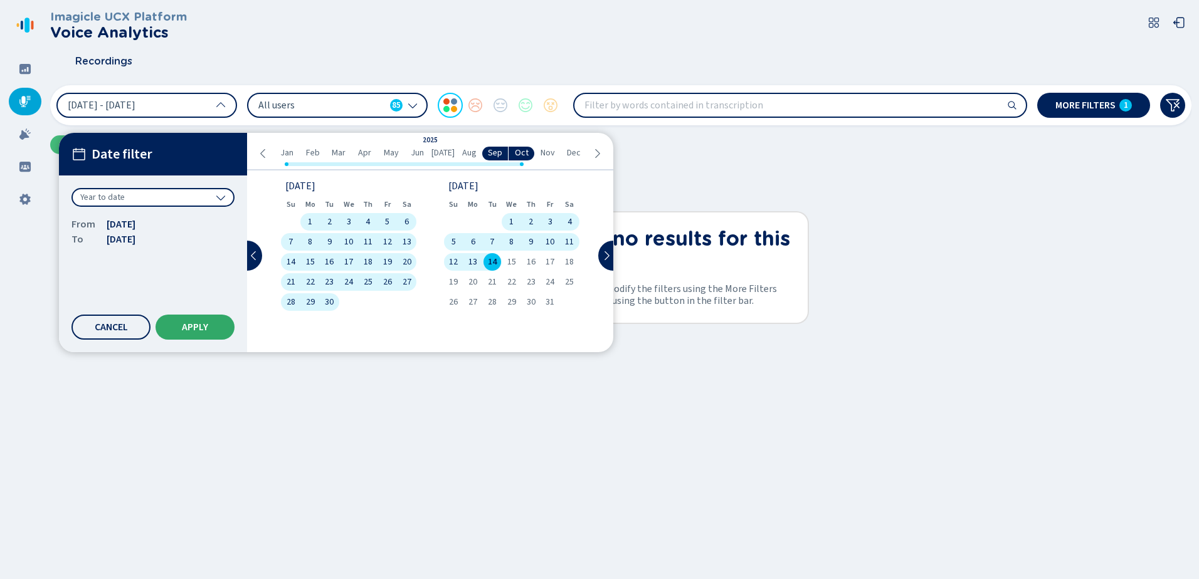
click at [187, 330] on span "Apply" at bounding box center [195, 327] width 26 height 10
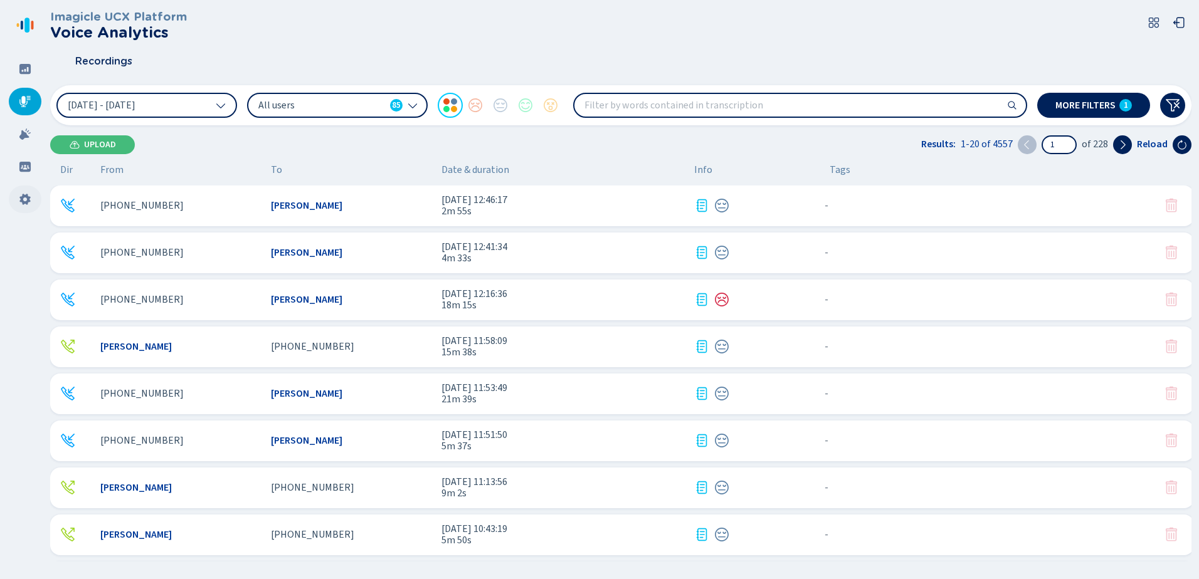
click at [20, 199] on icon at bounding box center [25, 199] width 13 height 13
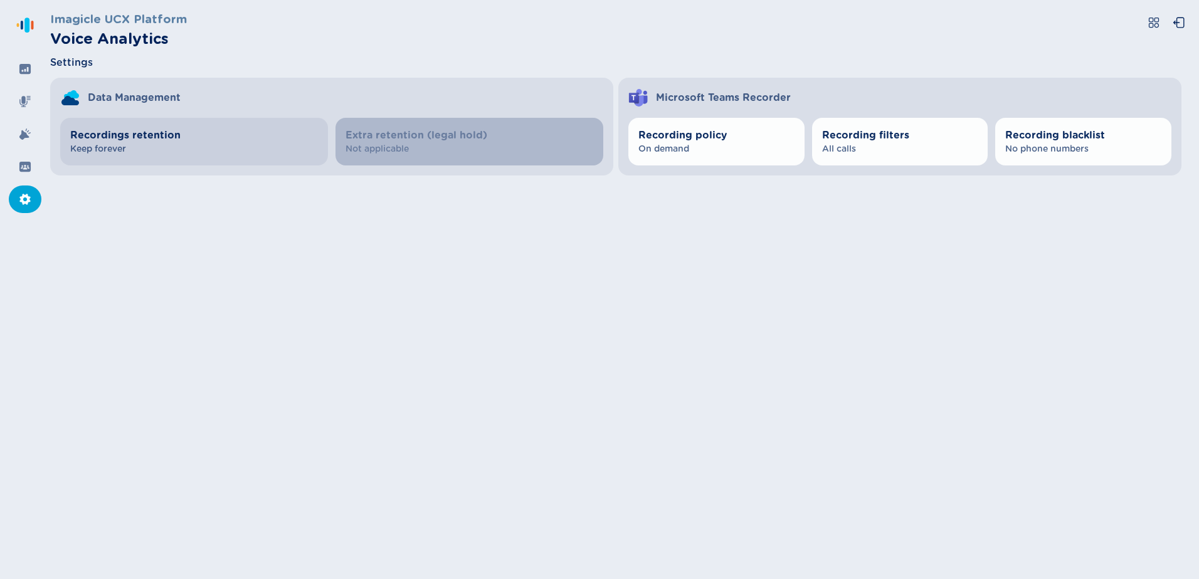
click at [147, 142] on span "Recordings retention" at bounding box center [194, 135] width 248 height 15
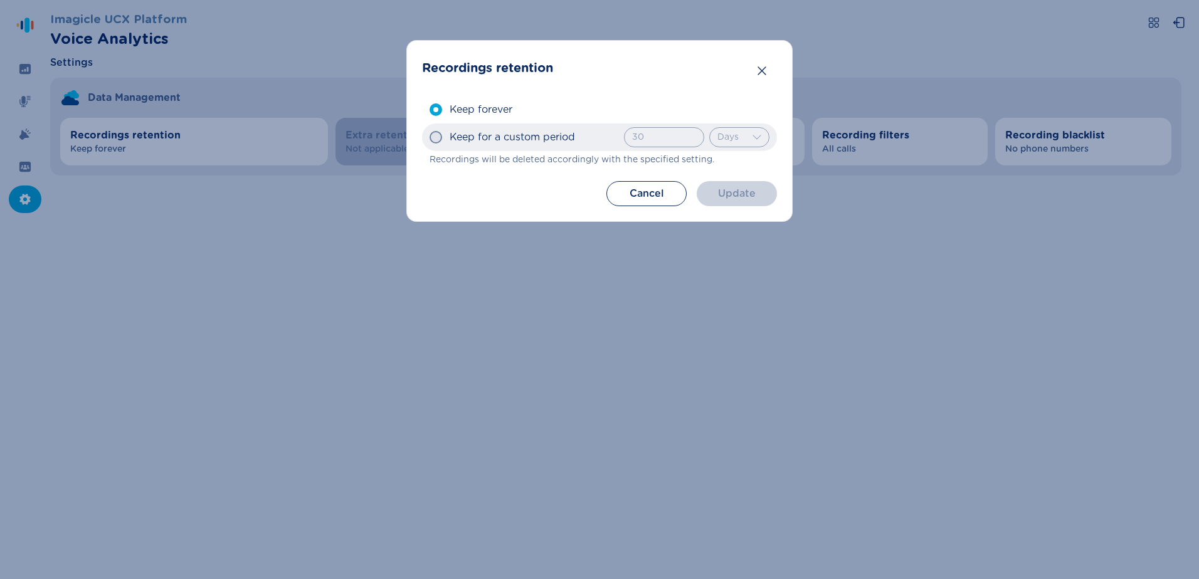
click at [499, 144] on span "Keep for a custom period" at bounding box center [512, 137] width 125 height 15
click at [430, 138] on input "Keep for a custom period 30 Invalid number, hours must be between 1 and 23 Days…" at bounding box center [429, 137] width 1 height 1
radio input "true"
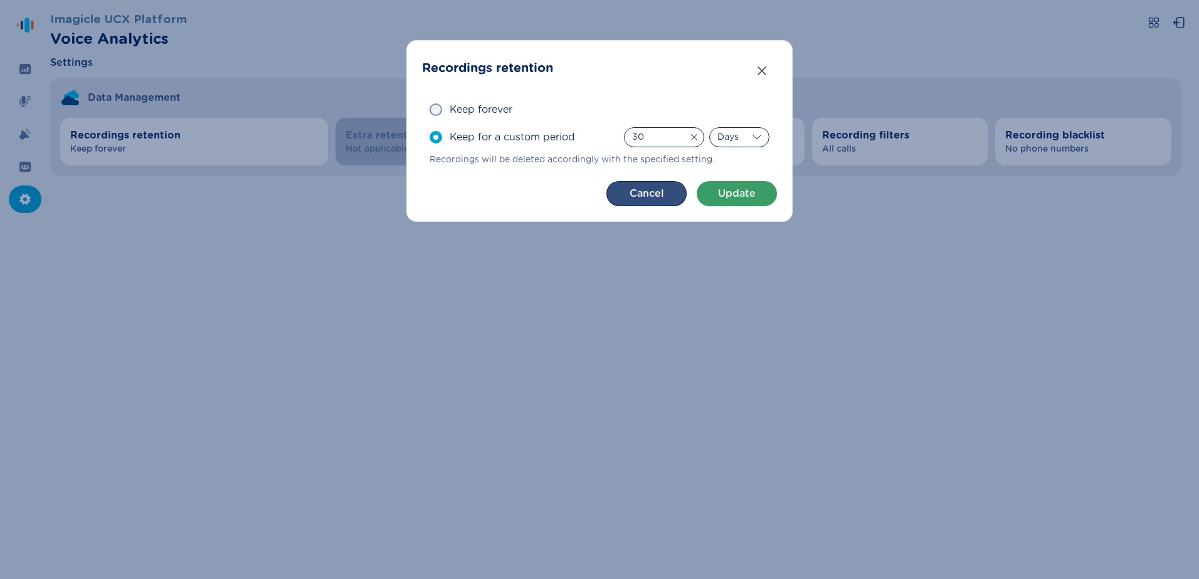
click at [654, 194] on button "Cancel" at bounding box center [646, 193] width 80 height 25
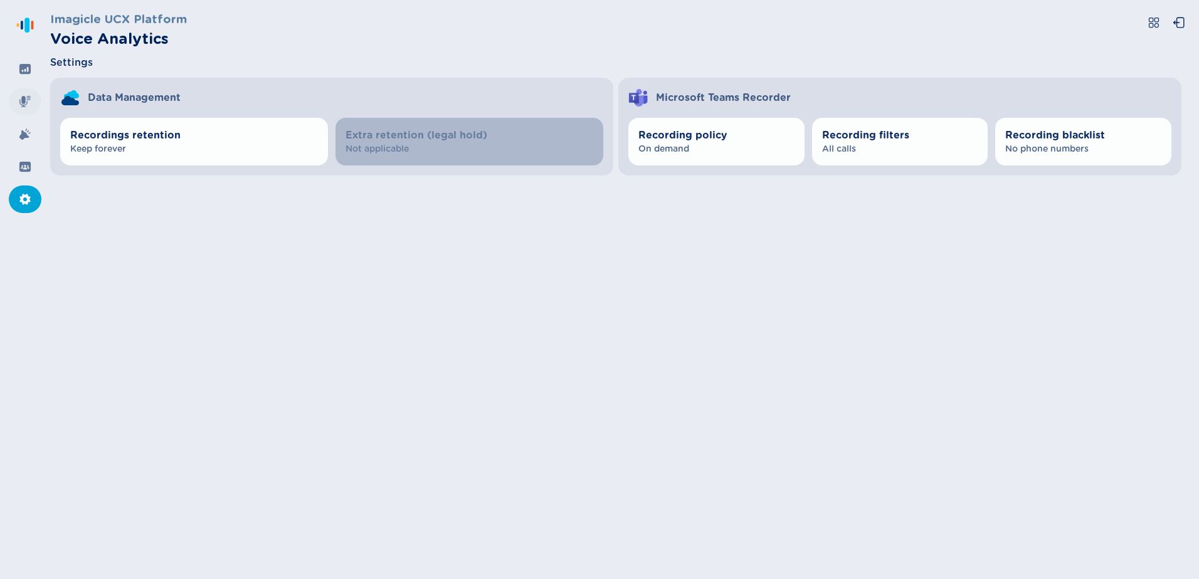
click at [28, 92] on div at bounding box center [25, 102] width 33 height 28
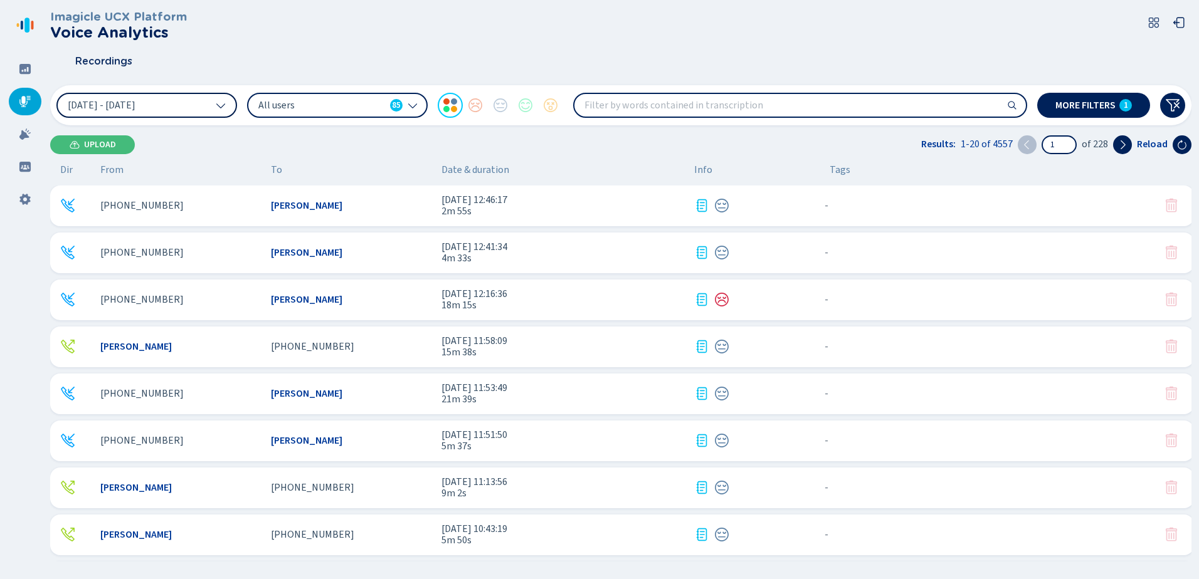
click at [135, 103] on span "1 Jan 2025 - 14 Oct 2025" at bounding box center [102, 105] width 68 height 10
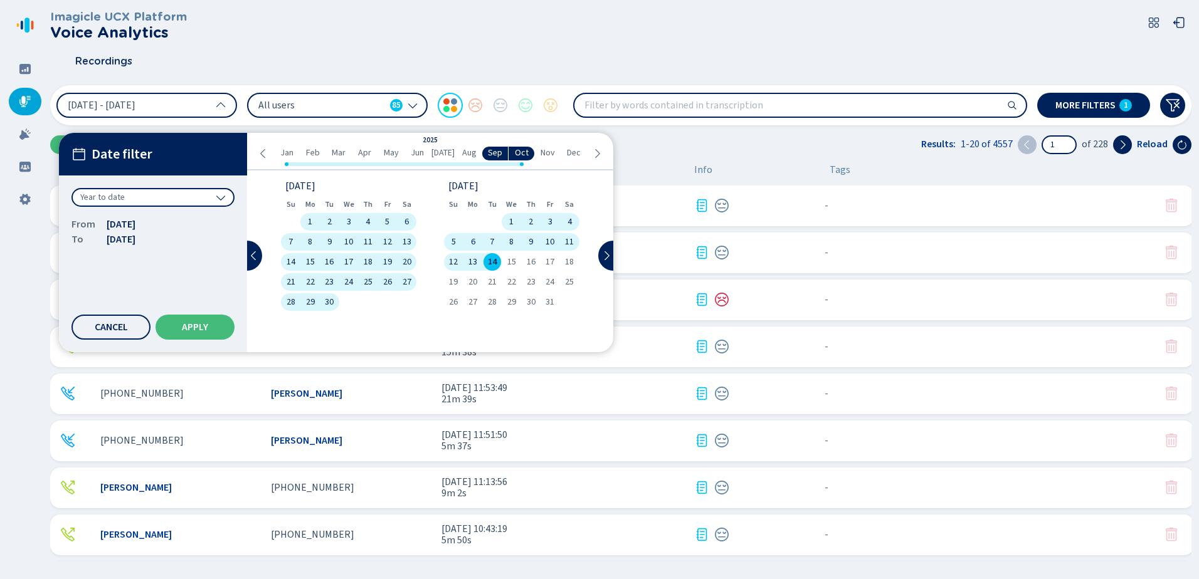
click at [144, 199] on div "Year to date" at bounding box center [152, 197] width 163 height 19
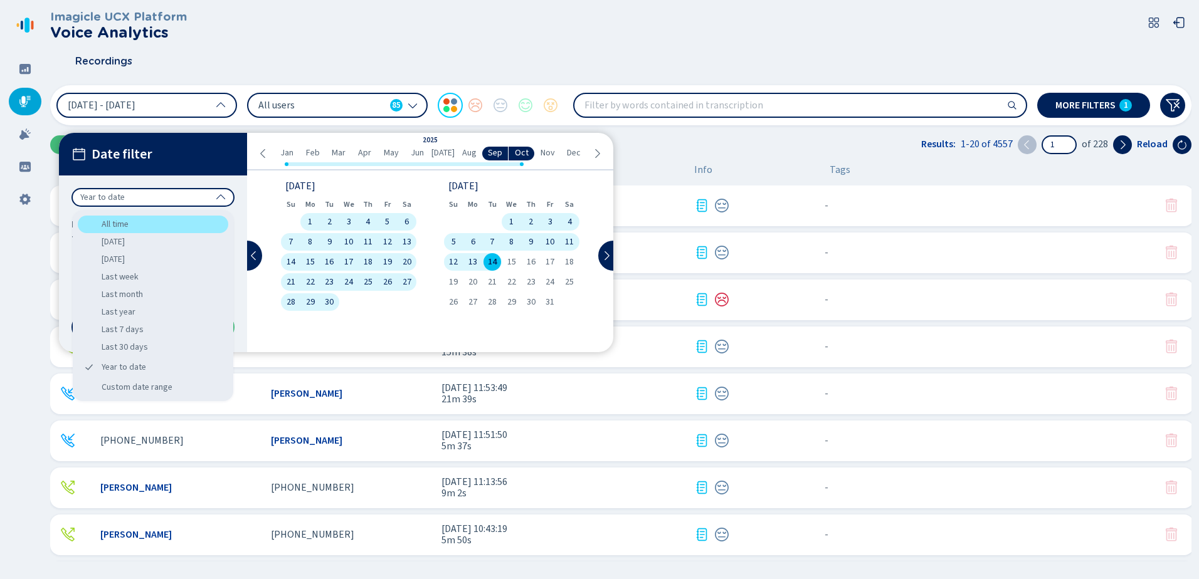
click at [107, 220] on div "All time" at bounding box center [153, 225] width 150 height 18
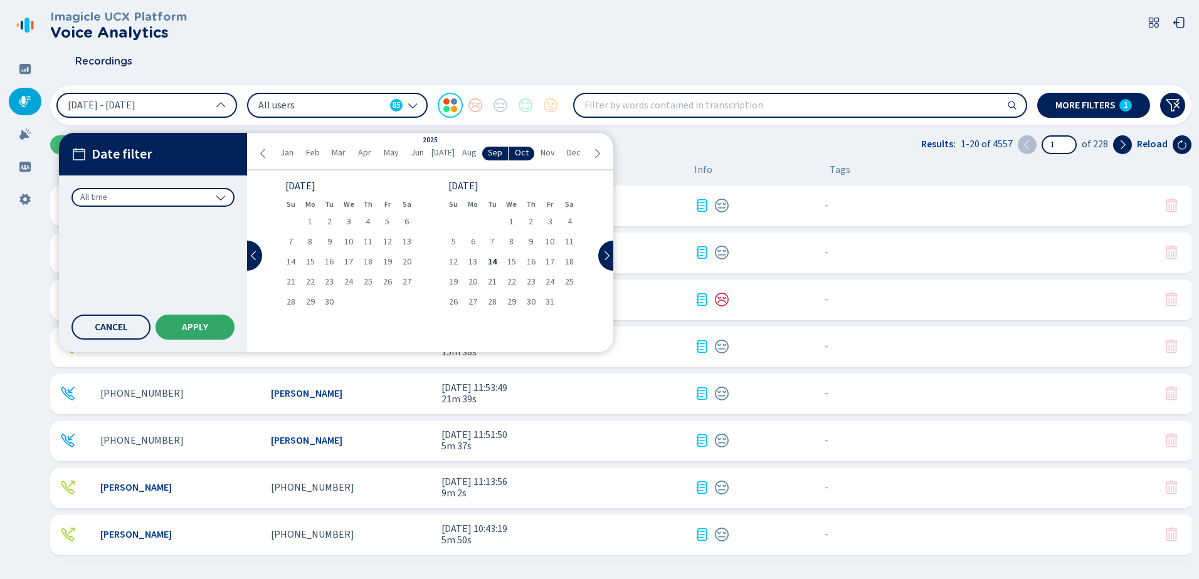
click at [195, 324] on span "Apply" at bounding box center [195, 327] width 26 height 10
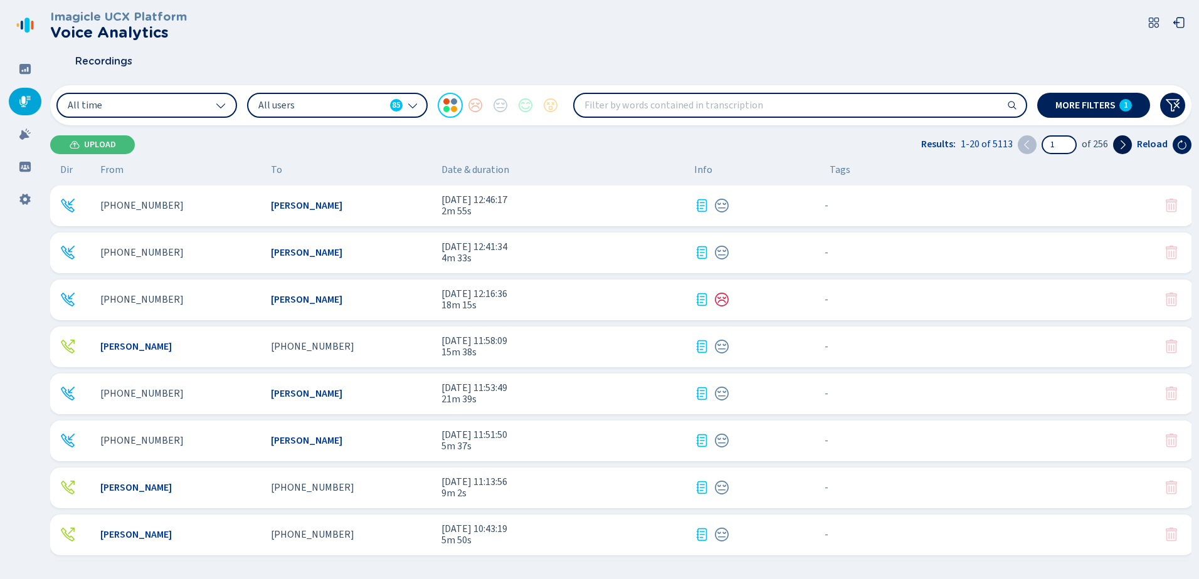
click at [1126, 140] on icon at bounding box center [1122, 145] width 10 height 10
click at [1063, 144] on input "2" at bounding box center [1059, 145] width 33 height 16
type input "256"
